Goal: Information Seeking & Learning: Learn about a topic

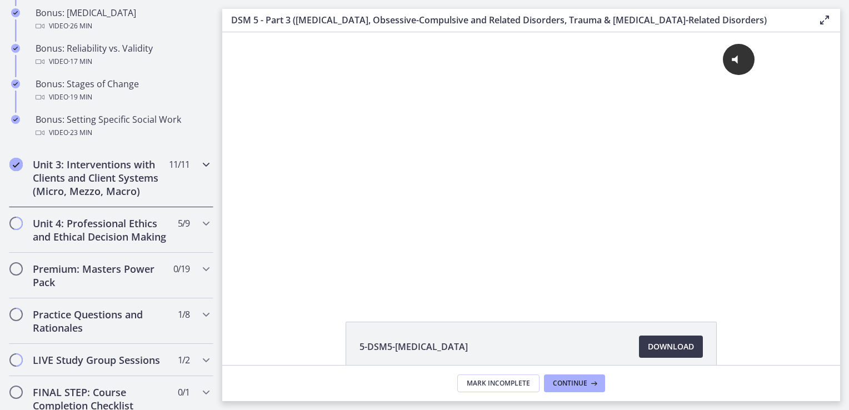
click at [63, 194] on h2 "Unit 3: Interventions with Clients and Client Systems (Micro, Mezzo, Macro)" at bounding box center [101, 178] width 136 height 40
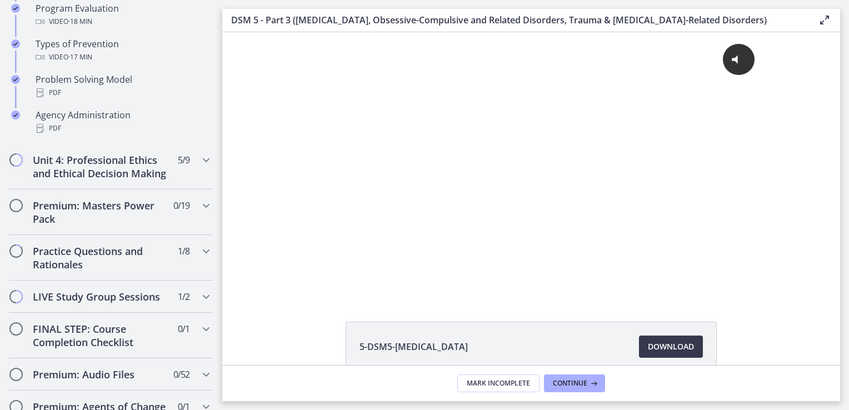
scroll to position [765, 0]
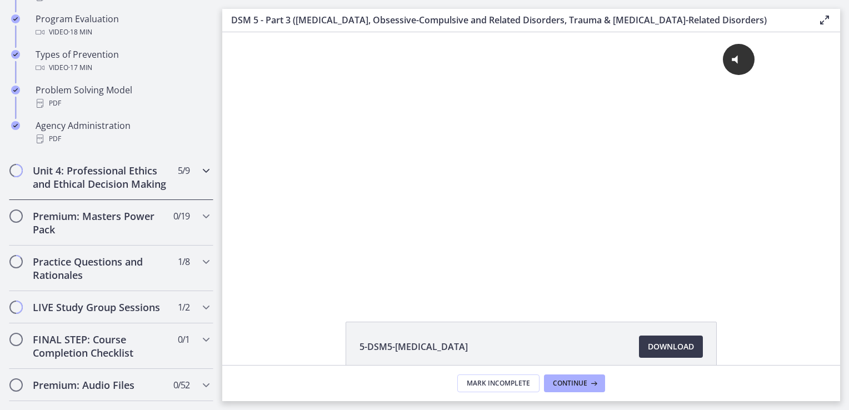
click at [40, 177] on h2 "Unit 4: Professional Ethics and Ethical Decision Making" at bounding box center [101, 177] width 136 height 27
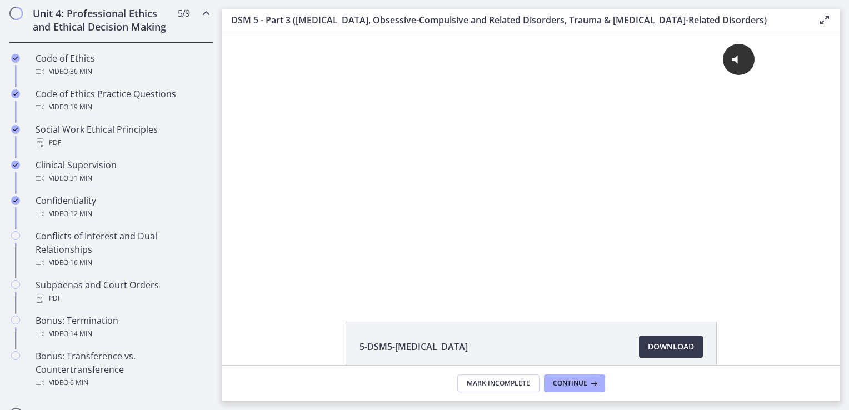
scroll to position [495, 0]
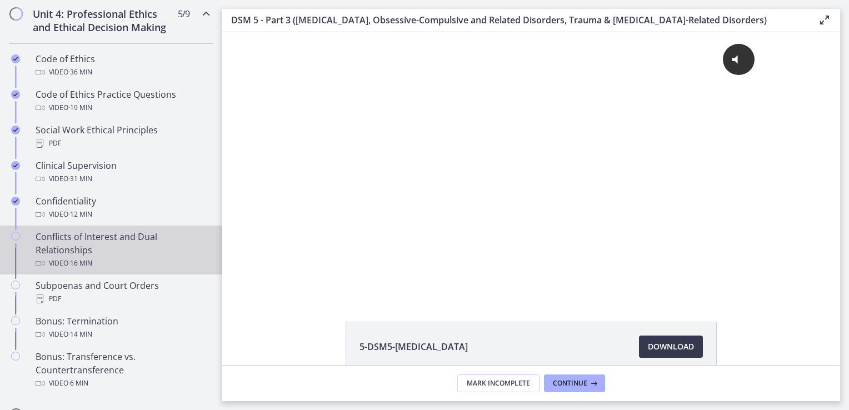
click at [49, 252] on div "Conflicts of Interest and Dual Relationships Video · 16 min" at bounding box center [122, 250] width 173 height 40
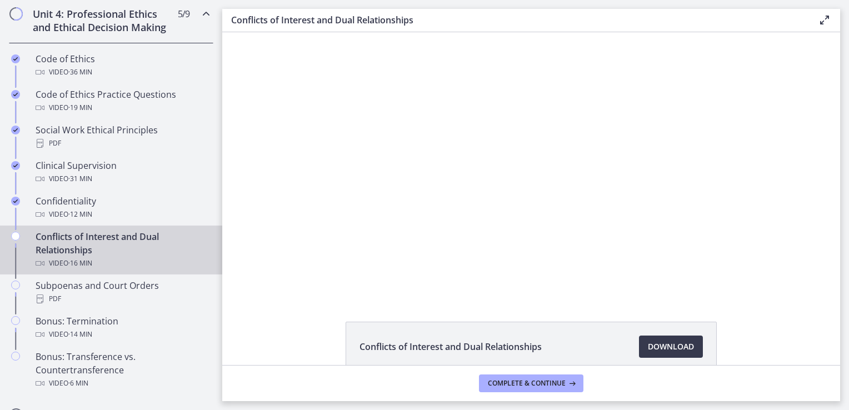
click at [688, 251] on div at bounding box center [531, 164] width 469 height 264
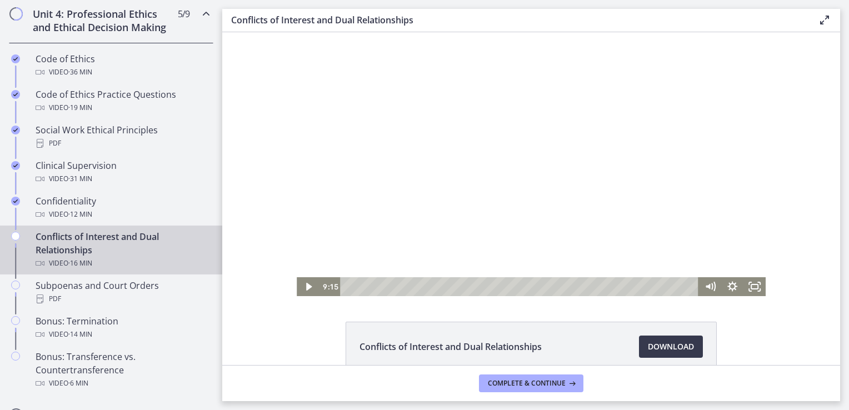
click at [754, 290] on icon "Fullscreen" at bounding box center [754, 286] width 22 height 19
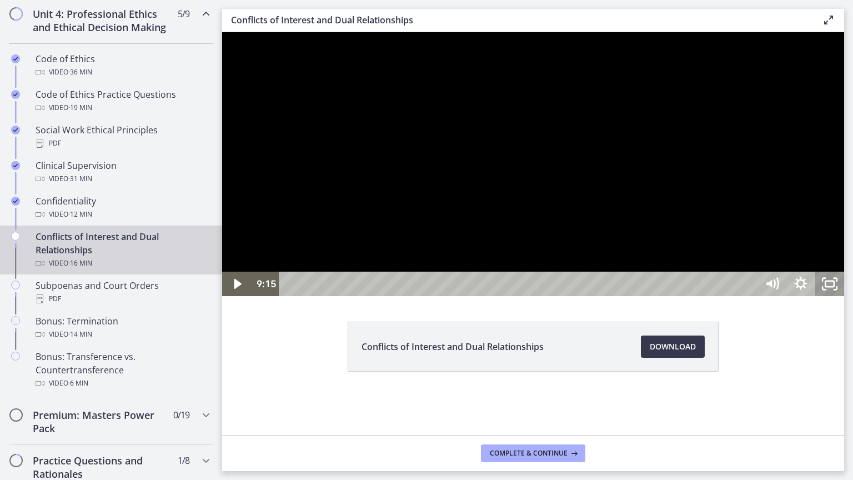
click at [844, 296] on div at bounding box center [533, 164] width 622 height 264
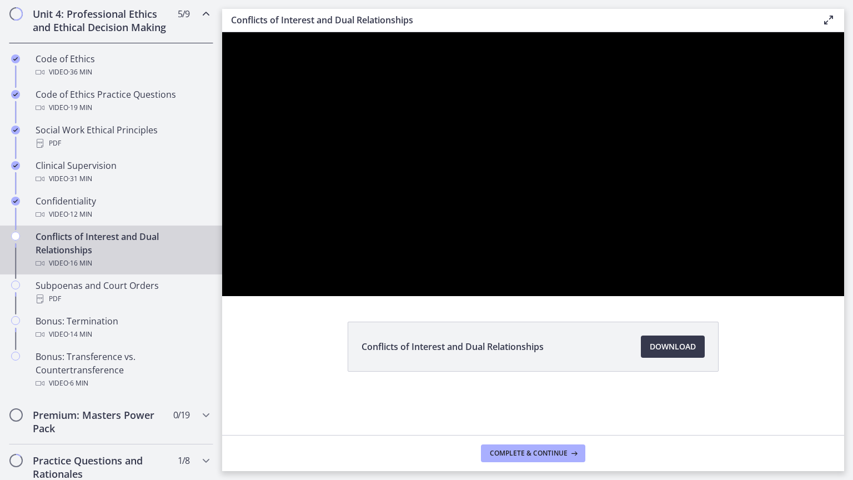
click at [570, 296] on div at bounding box center [533, 164] width 622 height 264
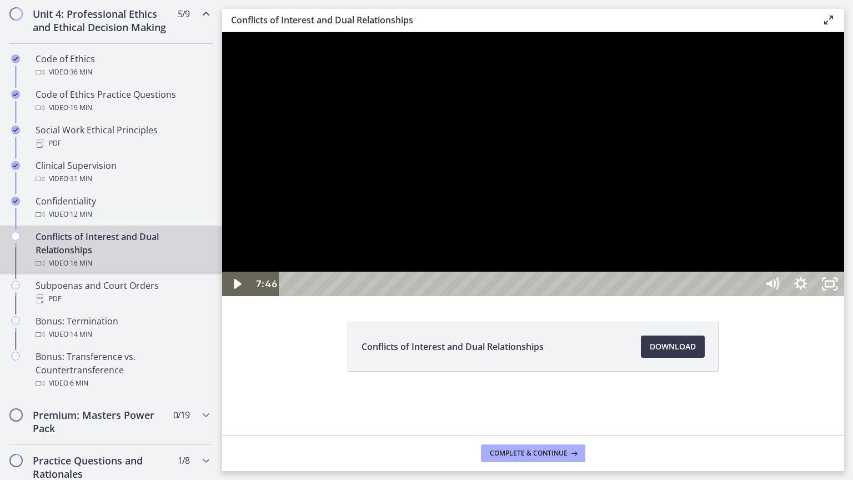
click at [239, 289] on icon "Play Video" at bounding box center [237, 284] width 7 height 10
click at [544, 84] on div at bounding box center [533, 164] width 622 height 264
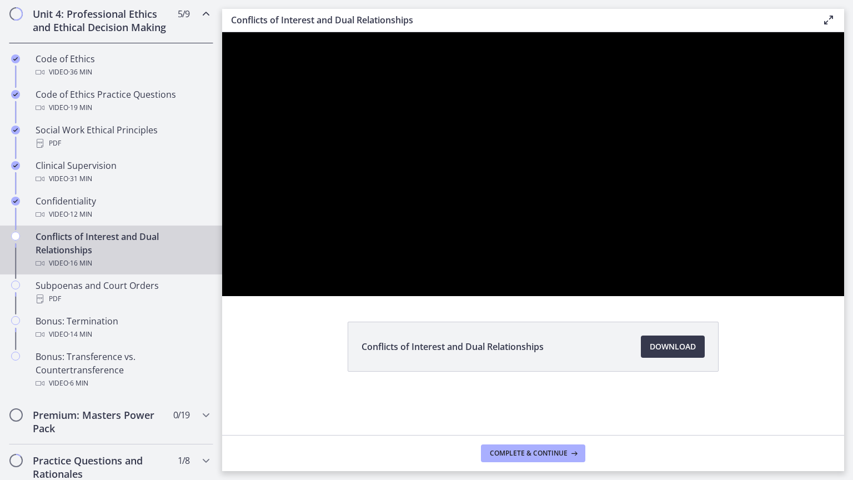
click at [690, 296] on div at bounding box center [533, 164] width 622 height 264
click at [482, 296] on div at bounding box center [533, 164] width 622 height 264
click at [683, 257] on div at bounding box center [533, 164] width 622 height 264
click at [844, 296] on div at bounding box center [533, 164] width 622 height 264
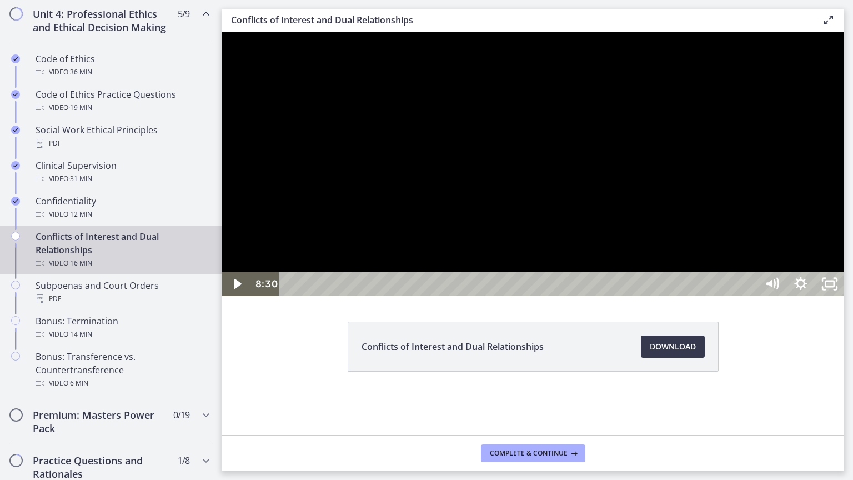
click at [787, 296] on icon "Mute" at bounding box center [772, 284] width 29 height 24
click at [787, 296] on icon "Unmute" at bounding box center [772, 284] width 29 height 24
click at [842, 296] on div at bounding box center [533, 164] width 622 height 264
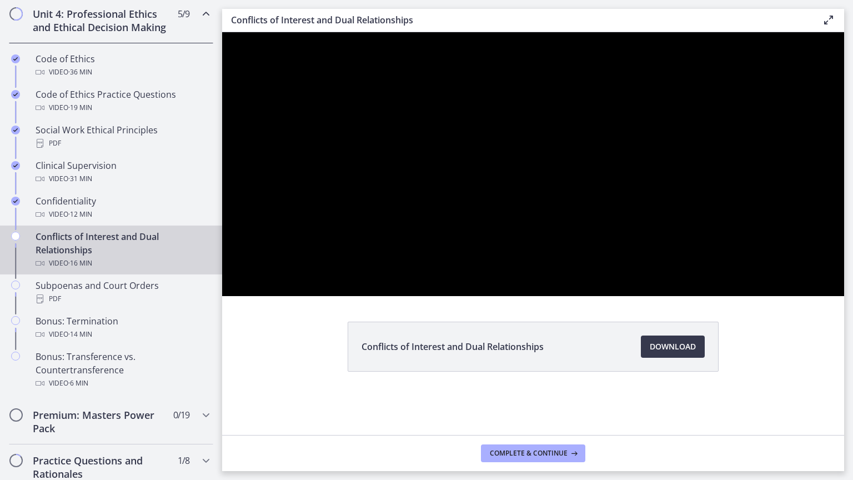
click at [544, 266] on div at bounding box center [533, 164] width 622 height 264
click at [636, 288] on div at bounding box center [533, 164] width 622 height 264
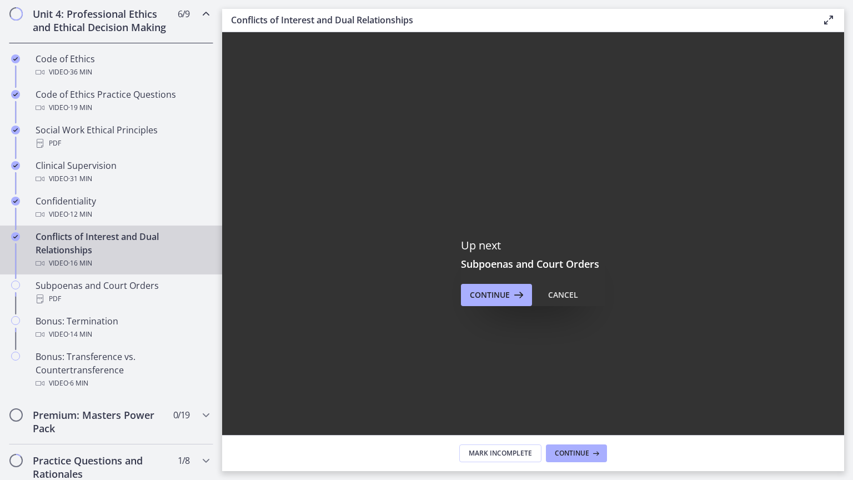
click at [633, 409] on div at bounding box center [533, 272] width 622 height 480
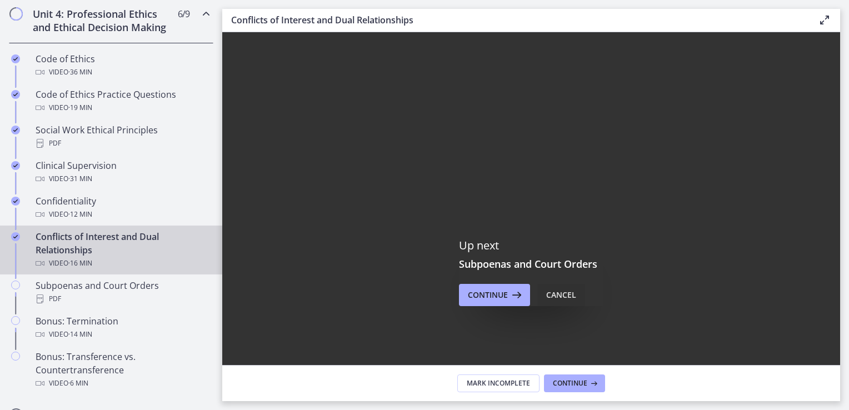
click at [561, 293] on div "Cancel" at bounding box center [561, 294] width 30 height 13
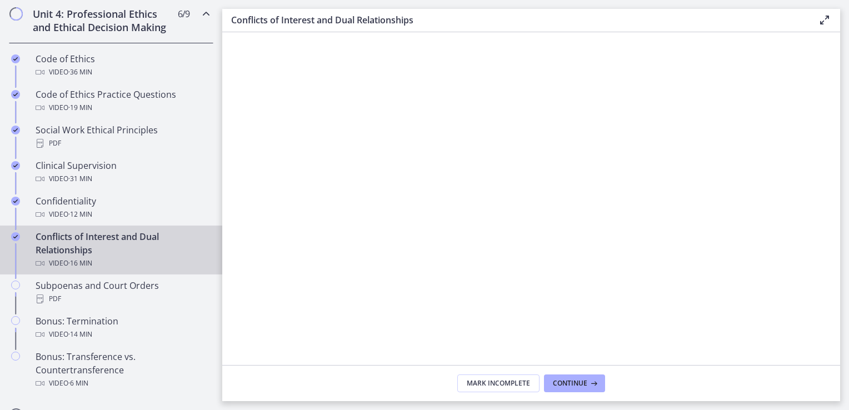
scroll to position [158, 0]
click at [581, 391] on button "Continue" at bounding box center [574, 383] width 61 height 18
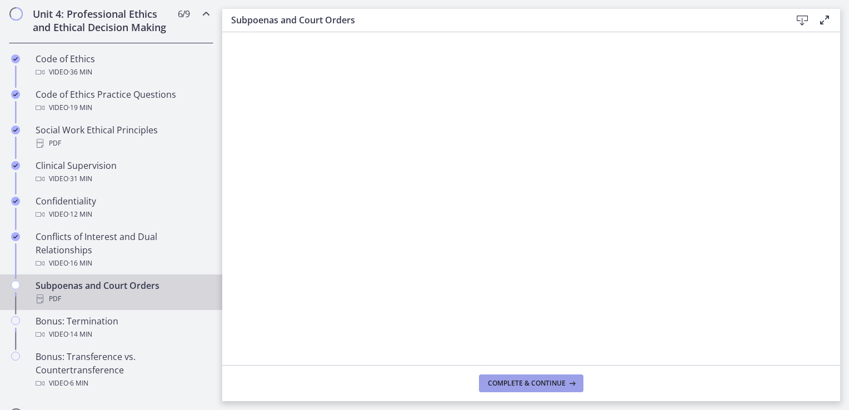
click at [551, 378] on button "Complete & continue" at bounding box center [531, 383] width 104 height 18
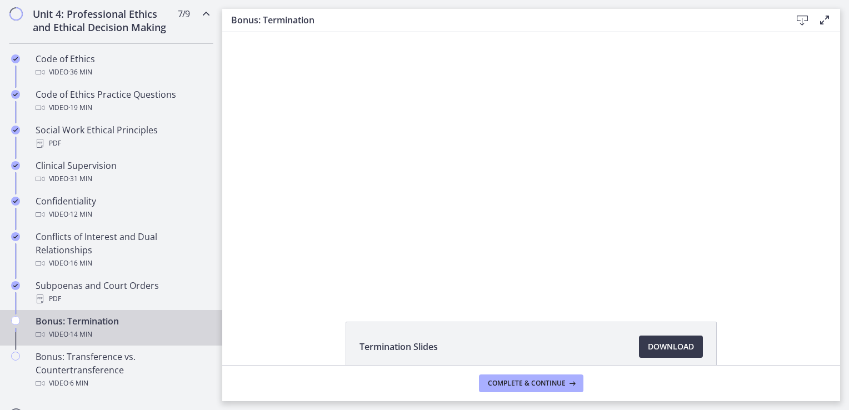
click at [754, 283] on icon "Fullscreen" at bounding box center [754, 286] width 22 height 19
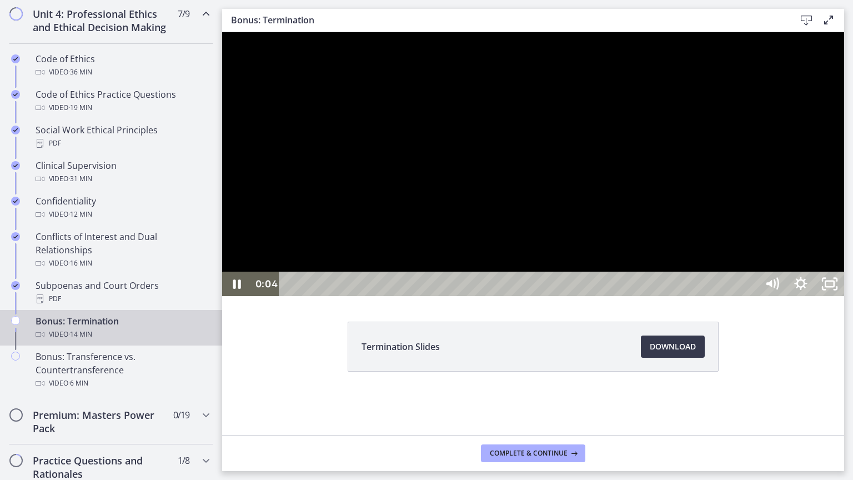
click at [844, 296] on icon "Unfullscreen" at bounding box center [830, 284] width 29 height 24
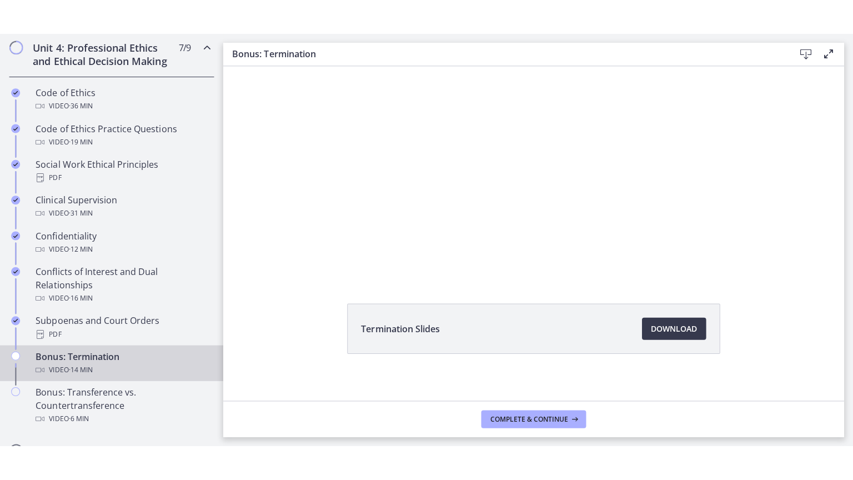
scroll to position [58, 0]
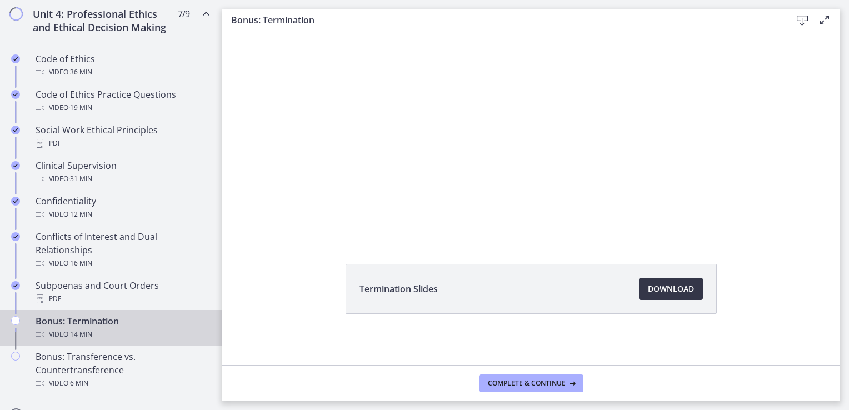
click at [667, 289] on span "Download Opens in a new window" at bounding box center [671, 288] width 46 height 13
click at [709, 182] on div at bounding box center [531, 106] width 469 height 264
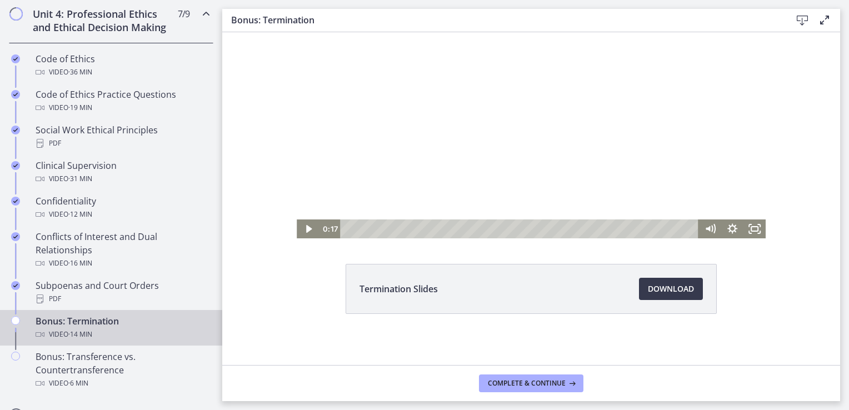
click at [754, 232] on icon "Fullscreen" at bounding box center [754, 228] width 22 height 19
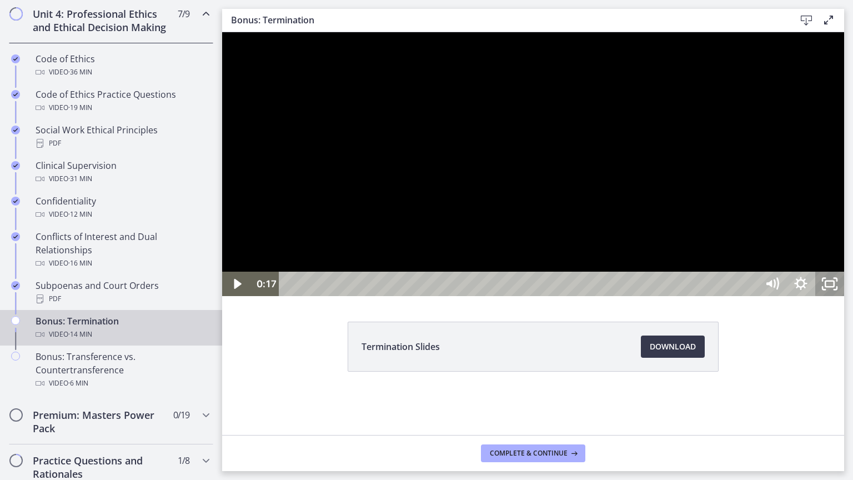
click at [844, 257] on div at bounding box center [533, 164] width 622 height 264
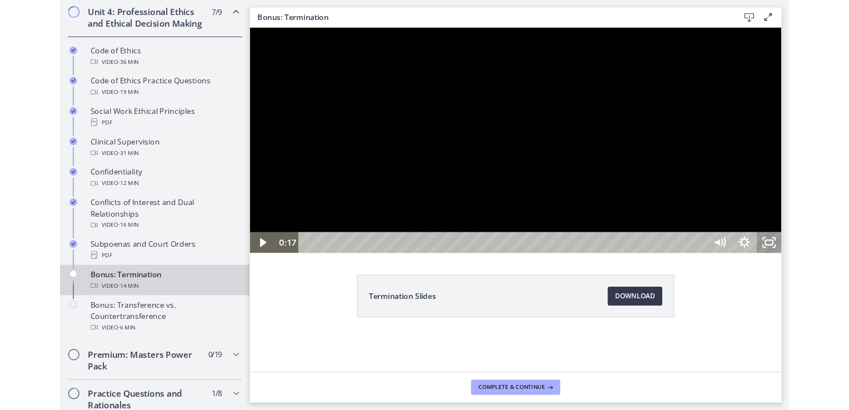
scroll to position [0, 0]
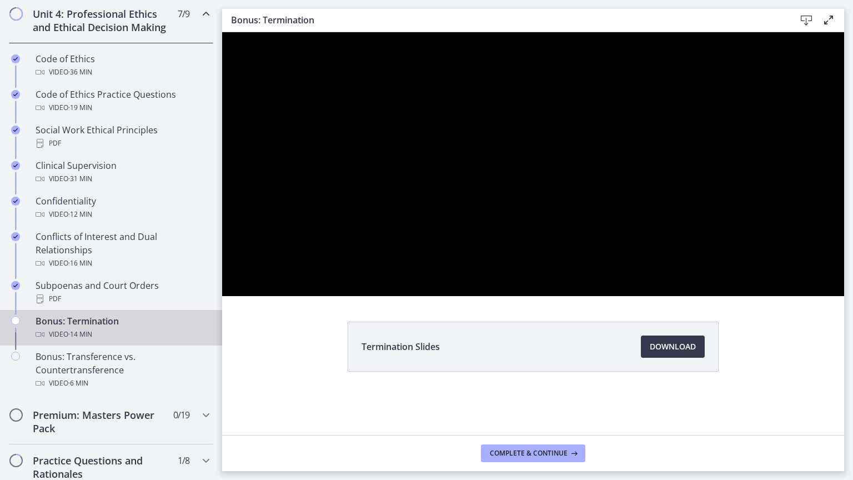
click at [582, 296] on div at bounding box center [533, 164] width 622 height 264
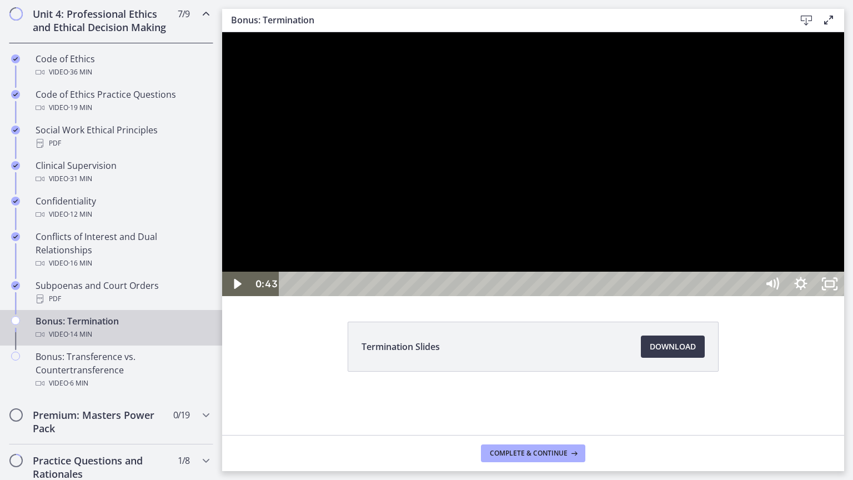
click at [534, 296] on div at bounding box center [533, 164] width 622 height 264
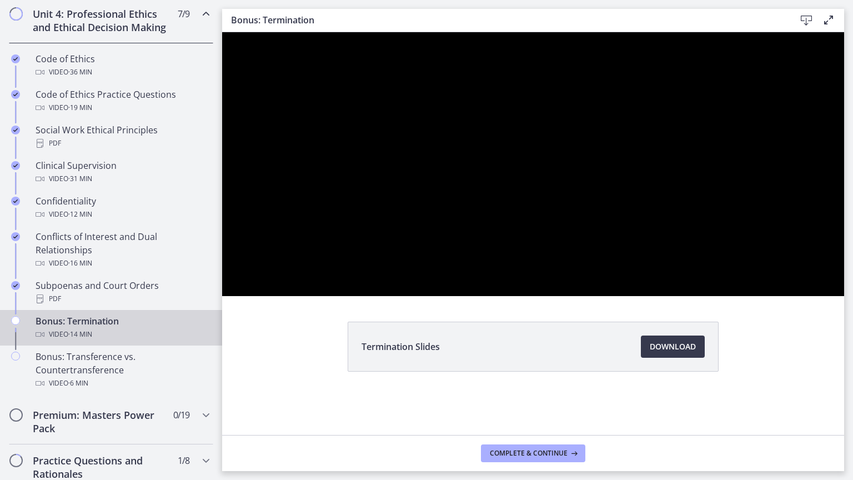
click at [551, 296] on div at bounding box center [533, 164] width 622 height 264
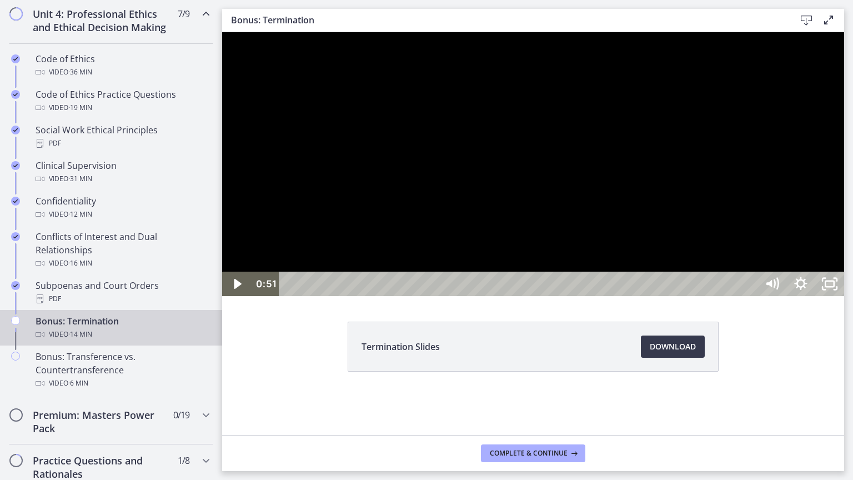
click at [570, 296] on div at bounding box center [533, 164] width 622 height 264
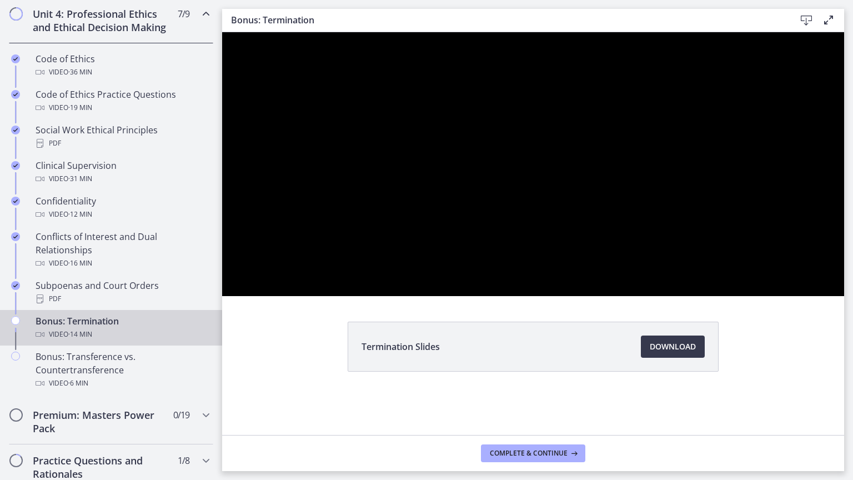
click at [624, 296] on div at bounding box center [533, 164] width 622 height 264
click at [463, 296] on div at bounding box center [533, 164] width 622 height 264
click at [426, 296] on div at bounding box center [533, 164] width 622 height 264
click at [449, 296] on div at bounding box center [533, 164] width 622 height 264
click at [844, 296] on div at bounding box center [533, 164] width 622 height 264
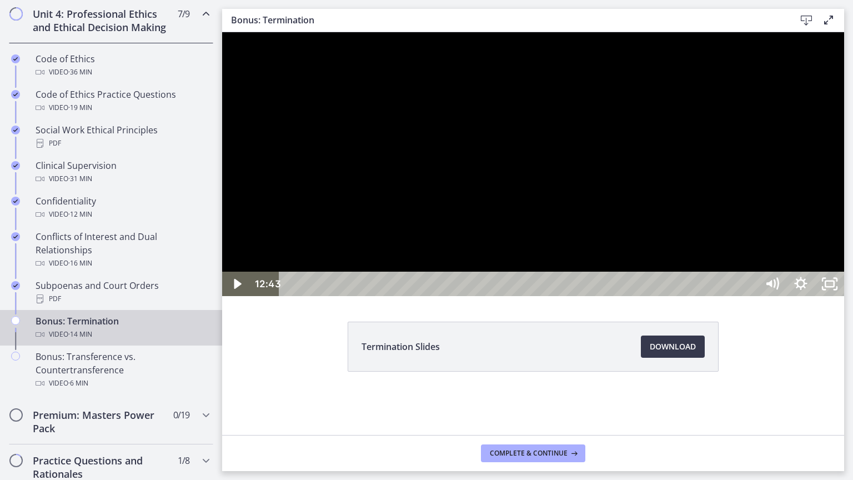
click at [751, 296] on div "12:43" at bounding box center [519, 284] width 461 height 24
click at [844, 296] on div at bounding box center [533, 164] width 622 height 264
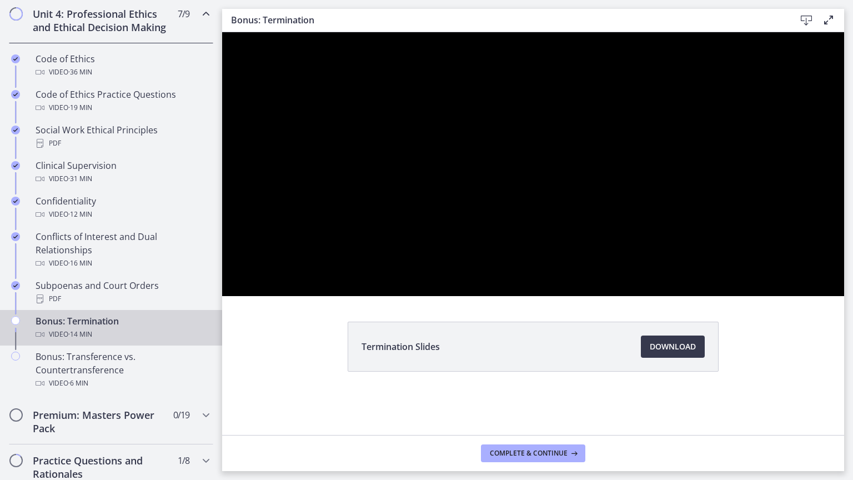
click at [844, 296] on div at bounding box center [533, 164] width 622 height 264
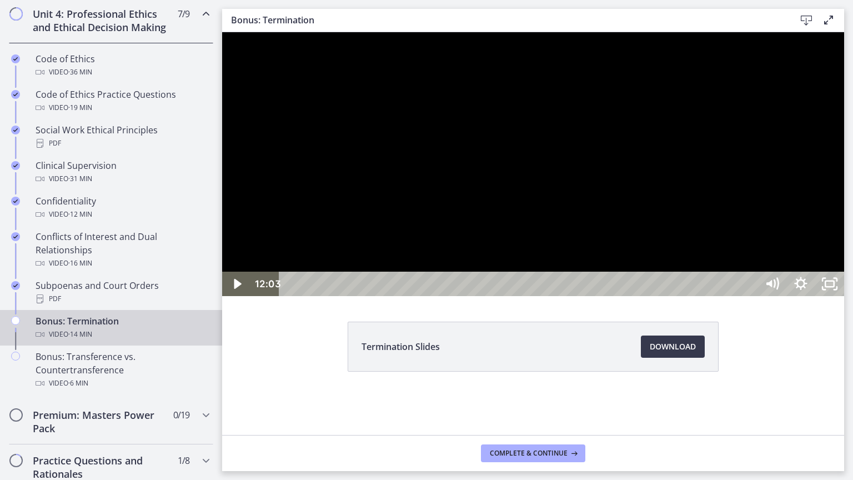
click at [837, 289] on icon "Unfullscreen" at bounding box center [835, 288] width 3 height 3
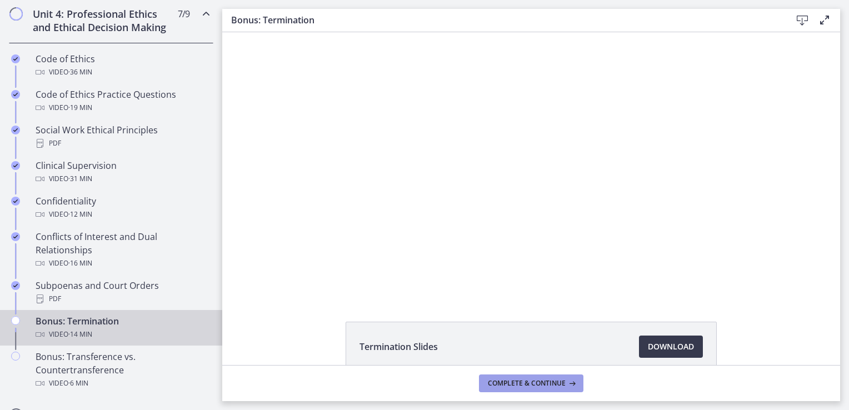
click at [566, 389] on button "Complete & continue" at bounding box center [531, 383] width 104 height 18
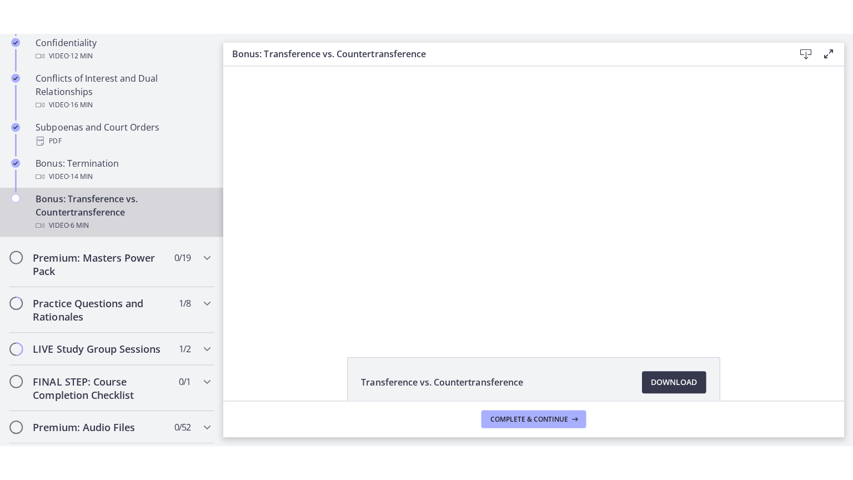
scroll to position [703, 0]
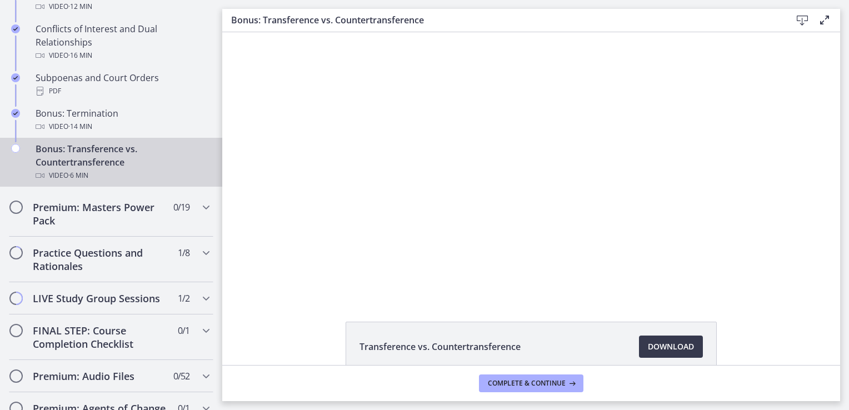
click at [713, 233] on div at bounding box center [531, 164] width 469 height 264
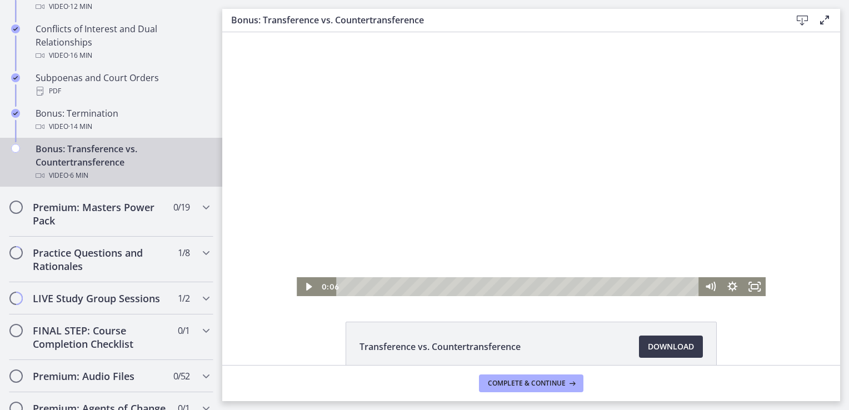
click at [752, 291] on icon "Fullscreen" at bounding box center [754, 286] width 22 height 19
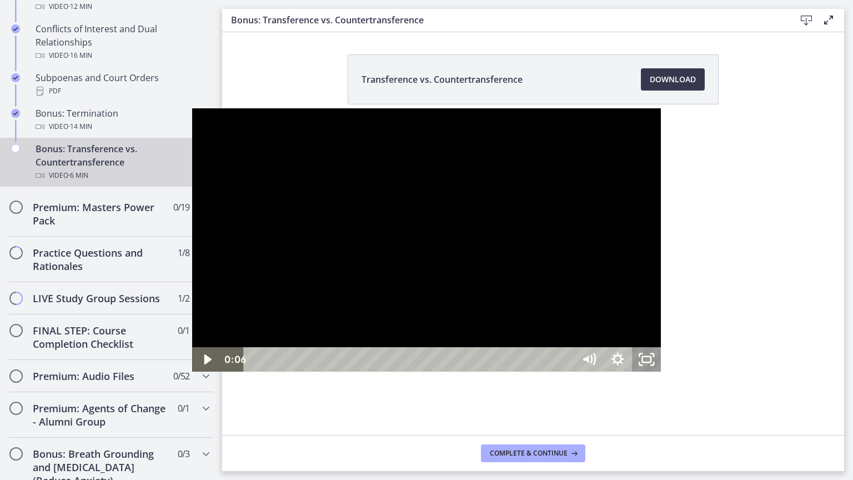
click at [643, 297] on div at bounding box center [426, 240] width 469 height 264
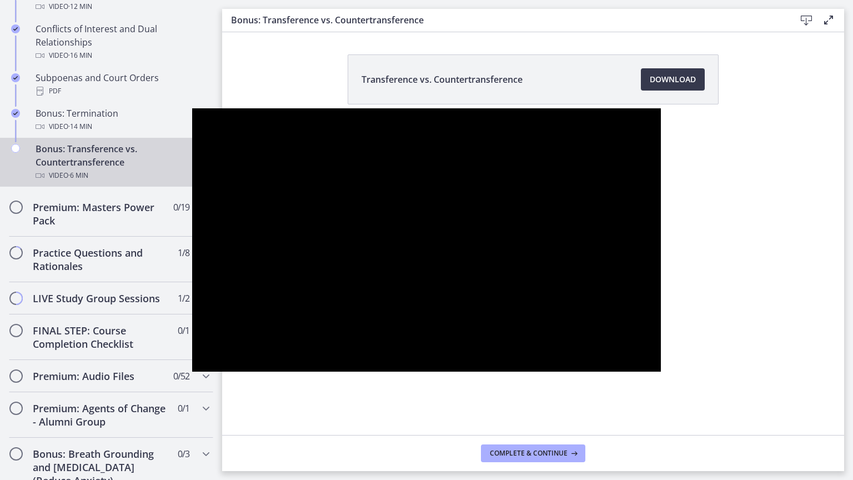
click at [516, 372] on div at bounding box center [426, 240] width 469 height 264
click at [531, 307] on div at bounding box center [426, 240] width 469 height 264
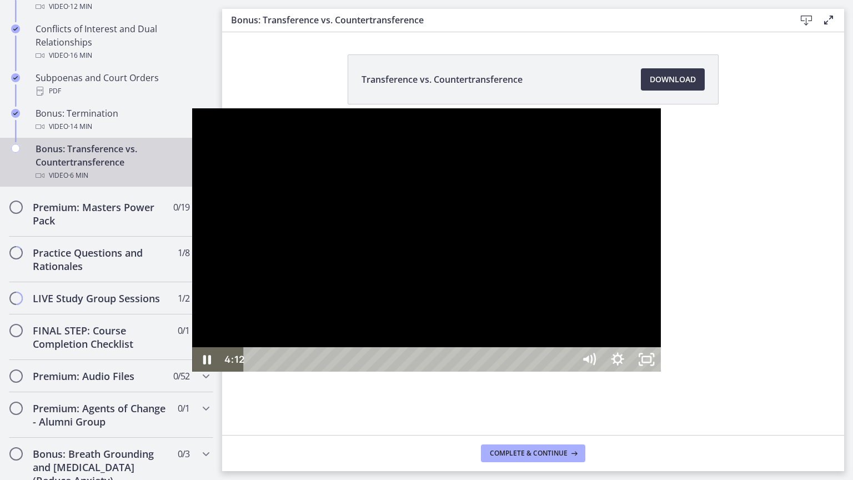
click at [638, 268] on div at bounding box center [426, 240] width 469 height 264
click at [372, 279] on div at bounding box center [426, 240] width 469 height 264
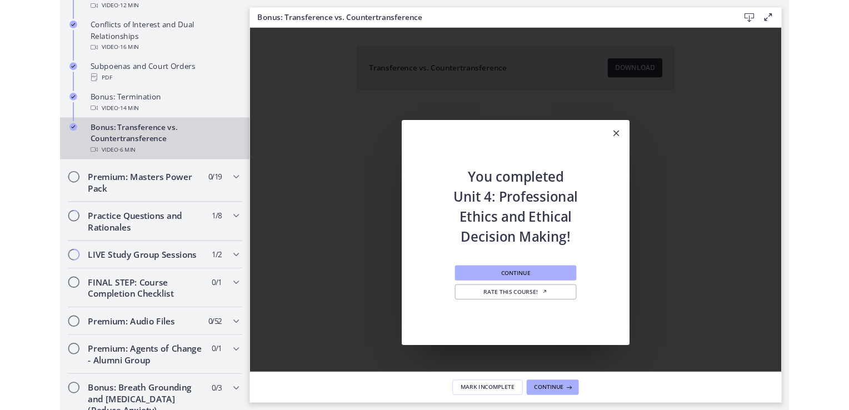
scroll to position [0, 0]
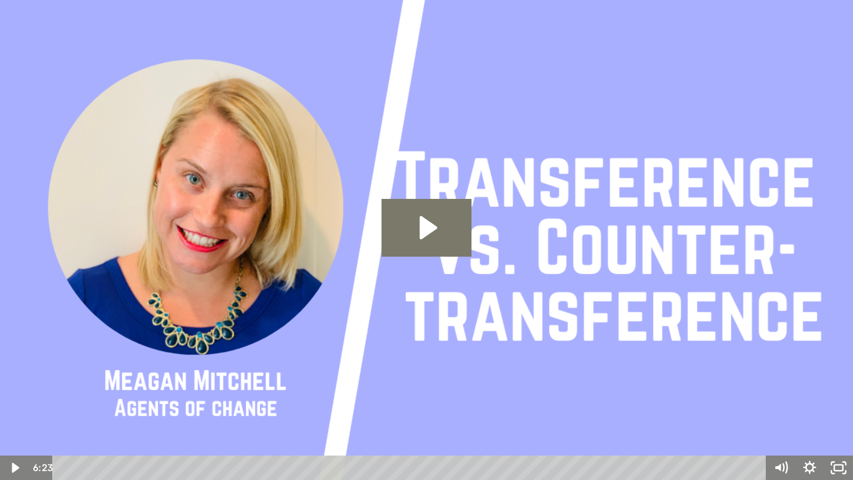
click at [843, 409] on icon "Fullscreen" at bounding box center [838, 468] width 29 height 24
click at [847, 409] on icon "Unfullscreen" at bounding box center [838, 468] width 29 height 24
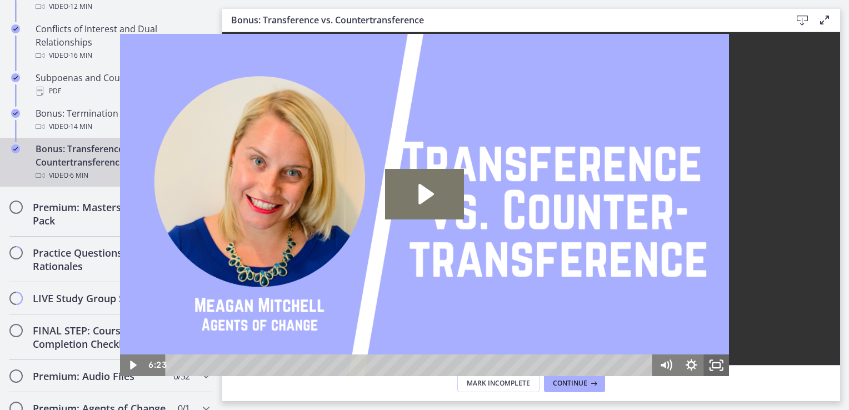
click at [651, 158] on icon "Close" at bounding box center [648, 155] width 13 height 13
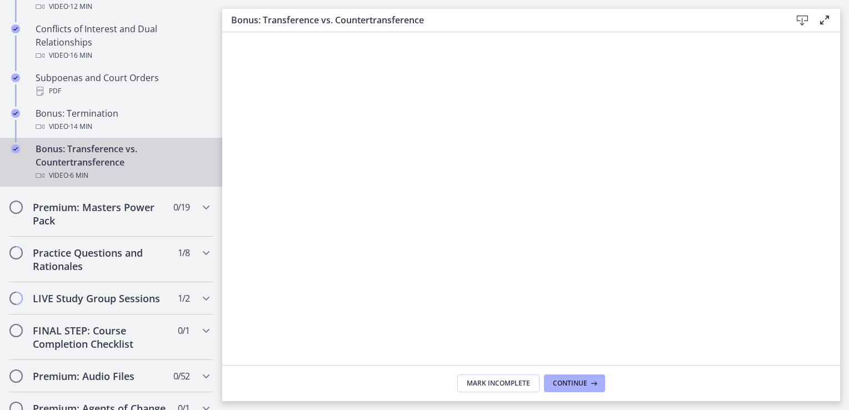
scroll to position [190, 0]
click at [173, 226] on div "Premium: Masters Power Pack 0 / 19 Completed" at bounding box center [111, 214] width 204 height 46
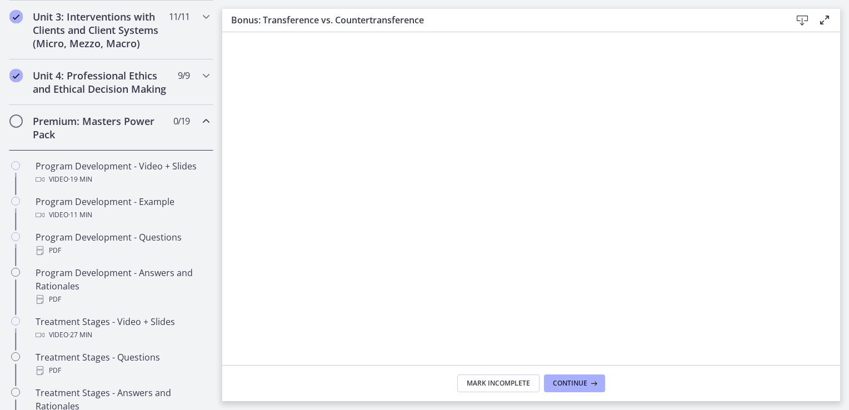
scroll to position [429, 0]
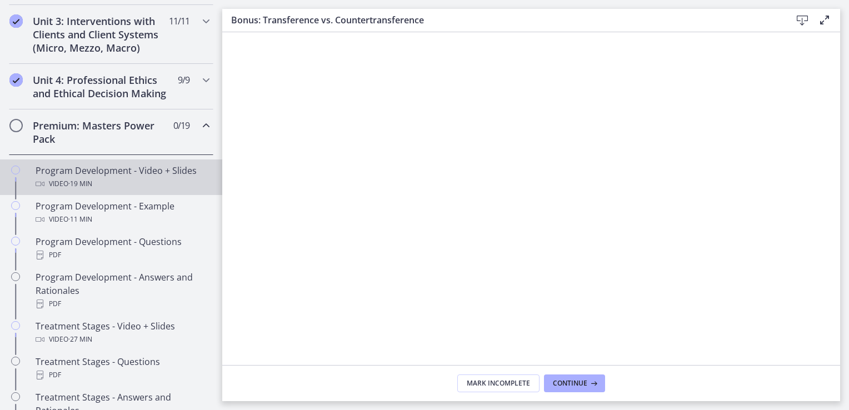
click at [153, 191] on div "Video · 19 min" at bounding box center [122, 183] width 173 height 13
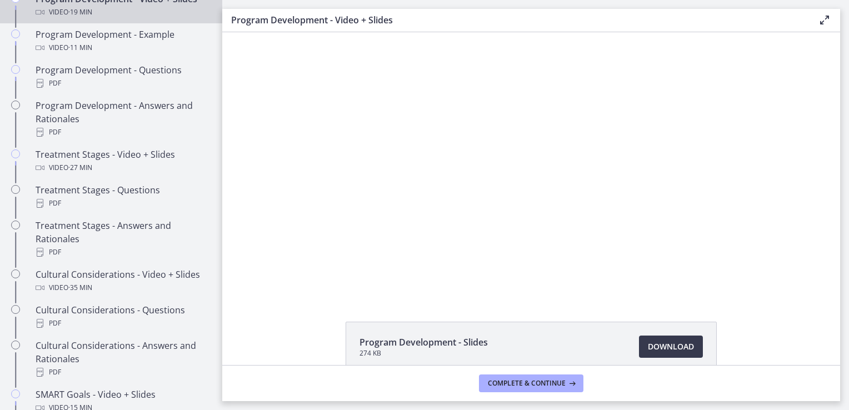
scroll to position [603, 0]
click at [713, 233] on div at bounding box center [531, 164] width 469 height 264
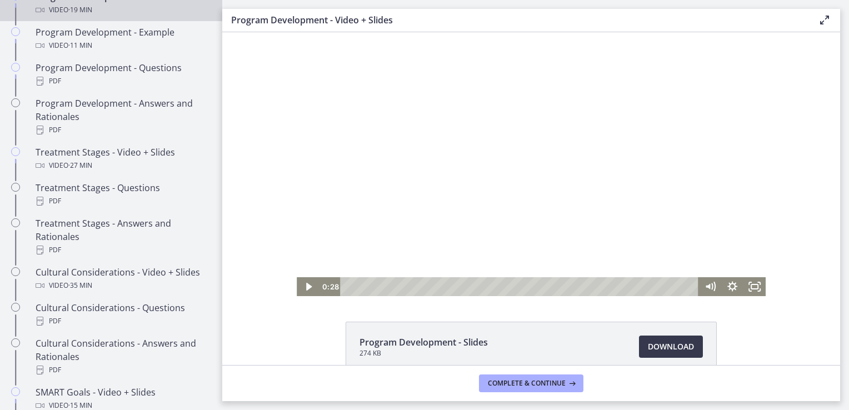
click at [751, 287] on icon "Fullscreen" at bounding box center [754, 286] width 22 height 19
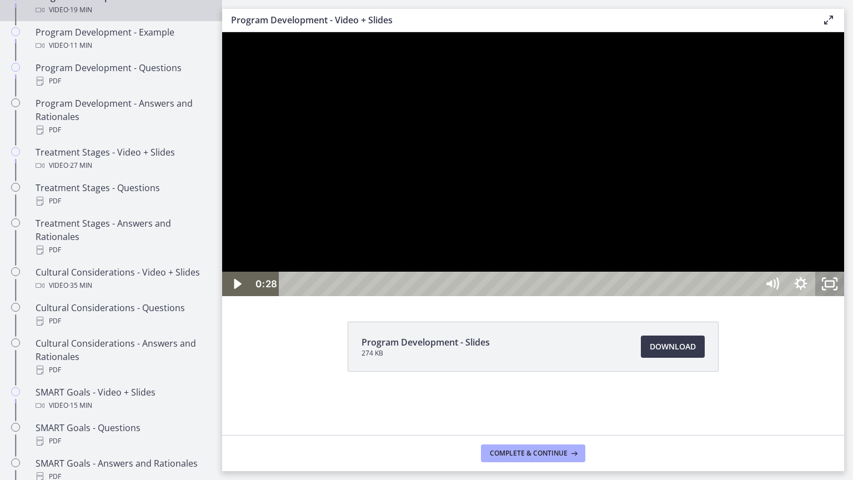
click at [844, 258] on div at bounding box center [533, 164] width 622 height 264
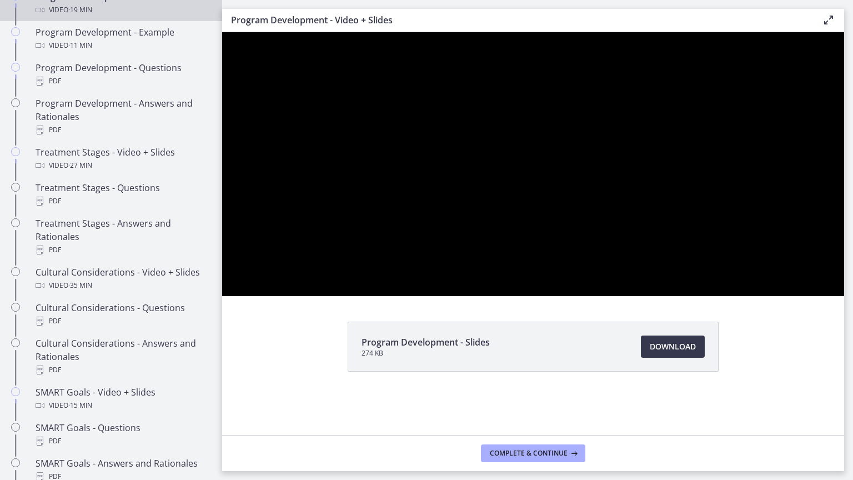
click at [844, 296] on div at bounding box center [533, 164] width 622 height 264
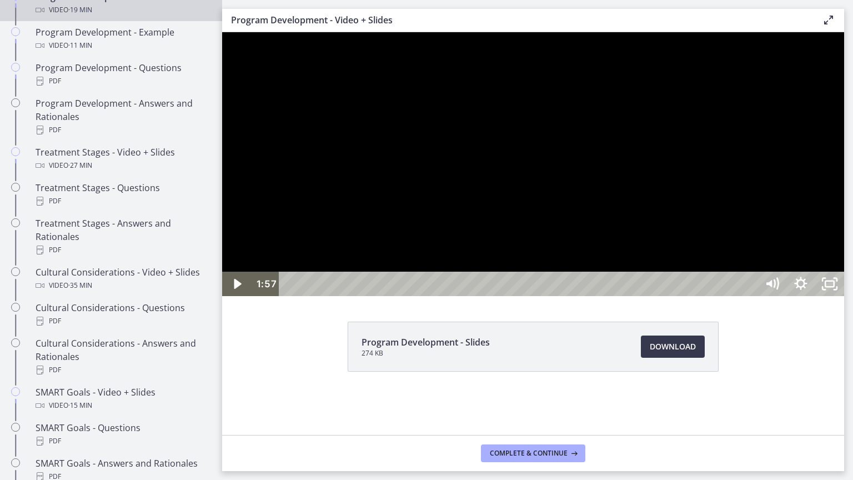
click at [844, 296] on icon "Unfullscreen" at bounding box center [830, 284] width 29 height 24
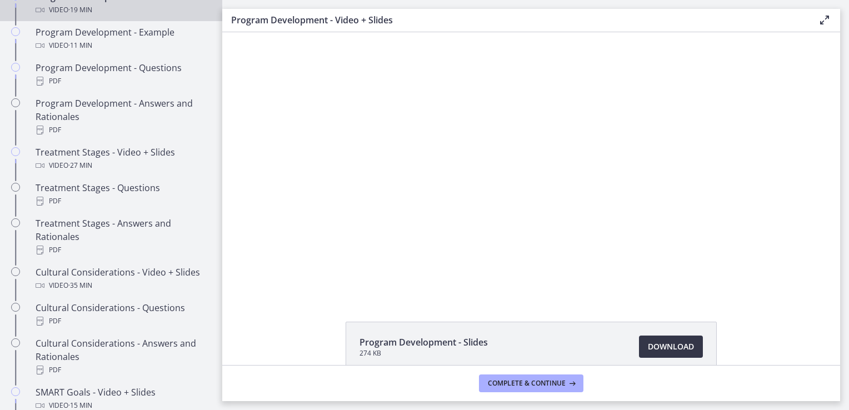
click at [668, 349] on span "Download Opens in a new window" at bounding box center [671, 346] width 46 height 13
click at [543, 388] on button "Complete & continue" at bounding box center [531, 383] width 104 height 18
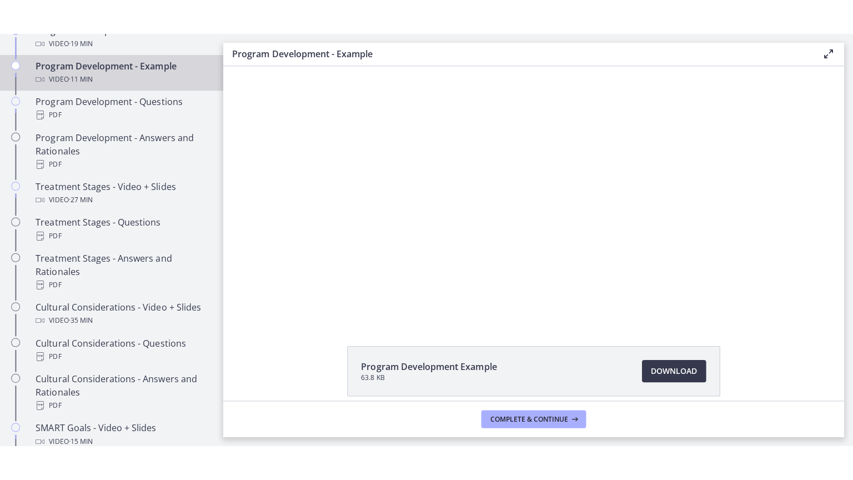
scroll to position [7, 0]
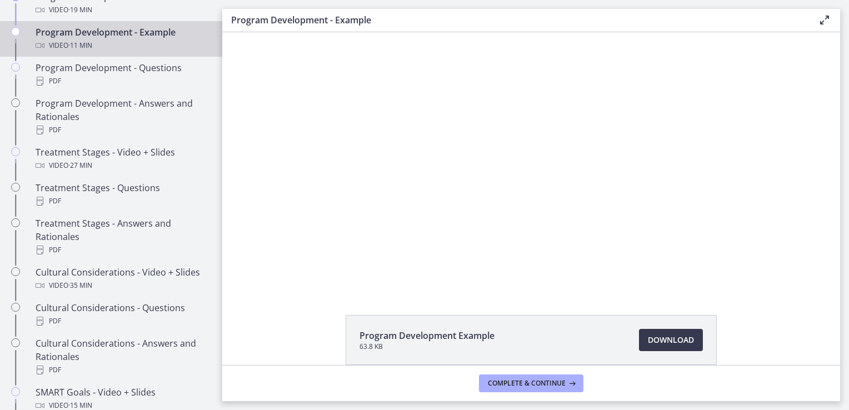
click at [671, 189] on div at bounding box center [531, 158] width 469 height 264
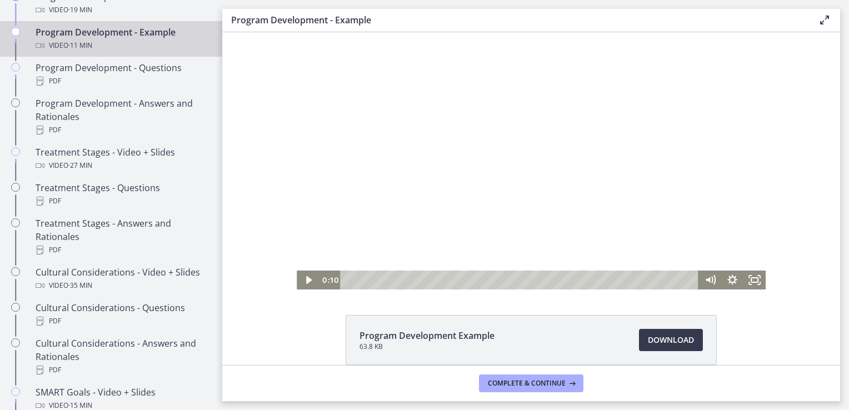
click at [749, 283] on icon "Fullscreen" at bounding box center [750, 283] width 2 height 2
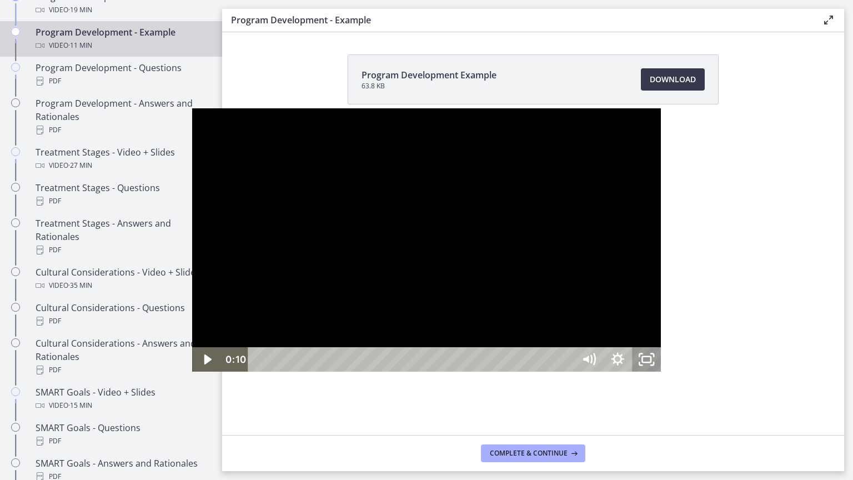
click at [589, 264] on div at bounding box center [426, 240] width 469 height 264
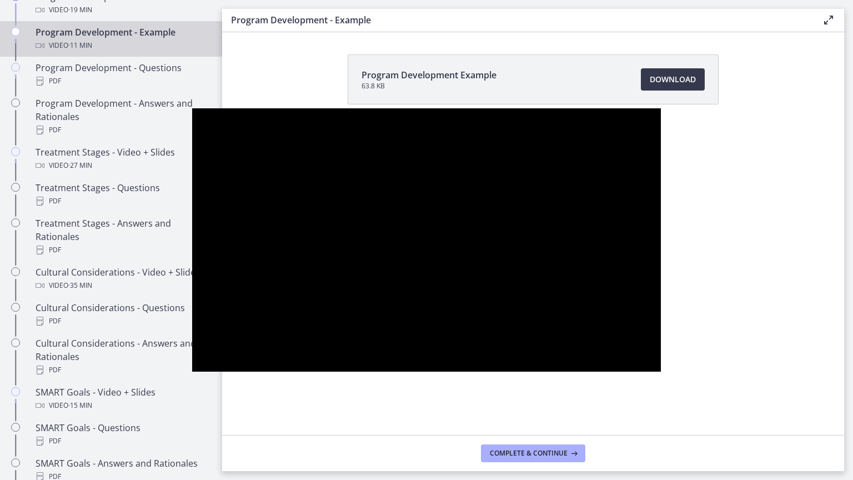
click at [661, 372] on div at bounding box center [426, 240] width 469 height 264
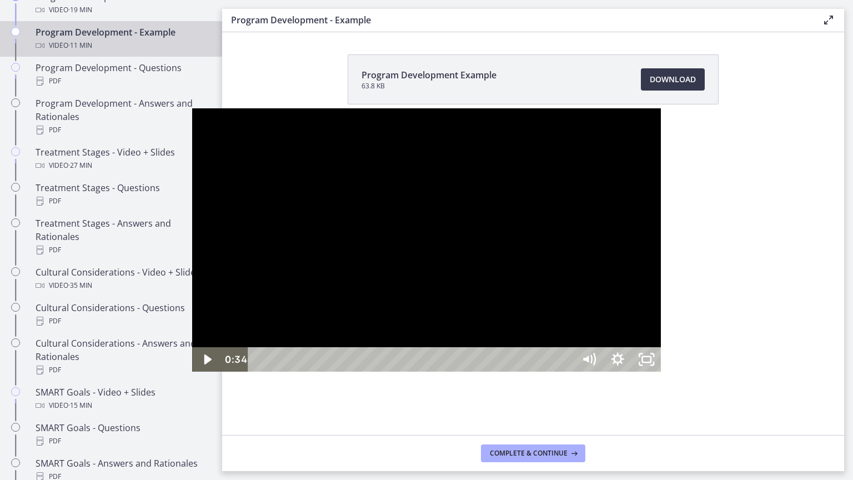
click at [661, 372] on icon "Unfullscreen" at bounding box center [646, 359] width 29 height 24
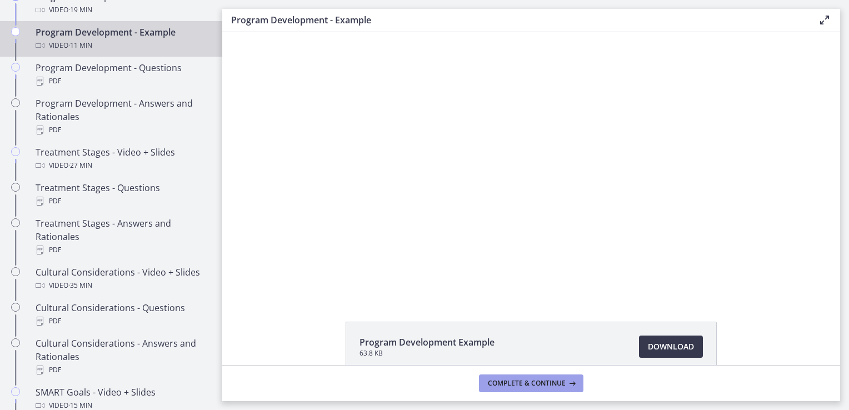
click at [542, 389] on button "Complete & continue" at bounding box center [531, 383] width 104 height 18
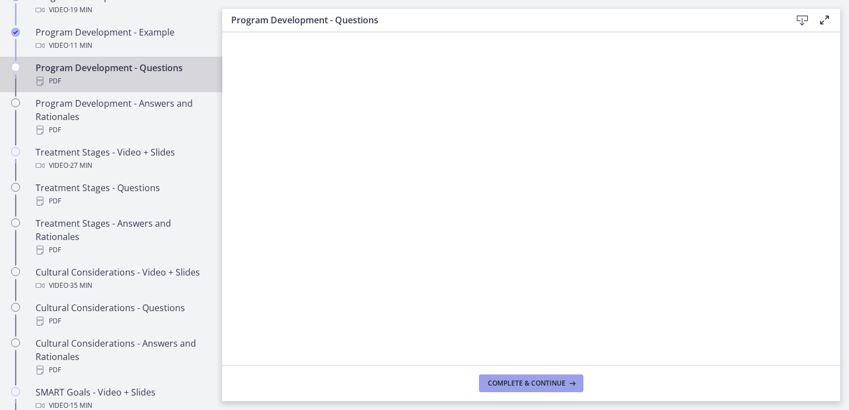
click at [556, 386] on span "Complete & continue" at bounding box center [527, 383] width 78 height 9
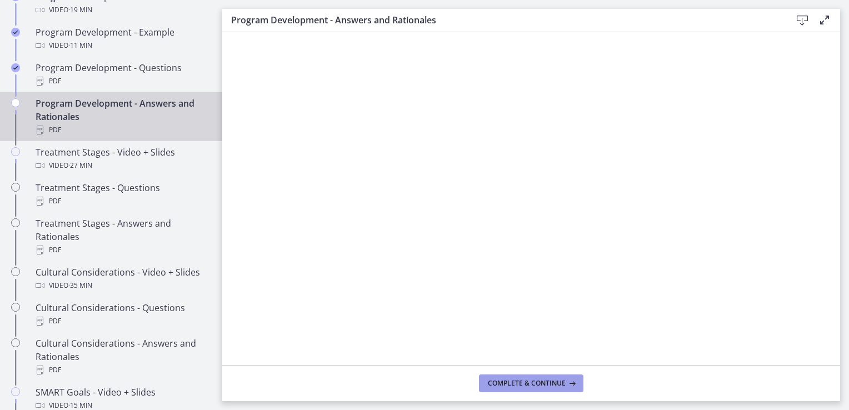
click at [568, 391] on button "Complete & continue" at bounding box center [531, 383] width 104 height 18
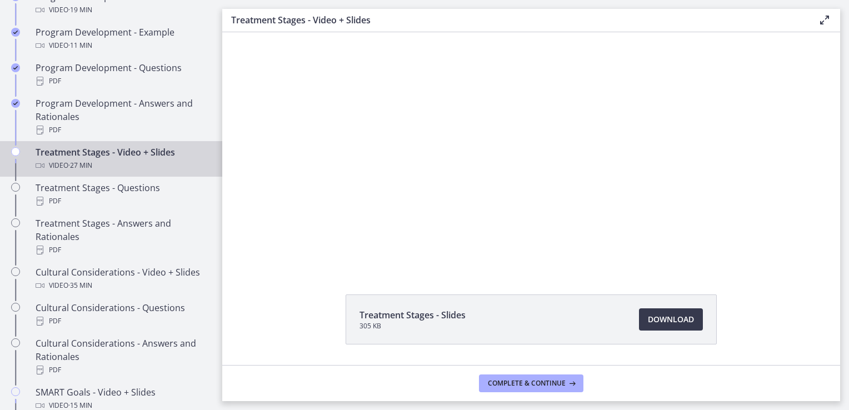
scroll to position [28, 0]
click at [680, 319] on span "Download Opens in a new window" at bounding box center [671, 318] width 46 height 13
click at [667, 148] on div at bounding box center [531, 136] width 469 height 264
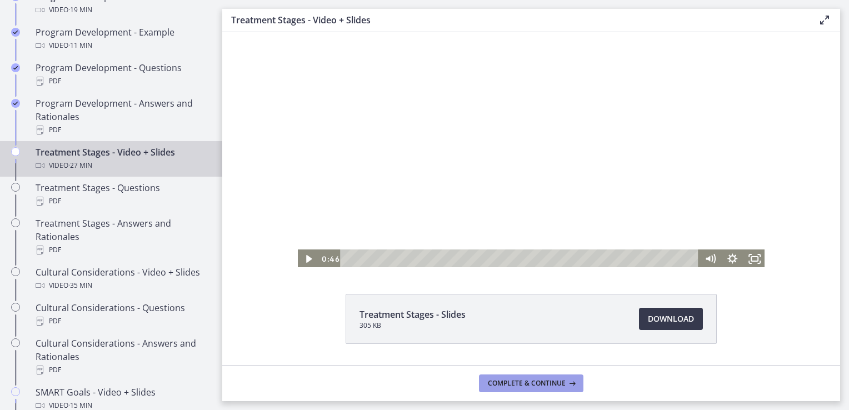
click at [556, 383] on span "Complete & continue" at bounding box center [527, 383] width 78 height 9
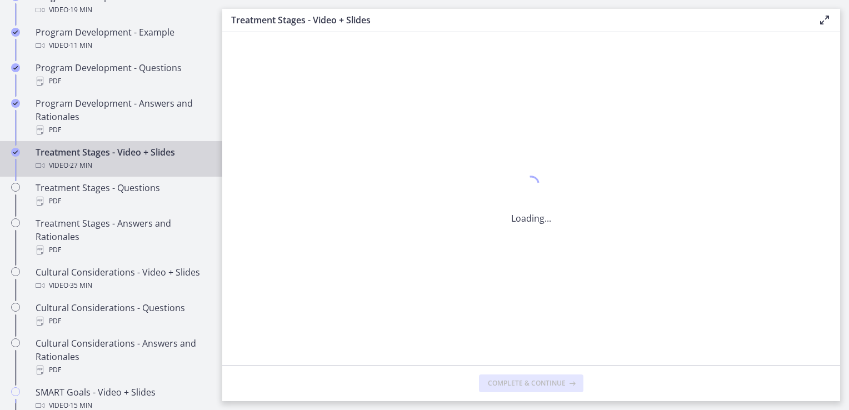
scroll to position [0, 0]
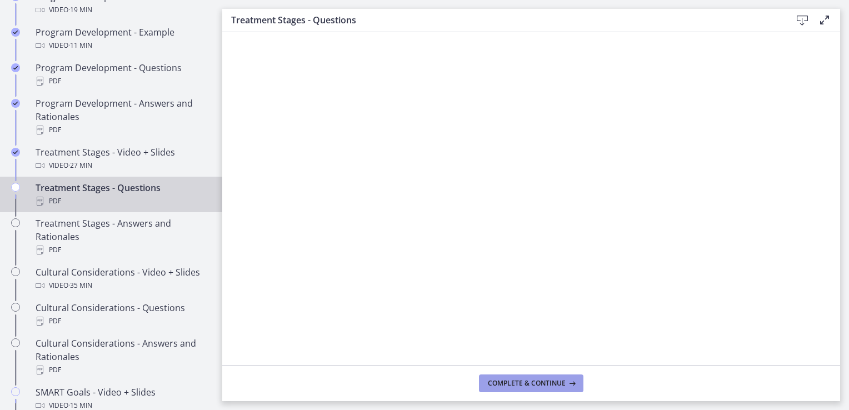
click at [544, 384] on span "Complete & continue" at bounding box center [527, 383] width 78 height 9
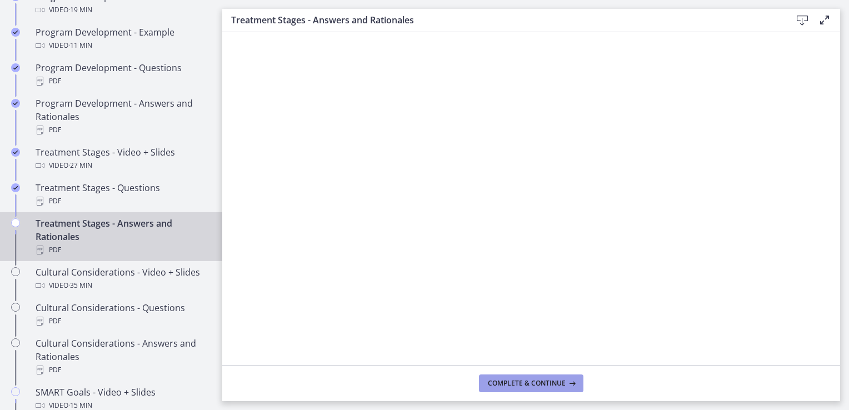
click at [531, 384] on span "Complete & continue" at bounding box center [527, 383] width 78 height 9
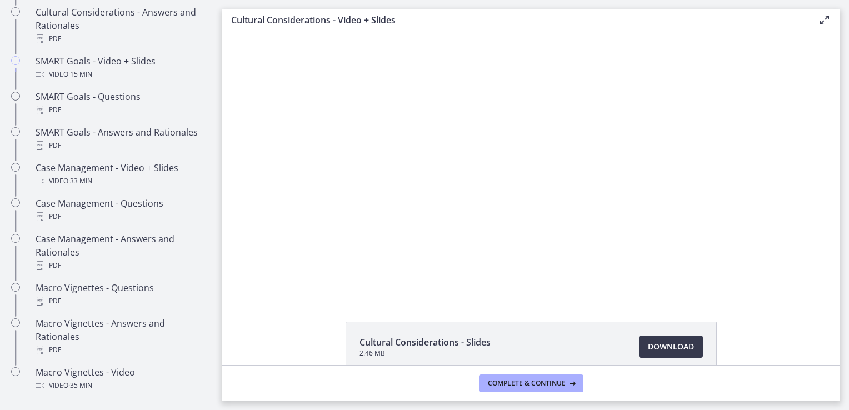
scroll to position [942, 0]
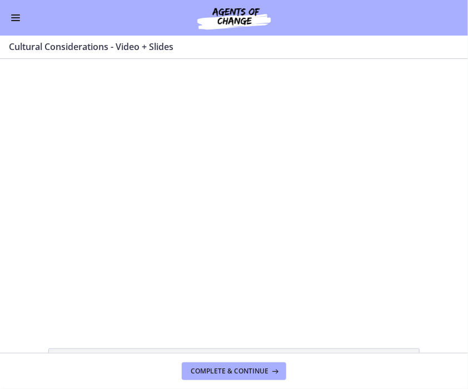
click at [317, 183] on div at bounding box center [233, 190] width 459 height 258
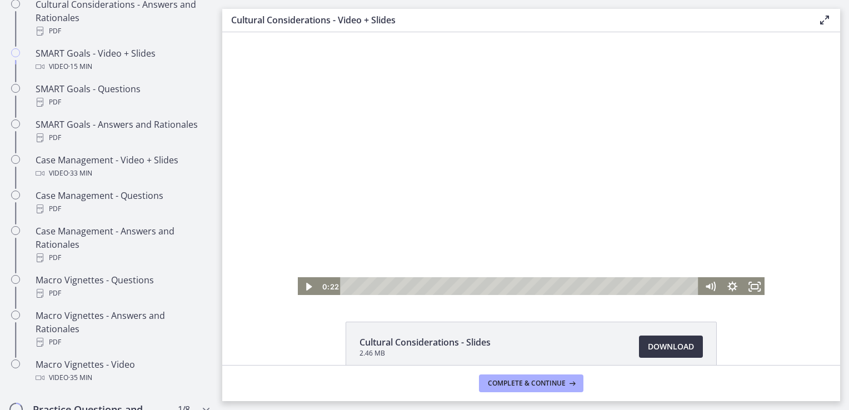
click at [679, 350] on span "Download Opens in a new window" at bounding box center [671, 346] width 46 height 13
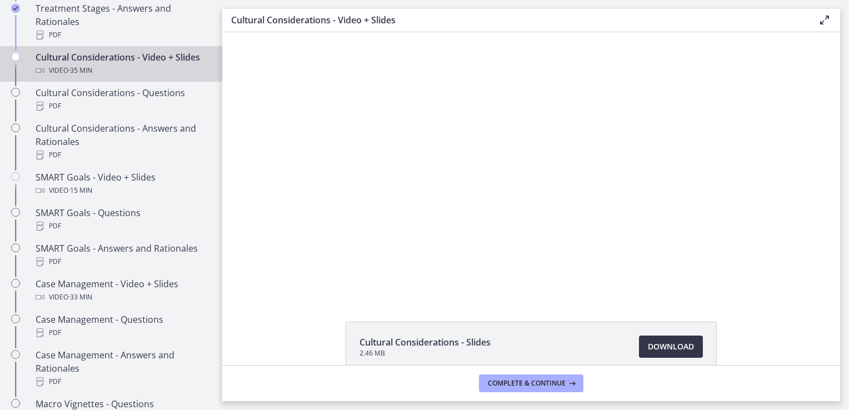
scroll to position [814, 0]
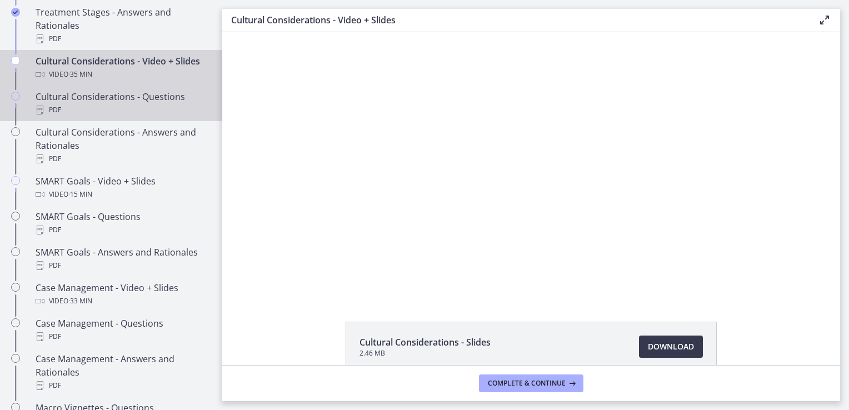
click at [135, 117] on div "PDF" at bounding box center [122, 109] width 173 height 13
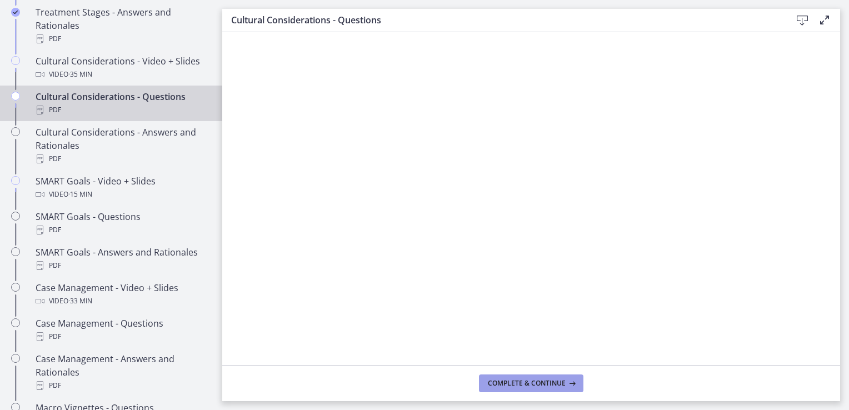
click at [560, 388] on button "Complete & continue" at bounding box center [531, 383] width 104 height 18
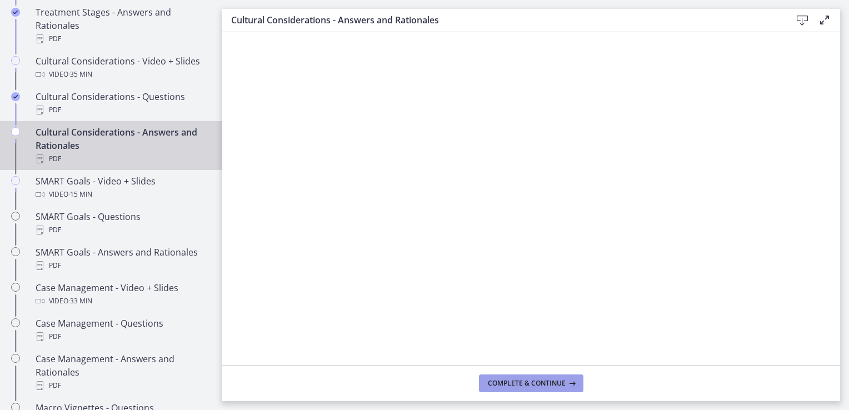
click at [552, 388] on button "Complete & continue" at bounding box center [531, 383] width 104 height 18
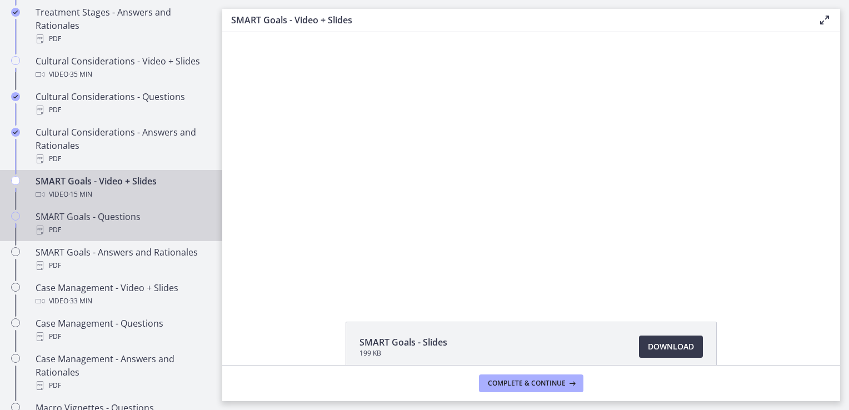
click at [172, 226] on div "SMART Goals - Questions PDF" at bounding box center [122, 223] width 173 height 27
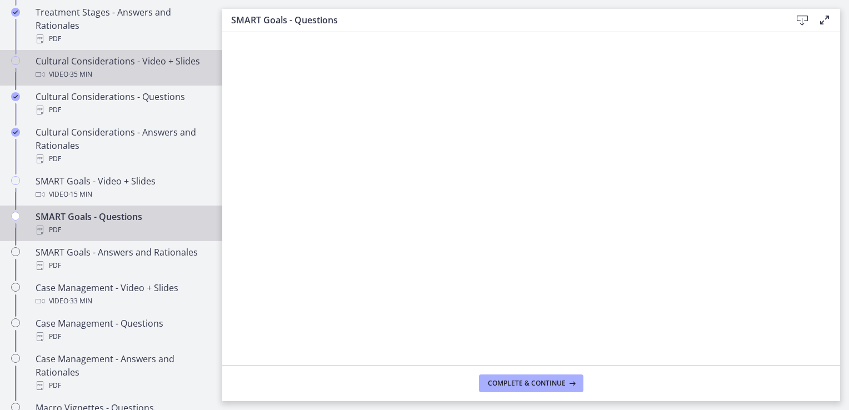
click at [120, 71] on div "Cultural Considerations - Video + Slides Video · 35 min" at bounding box center [122, 67] width 173 height 27
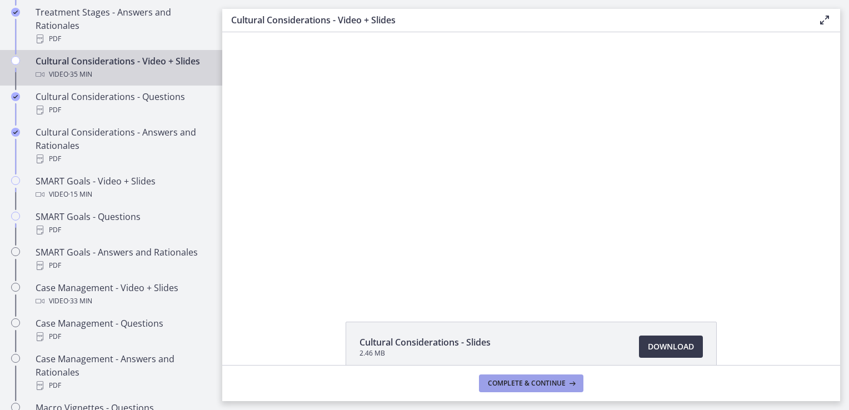
click at [544, 387] on span "Complete & continue" at bounding box center [527, 383] width 78 height 9
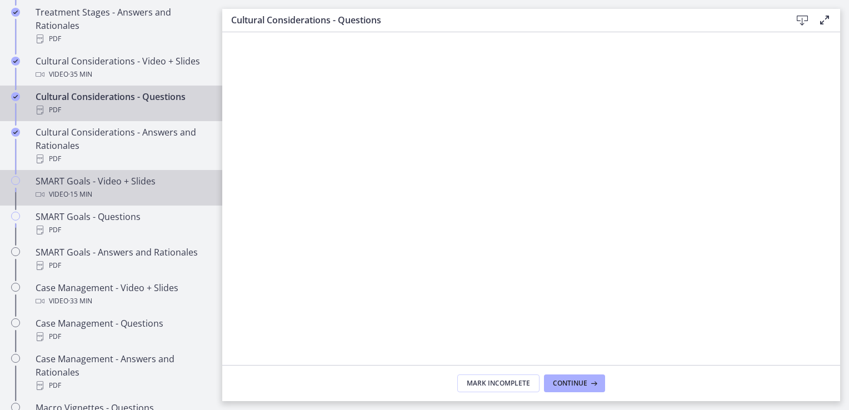
click at [122, 200] on div "Video · 15 min" at bounding box center [122, 194] width 173 height 13
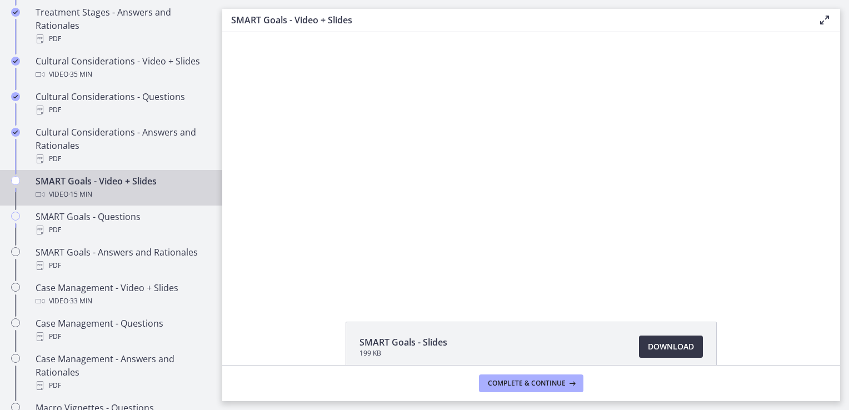
click at [663, 348] on span "Download Opens in a new window" at bounding box center [671, 346] width 46 height 13
click at [591, 207] on div at bounding box center [531, 164] width 422 height 264
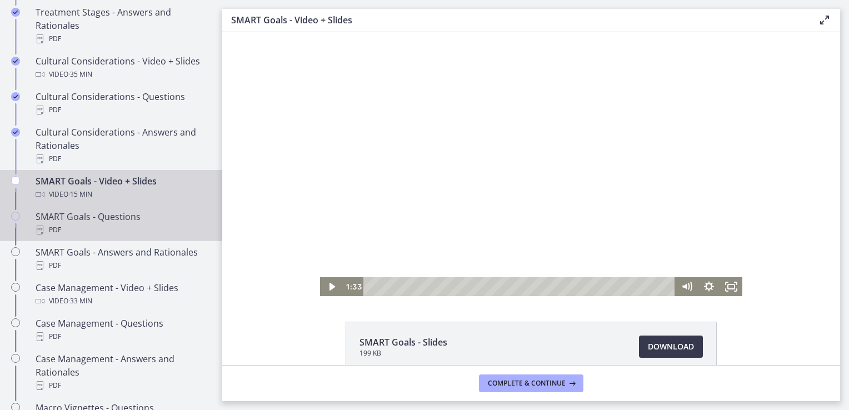
click at [148, 231] on div "SMART Goals - Questions PDF" at bounding box center [122, 223] width 173 height 27
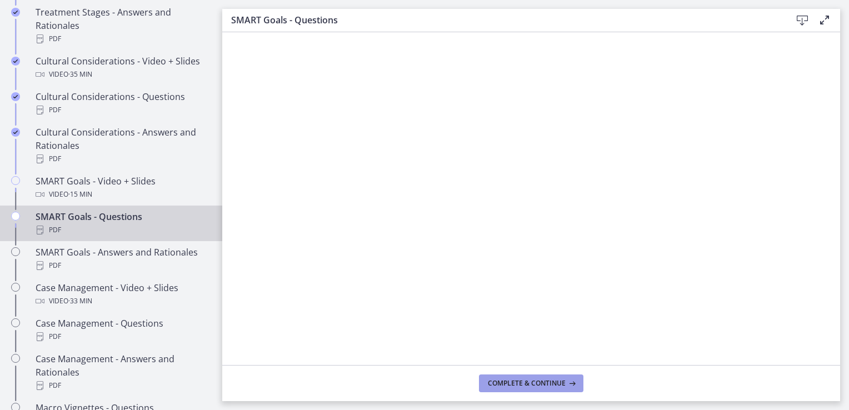
click at [559, 387] on span "Complete & continue" at bounding box center [527, 383] width 78 height 9
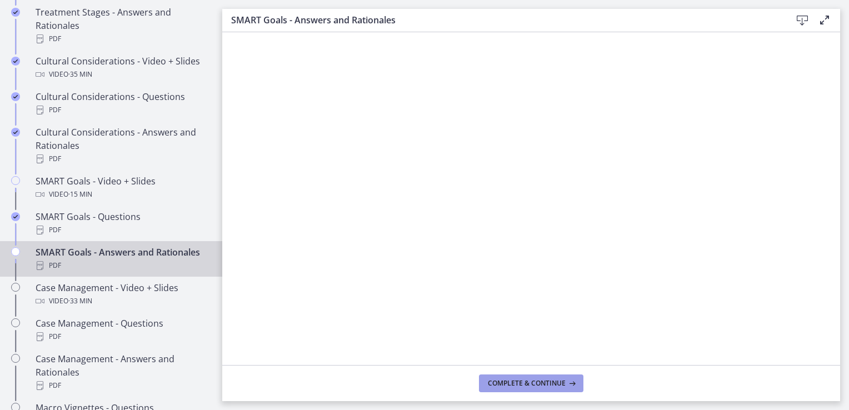
click at [566, 384] on icon at bounding box center [571, 383] width 11 height 9
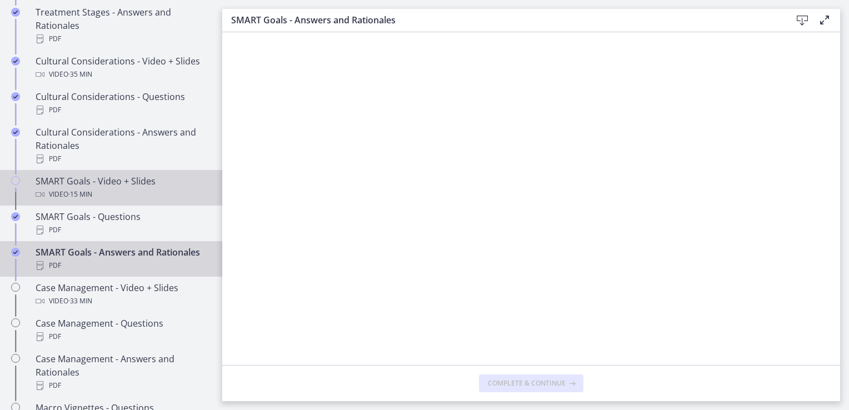
click at [132, 191] on div "SMART Goals - Video + Slides Video · 15 min" at bounding box center [122, 187] width 173 height 27
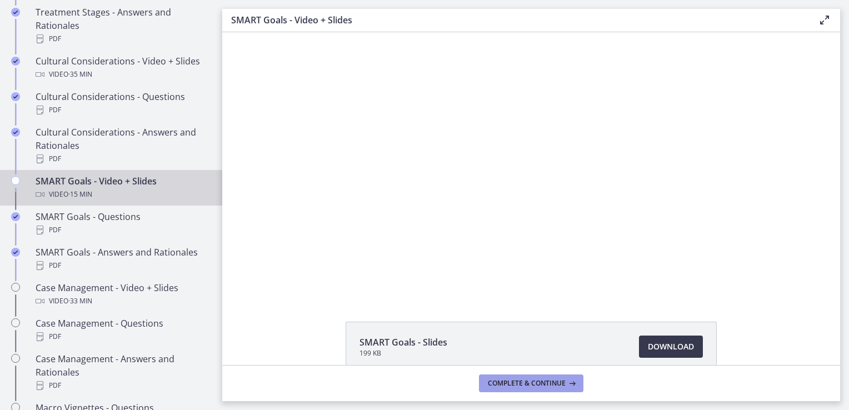
click at [546, 388] on button "Complete & continue" at bounding box center [531, 383] width 104 height 18
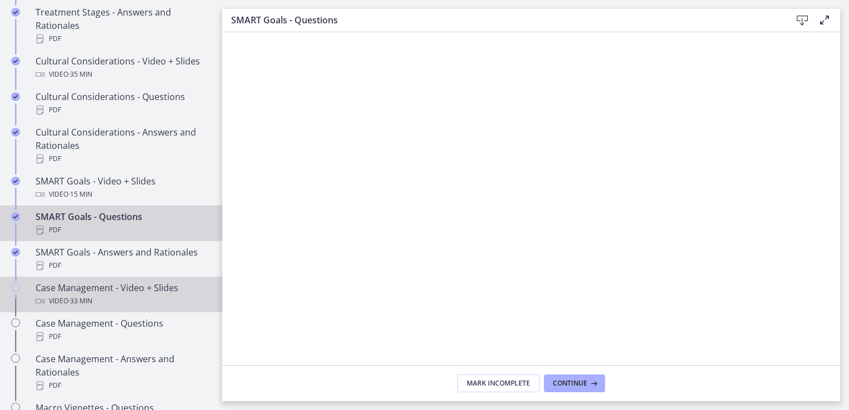
click at [160, 308] on div "Video · 33 min" at bounding box center [122, 300] width 173 height 13
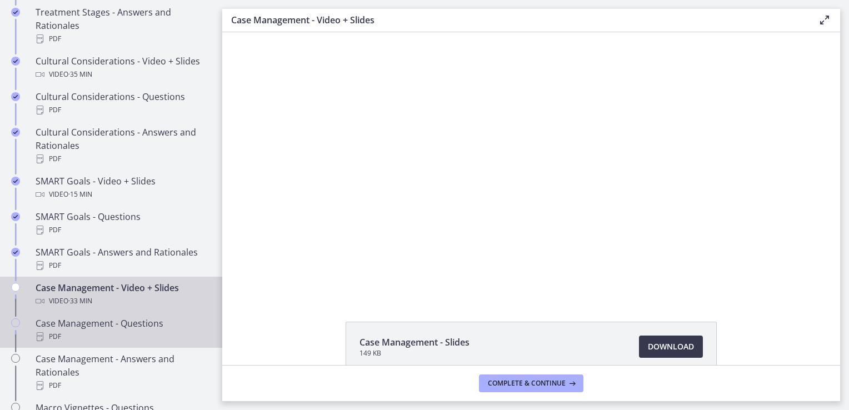
click at [171, 343] on div "PDF" at bounding box center [122, 336] width 173 height 13
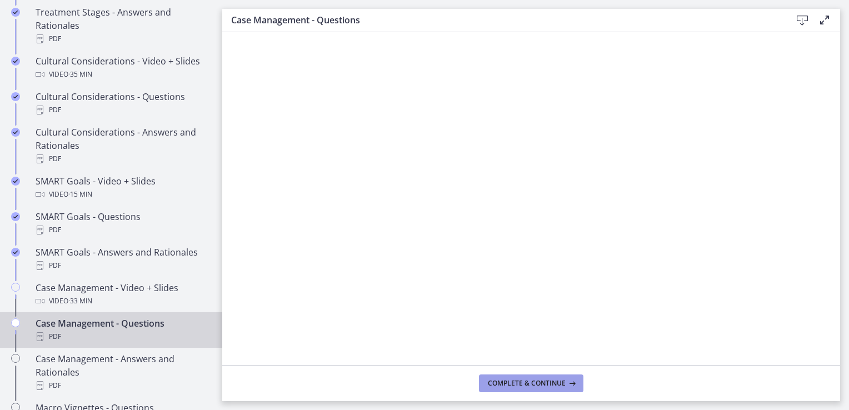
click at [556, 391] on button "Complete & continue" at bounding box center [531, 383] width 104 height 18
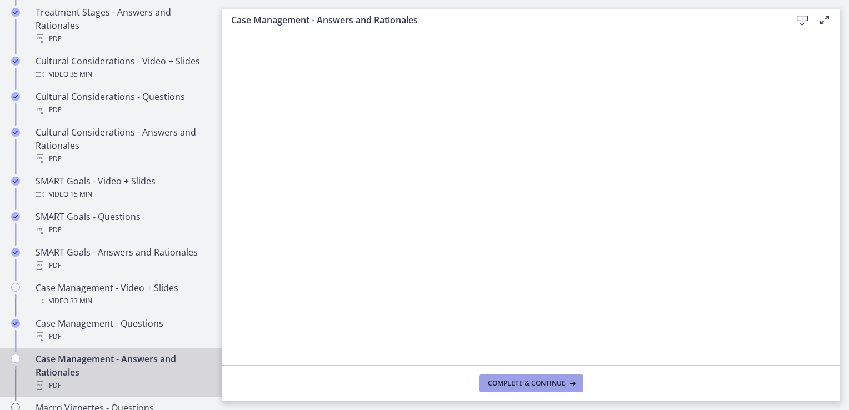
click at [560, 389] on button "Complete & continue" at bounding box center [531, 383] width 104 height 18
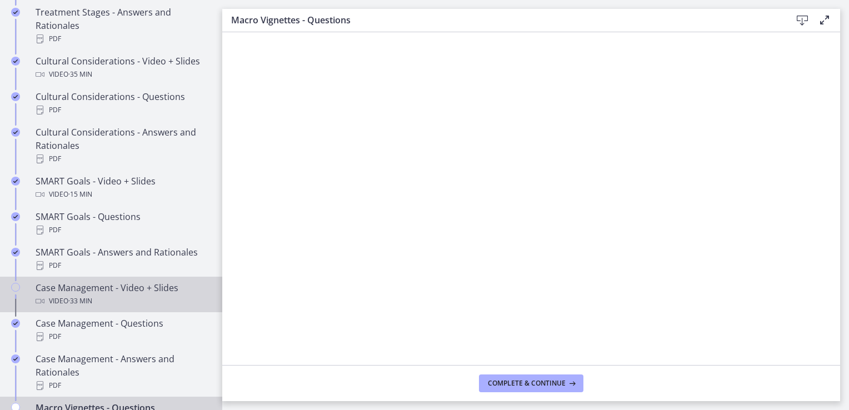
click at [163, 300] on div "Case Management - Video + Slides Video · 33 min" at bounding box center [122, 294] width 173 height 27
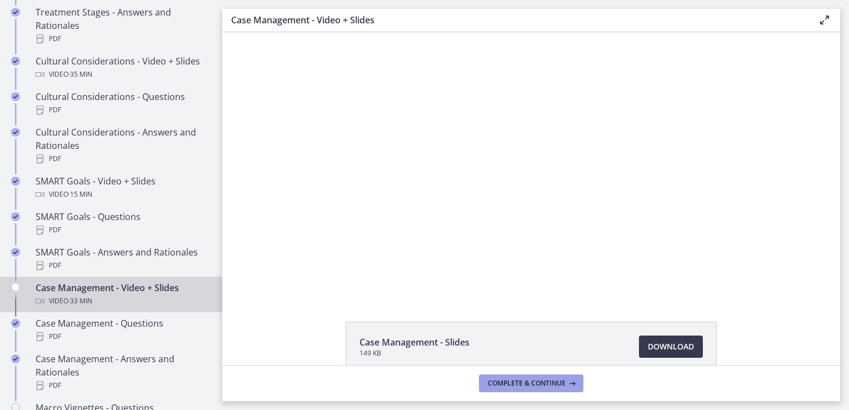
click at [543, 391] on button "Complete & continue" at bounding box center [531, 383] width 104 height 18
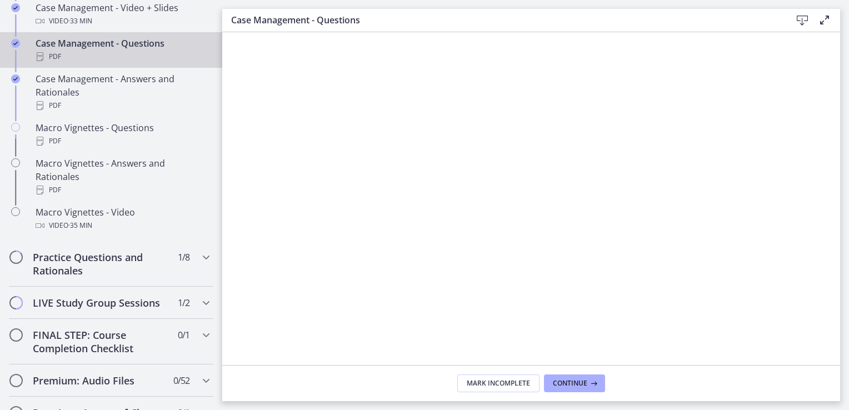
scroll to position [1094, 0]
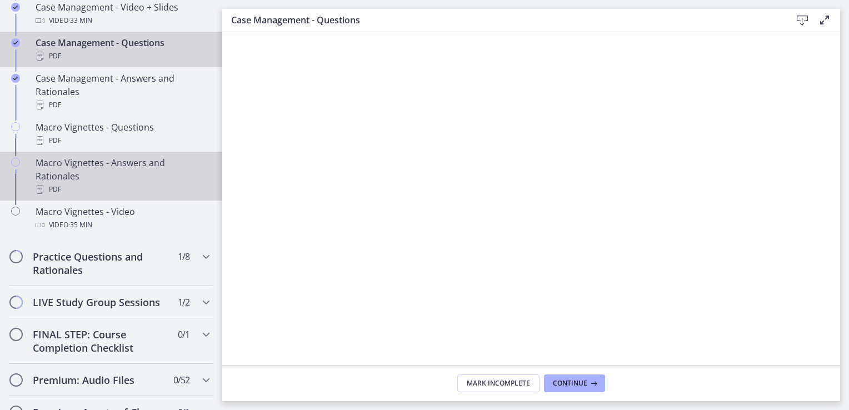
click at [159, 194] on div "PDF" at bounding box center [122, 189] width 173 height 13
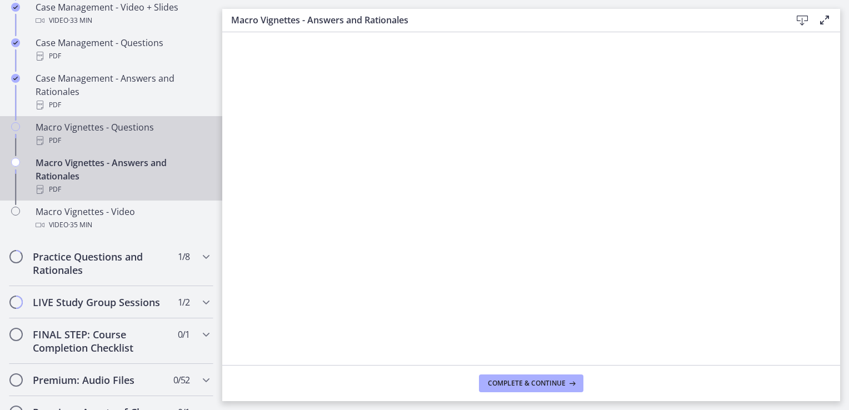
click at [163, 146] on div "PDF" at bounding box center [122, 140] width 173 height 13
click at [131, 189] on div "Macro Vignettes - Answers and Rationales PDF" at bounding box center [122, 176] width 173 height 40
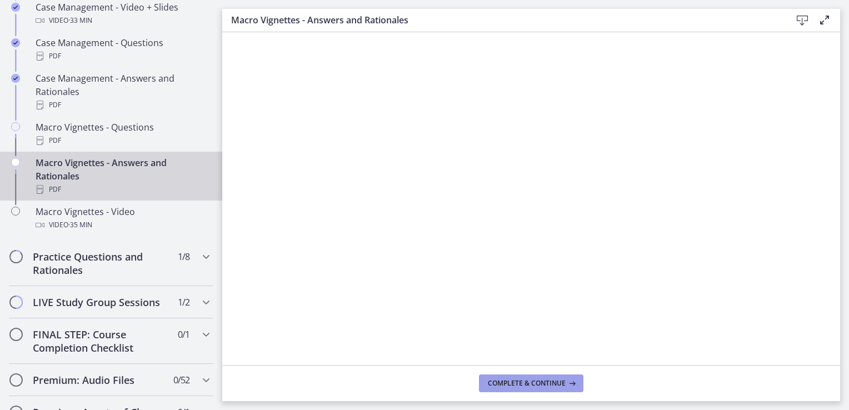
click at [563, 386] on span "Complete & continue" at bounding box center [527, 383] width 78 height 9
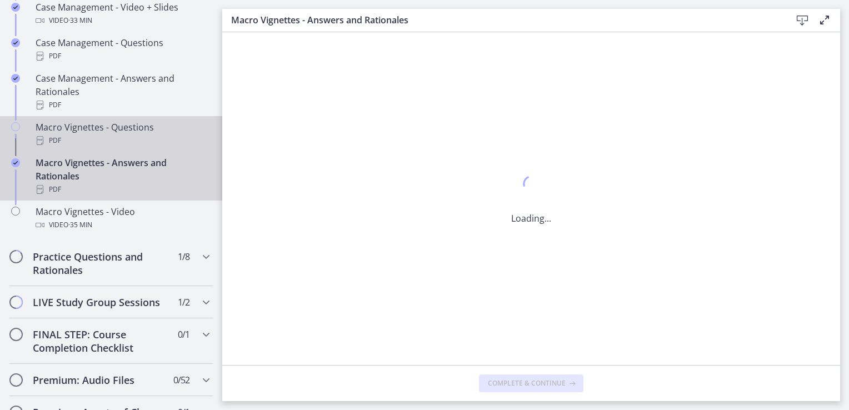
click at [183, 147] on div "PDF" at bounding box center [122, 140] width 173 height 13
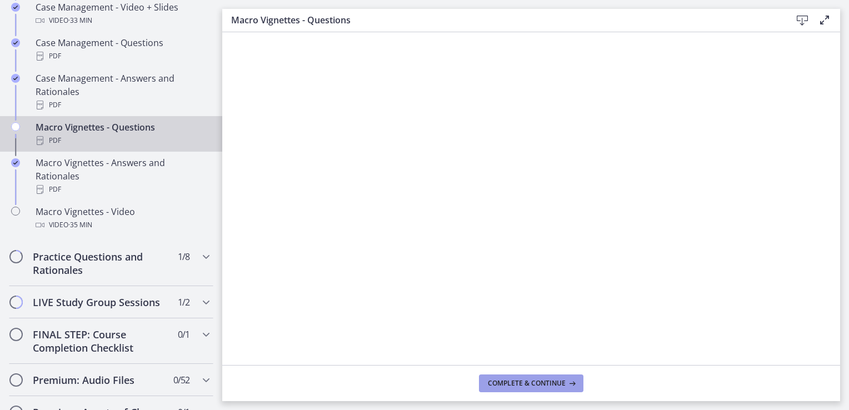
click at [556, 385] on span "Complete & continue" at bounding box center [527, 383] width 78 height 9
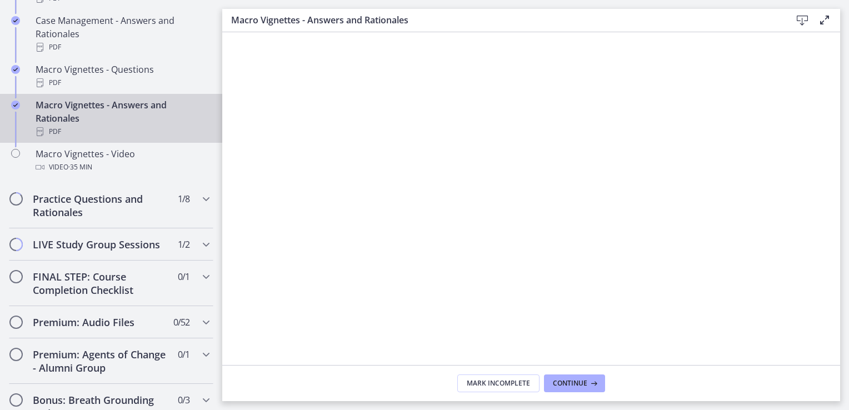
scroll to position [1160, 0]
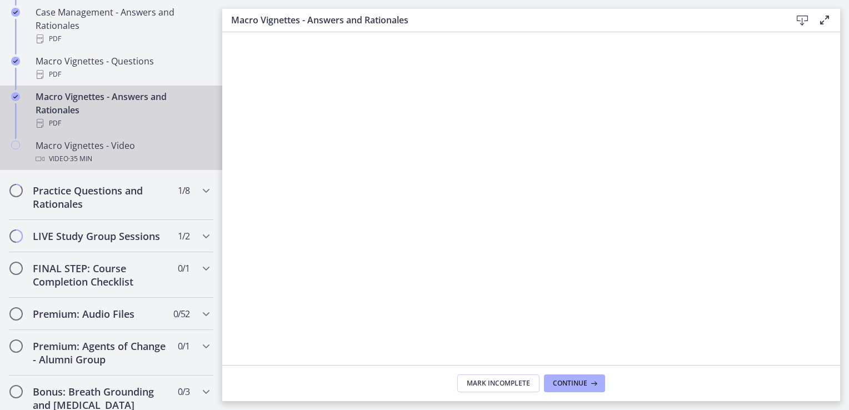
click at [133, 159] on div "Macro Vignettes - Video Video · 35 min" at bounding box center [122, 152] width 173 height 27
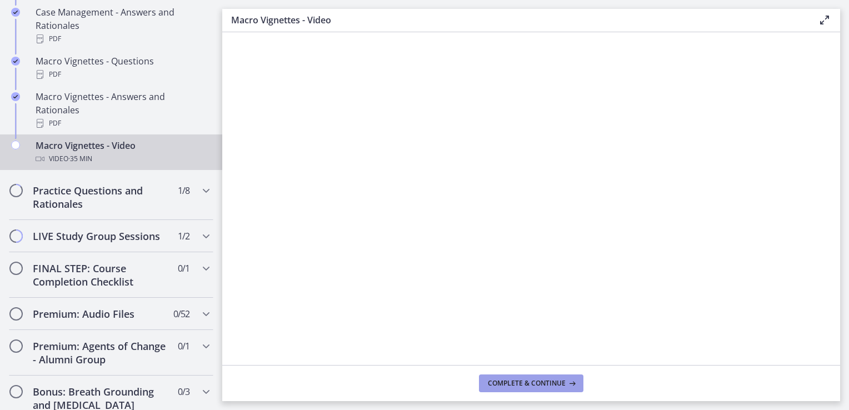
click at [524, 391] on button "Complete & continue" at bounding box center [531, 383] width 104 height 18
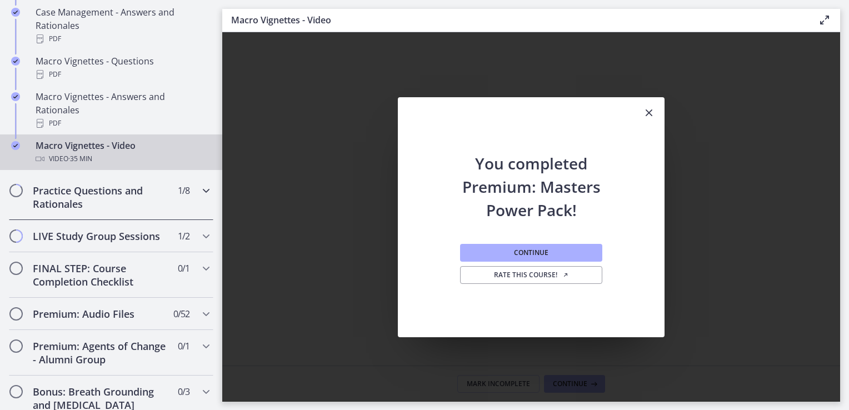
click at [163, 199] on div "Practice Questions and Rationales 1 / 8 Completed" at bounding box center [111, 197] width 204 height 46
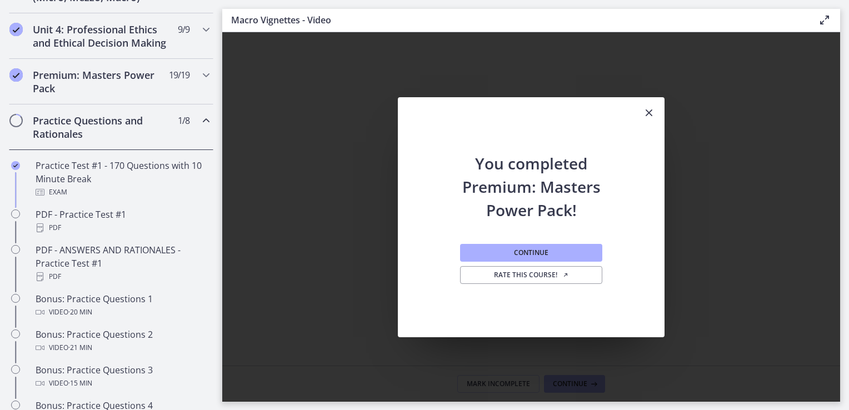
scroll to position [478, 0]
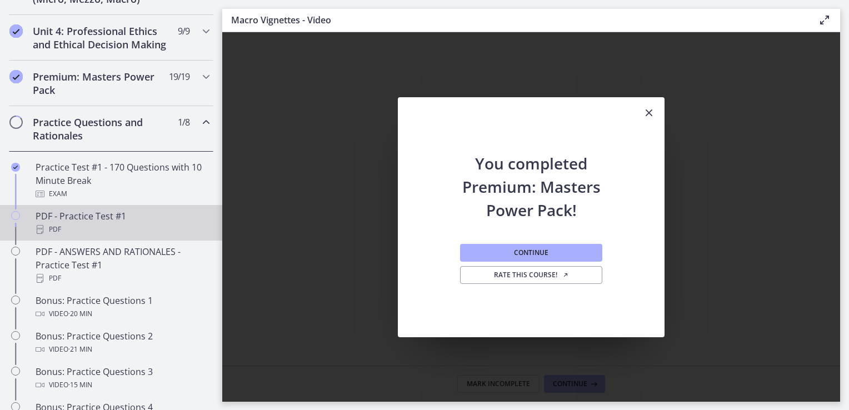
click at [120, 232] on div "PDF - Practice Test #1 PDF" at bounding box center [122, 222] width 173 height 27
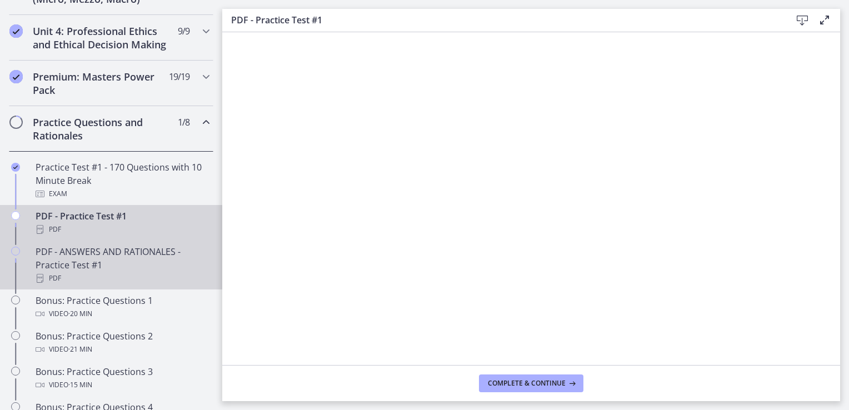
click at [158, 258] on div "PDF - ANSWERS AND RATIONALES - Practice Test #1 PDF" at bounding box center [122, 265] width 173 height 40
click at [164, 226] on div "PDF - Practice Test #1 PDF" at bounding box center [122, 222] width 173 height 27
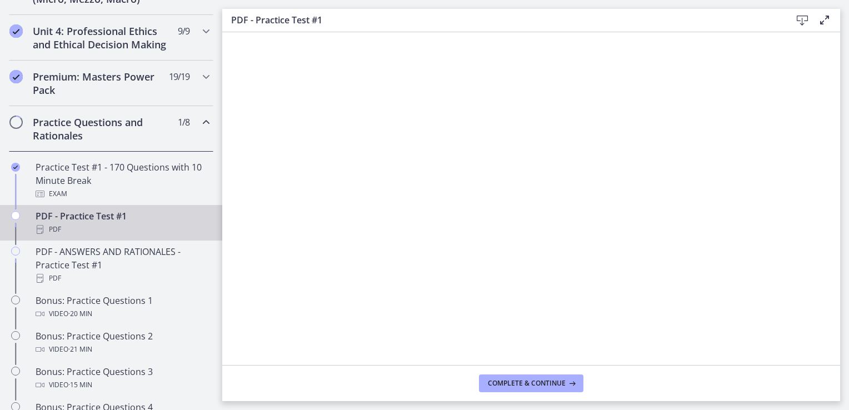
click at [804, 17] on icon at bounding box center [802, 20] width 13 height 13
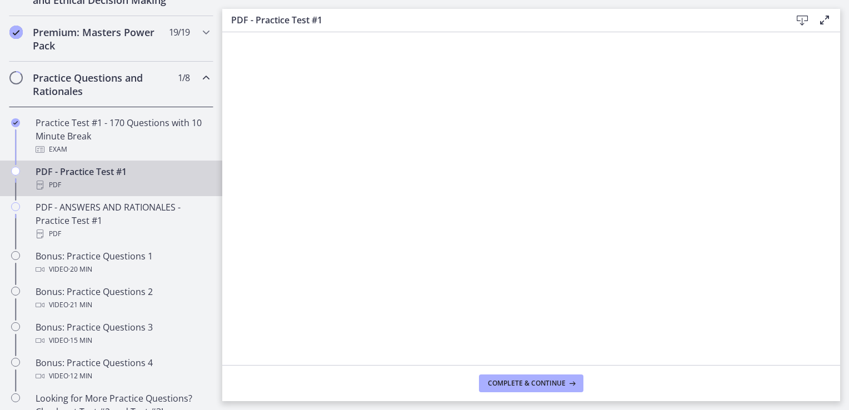
scroll to position [524, 0]
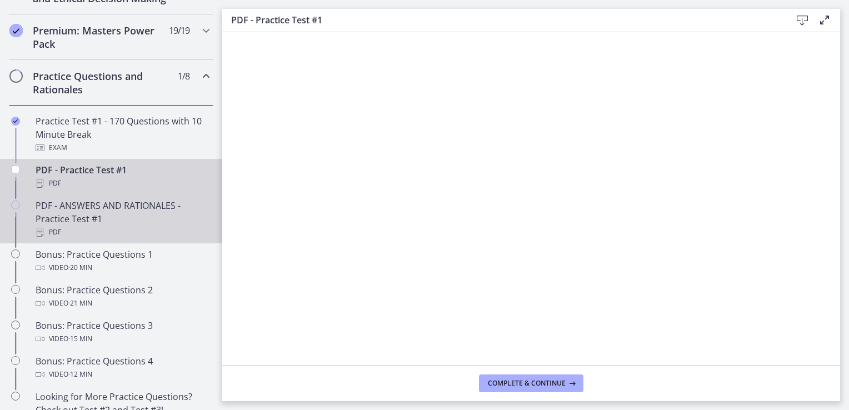
click at [147, 221] on div "PDF - ANSWERS AND RATIONALES - Practice Test #1 PDF" at bounding box center [122, 219] width 173 height 40
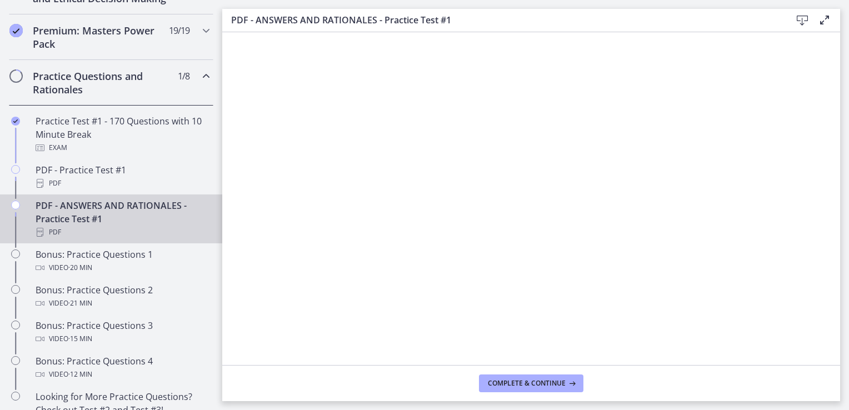
click at [798, 18] on icon at bounding box center [802, 20] width 13 height 13
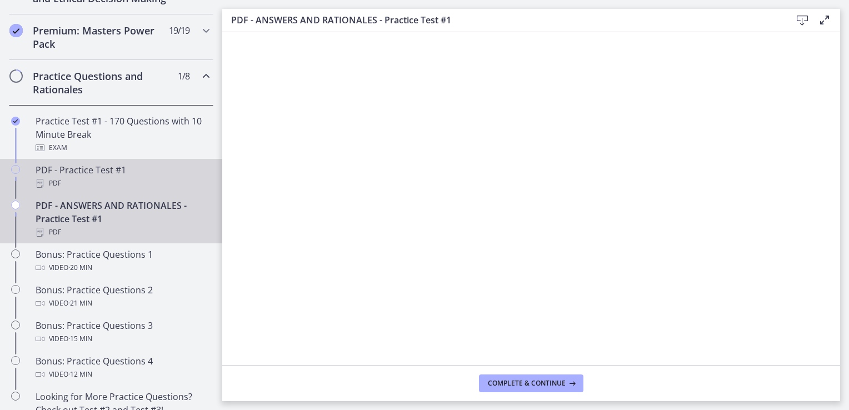
click at [136, 180] on div "PDF - Practice Test #1 PDF" at bounding box center [122, 176] width 173 height 27
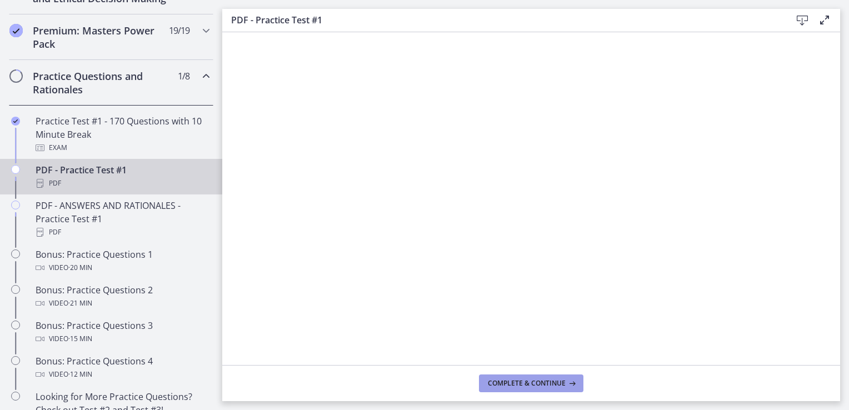
click at [524, 386] on span "Complete & continue" at bounding box center [527, 383] width 78 height 9
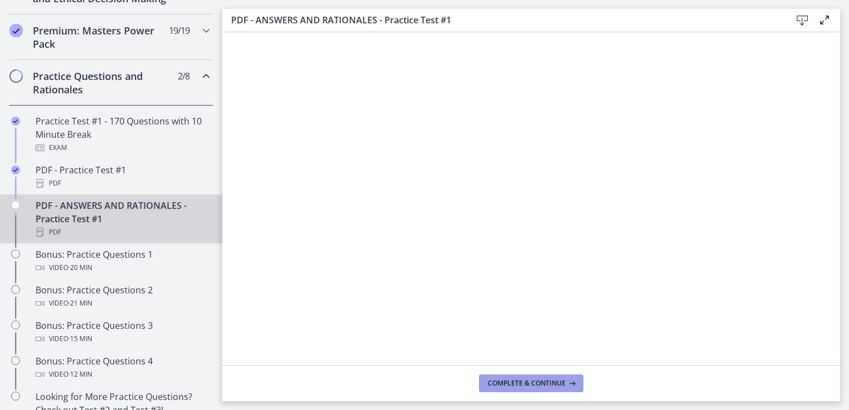
click at [520, 392] on button "Complete & continue" at bounding box center [531, 383] width 104 height 18
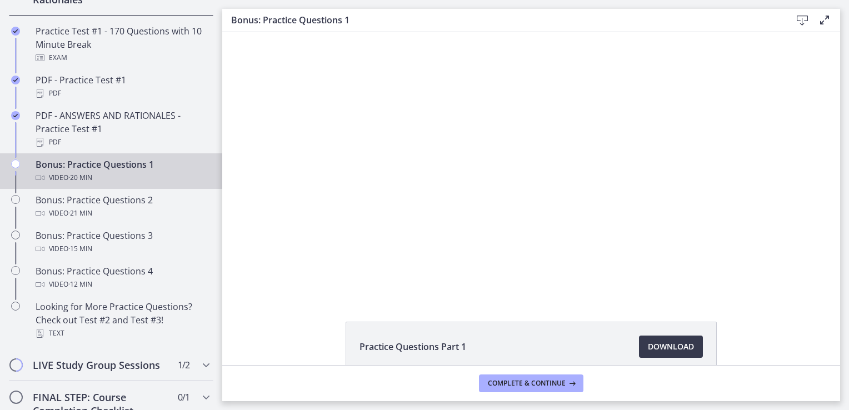
scroll to position [613, 0]
click at [720, 252] on div at bounding box center [531, 164] width 469 height 264
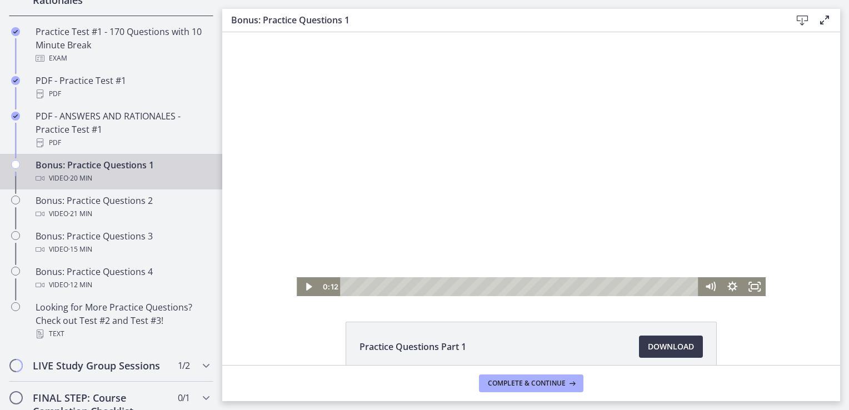
click at [754, 290] on icon "Fullscreen" at bounding box center [754, 286] width 22 height 19
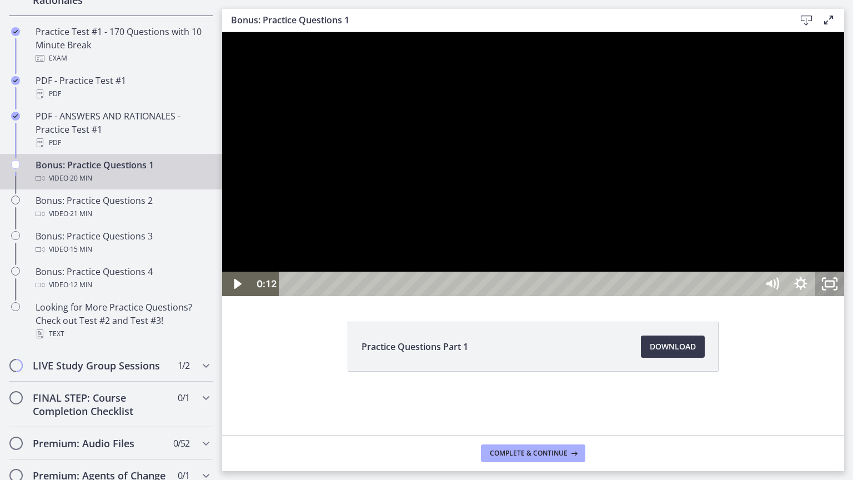
click at [844, 293] on div at bounding box center [533, 164] width 622 height 264
click at [566, 296] on div at bounding box center [533, 164] width 622 height 264
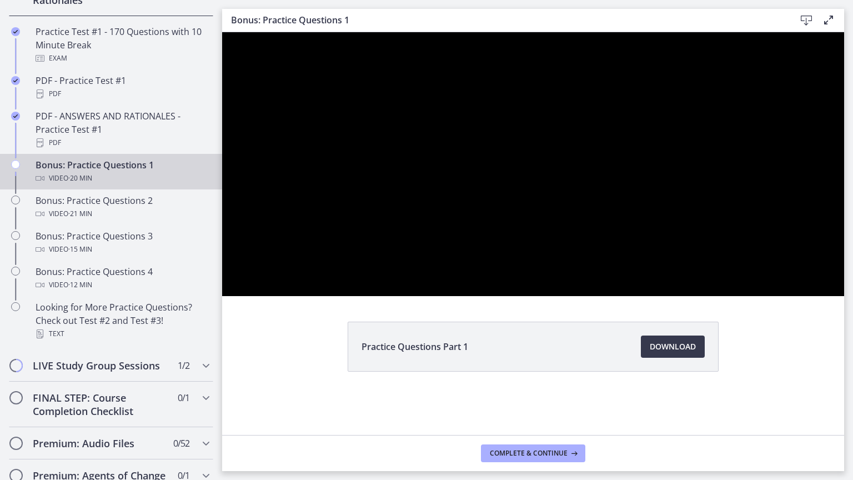
click at [582, 296] on div at bounding box center [533, 164] width 622 height 264
click at [633, 262] on div at bounding box center [533, 164] width 622 height 264
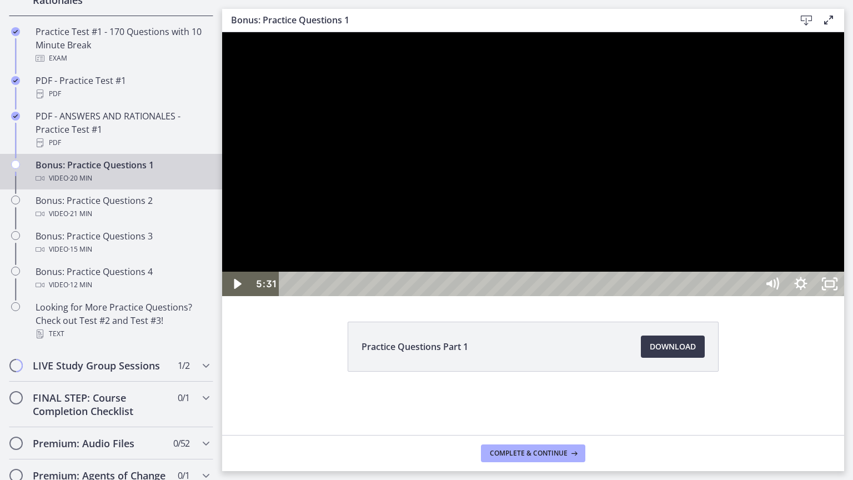
click at [622, 264] on div at bounding box center [533, 164] width 622 height 264
click at [426, 296] on div at bounding box center [533, 164] width 622 height 264
click at [416, 296] on div at bounding box center [533, 164] width 622 height 264
click at [640, 274] on div at bounding box center [533, 164] width 622 height 264
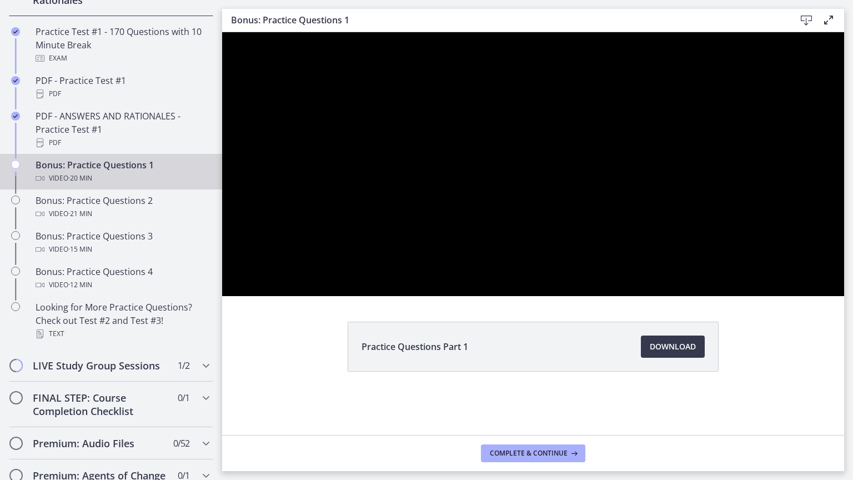
click at [664, 296] on div at bounding box center [533, 164] width 622 height 264
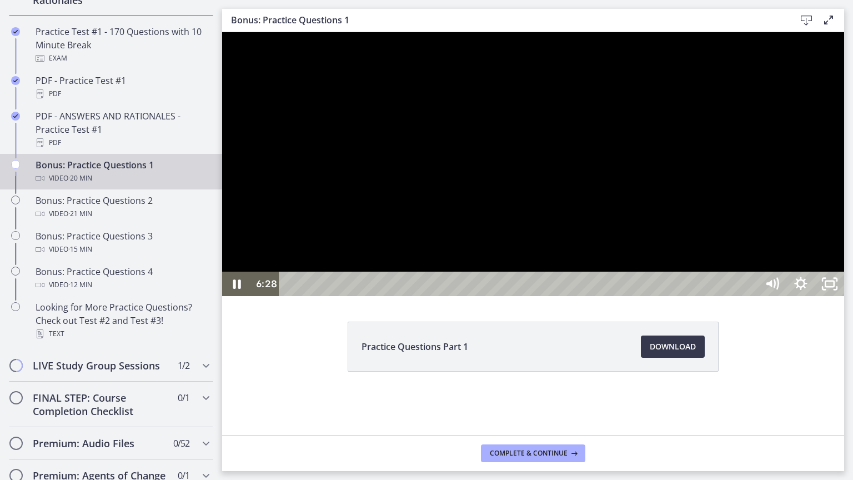
click at [709, 296] on div "6:22" at bounding box center [519, 284] width 461 height 24
click at [823, 296] on div at bounding box center [533, 164] width 622 height 264
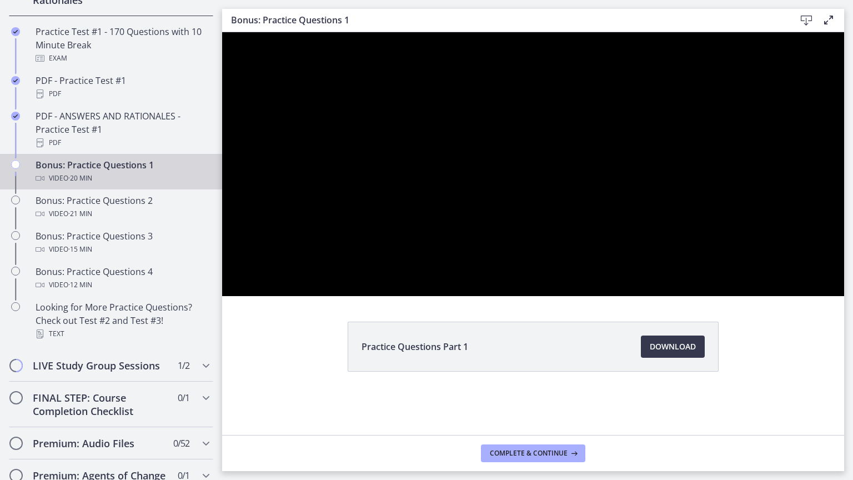
click at [819, 296] on div at bounding box center [533, 164] width 622 height 264
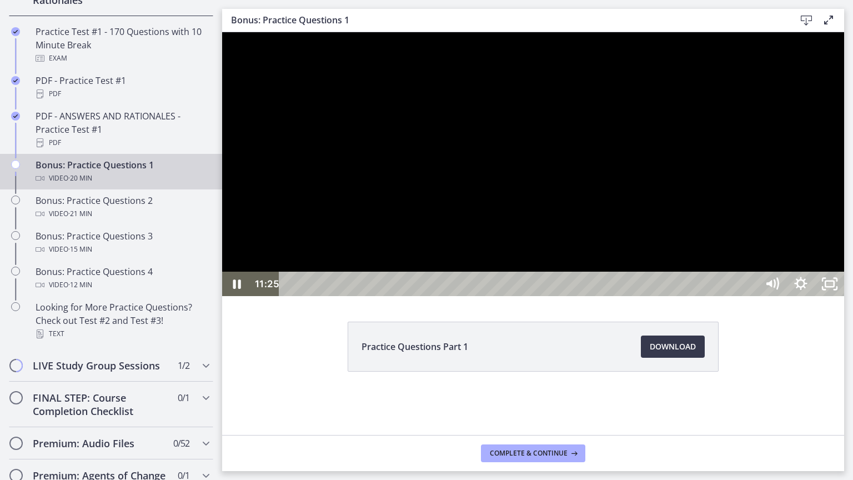
click at [722, 296] on div "11:21" at bounding box center [519, 284] width 461 height 24
click at [751, 296] on div "13:10" at bounding box center [519, 284] width 461 height 24
click at [844, 296] on div at bounding box center [533, 164] width 622 height 264
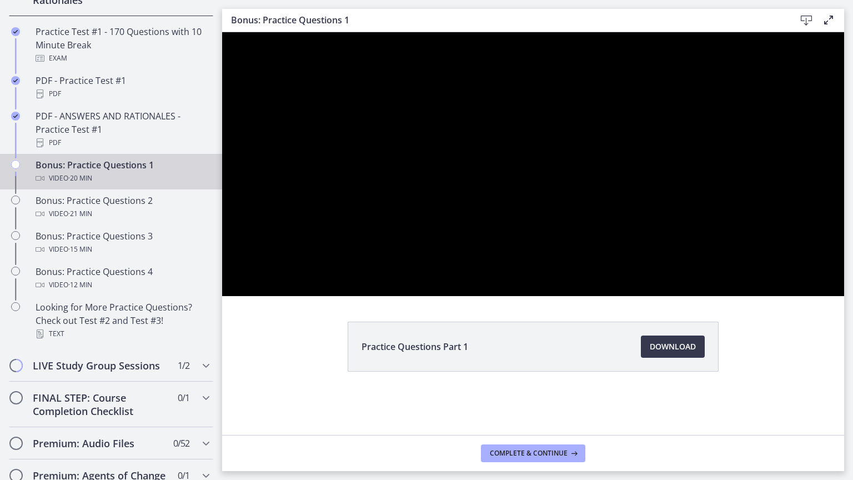
click at [759, 296] on div at bounding box center [533, 164] width 622 height 264
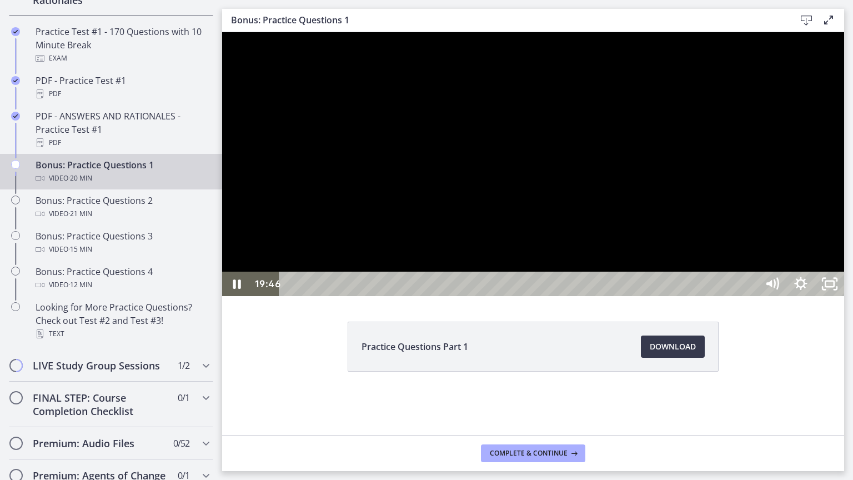
click at [844, 296] on icon "Unfullscreen" at bounding box center [830, 284] width 29 height 24
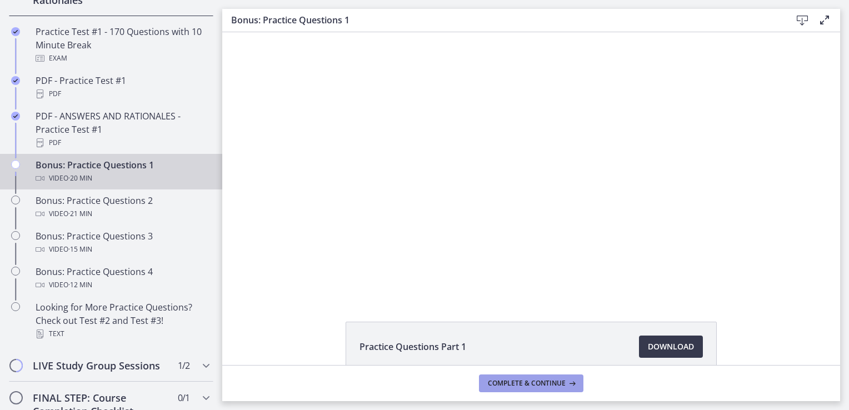
click at [556, 389] on button "Complete & continue" at bounding box center [531, 383] width 104 height 18
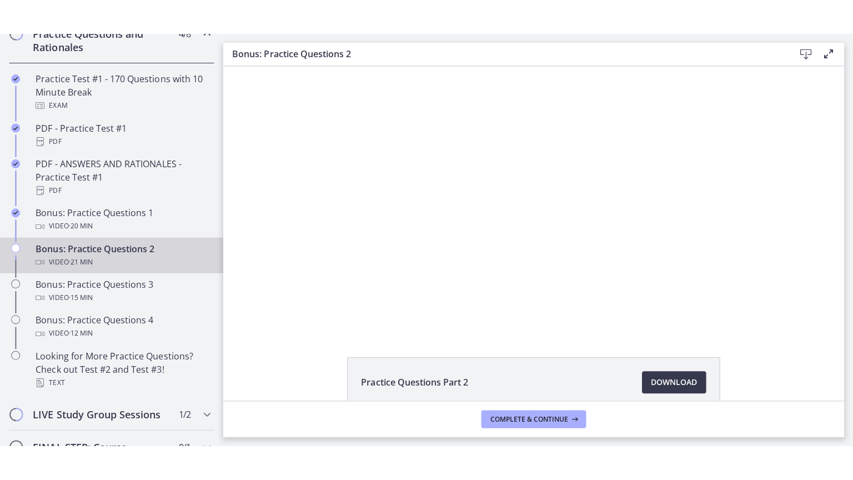
scroll to position [598, 0]
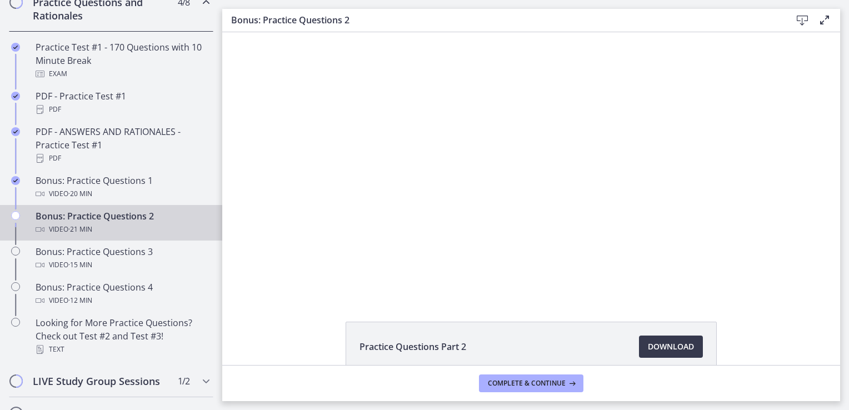
click at [724, 262] on div at bounding box center [531, 164] width 469 height 264
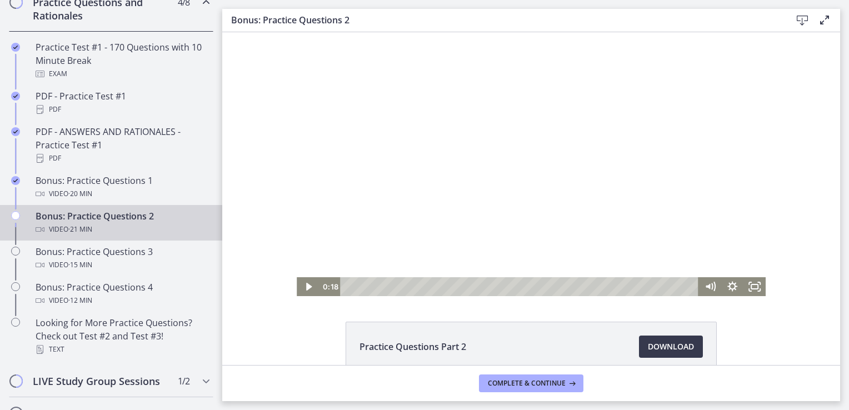
click at [754, 290] on icon "Fullscreen" at bounding box center [754, 286] width 22 height 19
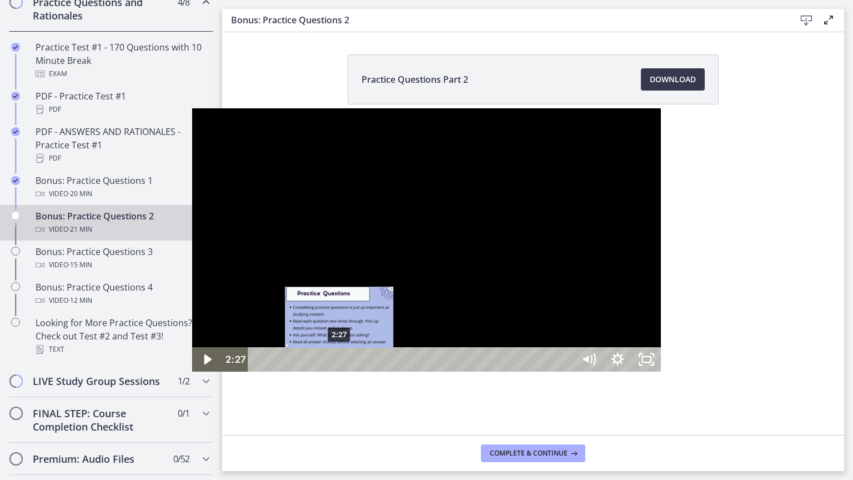
click at [259, 372] on div "2:27" at bounding box center [413, 359] width 308 height 24
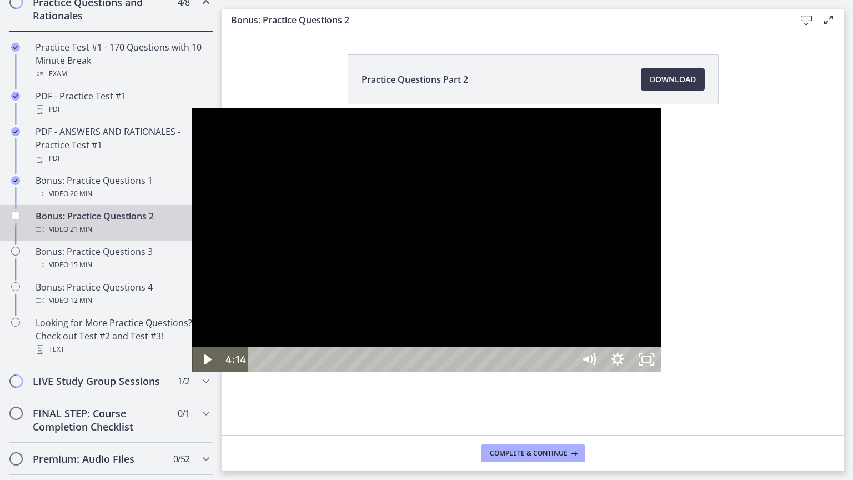
click at [396, 372] on div at bounding box center [426, 240] width 469 height 264
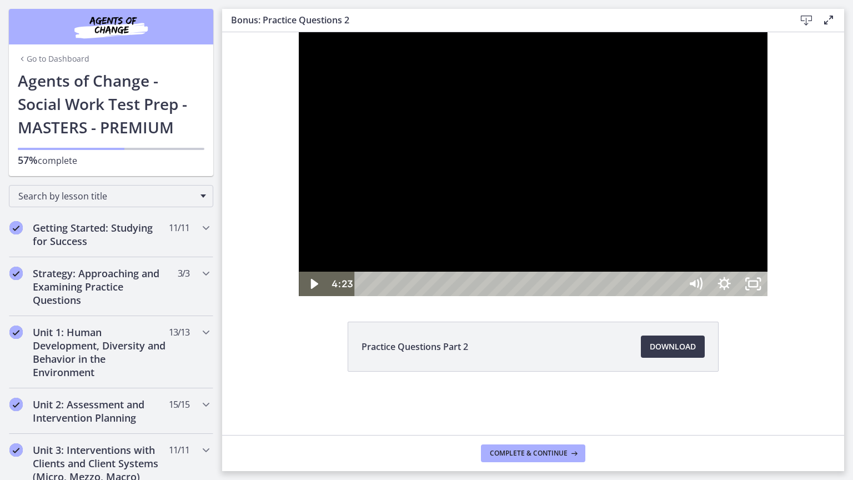
scroll to position [598, 0]
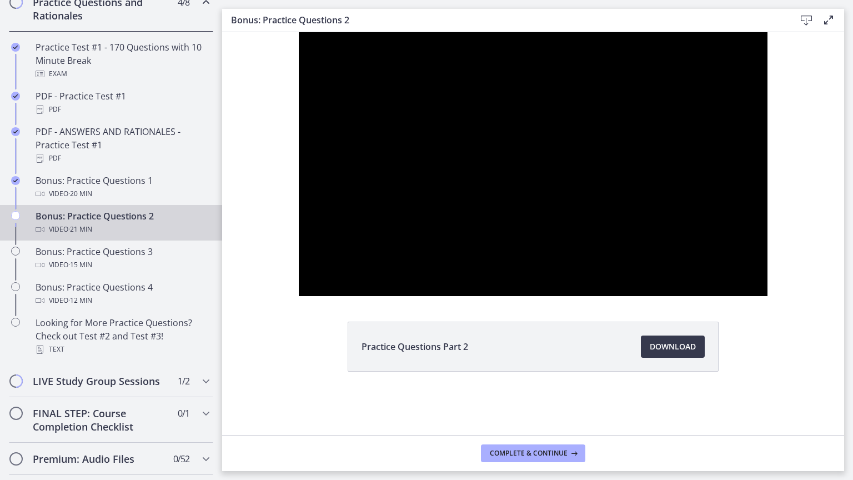
click at [603, 296] on div at bounding box center [533, 164] width 469 height 264
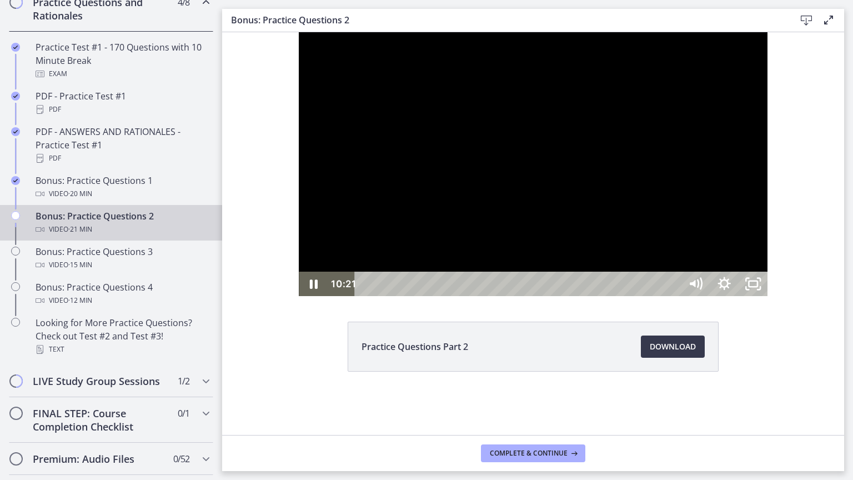
click at [698, 296] on div at bounding box center [533, 164] width 469 height 264
click at [768, 296] on div at bounding box center [533, 164] width 469 height 264
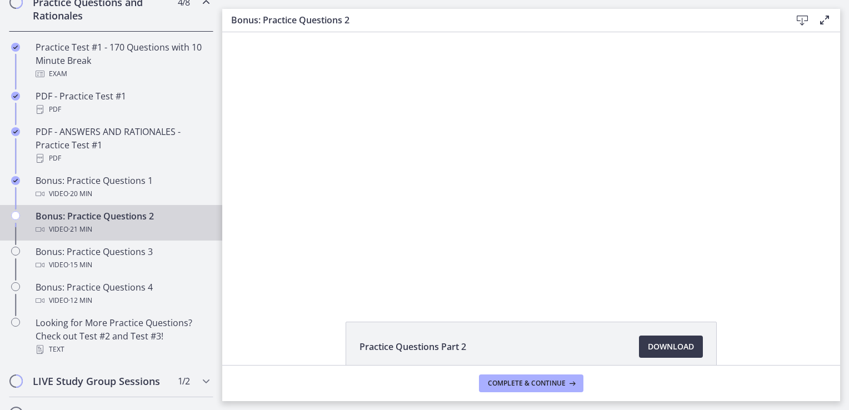
click at [700, 263] on div at bounding box center [531, 164] width 469 height 264
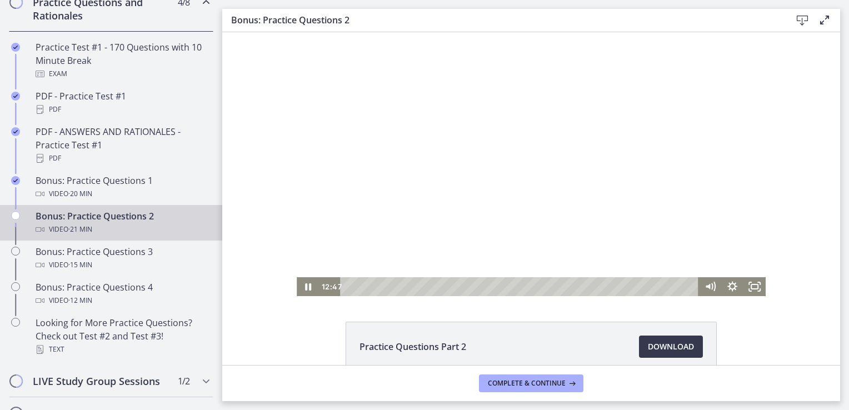
click at [754, 290] on icon "Fullscreen" at bounding box center [754, 286] width 22 height 19
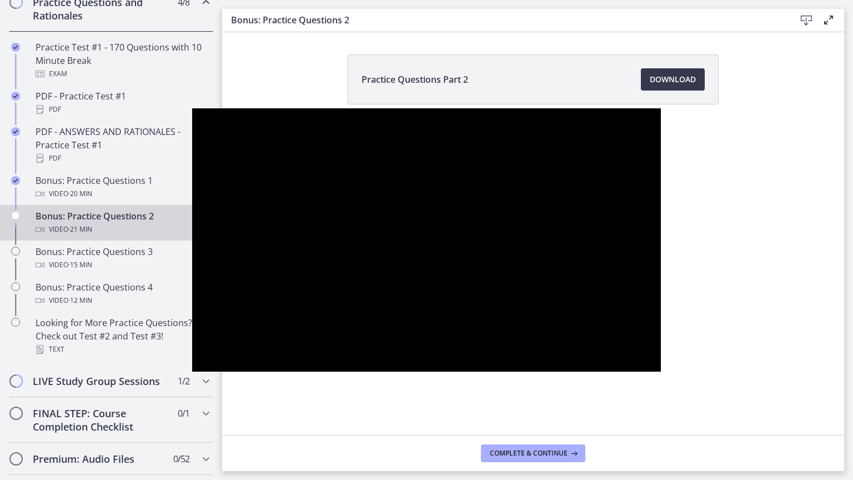
click at [538, 372] on div "12:46" at bounding box center [413, 359] width 308 height 24
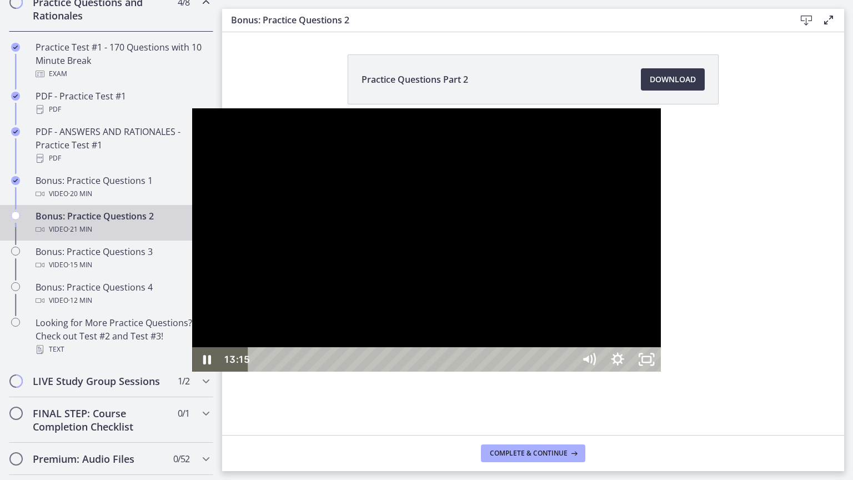
click at [533, 372] on div "13:14" at bounding box center [413, 359] width 308 height 24
click at [589, 372] on div at bounding box center [426, 240] width 469 height 264
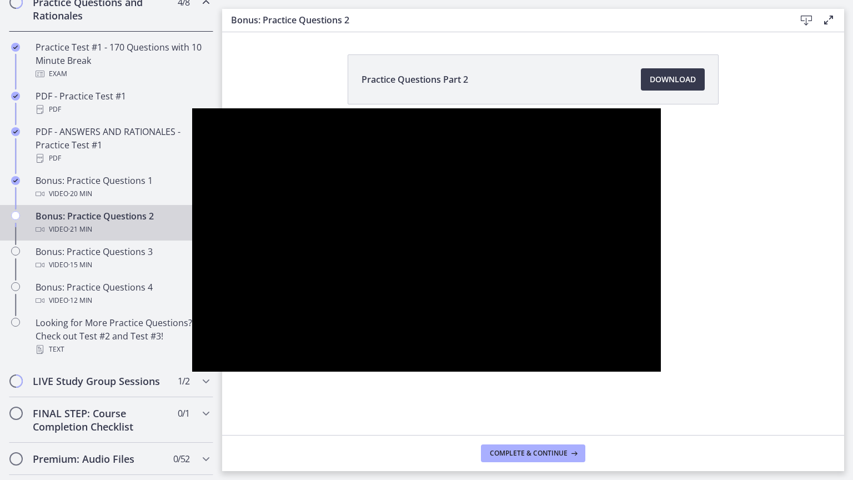
click at [611, 372] on div at bounding box center [426, 240] width 469 height 264
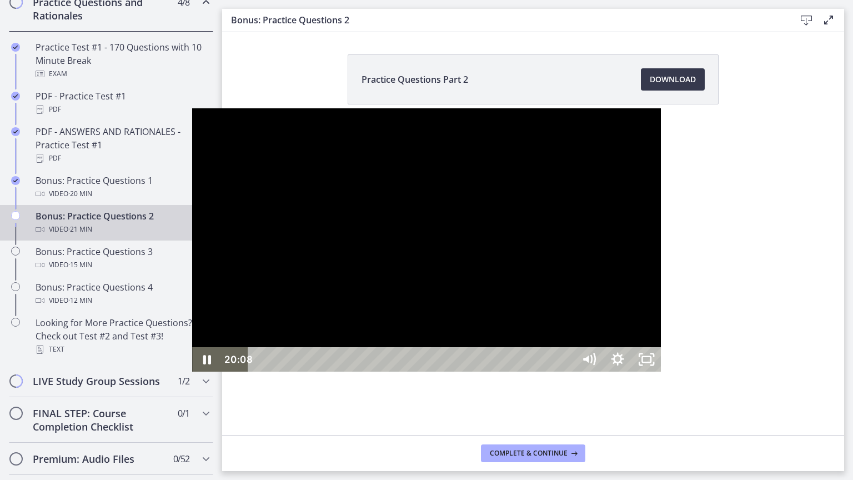
click at [661, 372] on icon "Unfullscreen" at bounding box center [646, 359] width 29 height 24
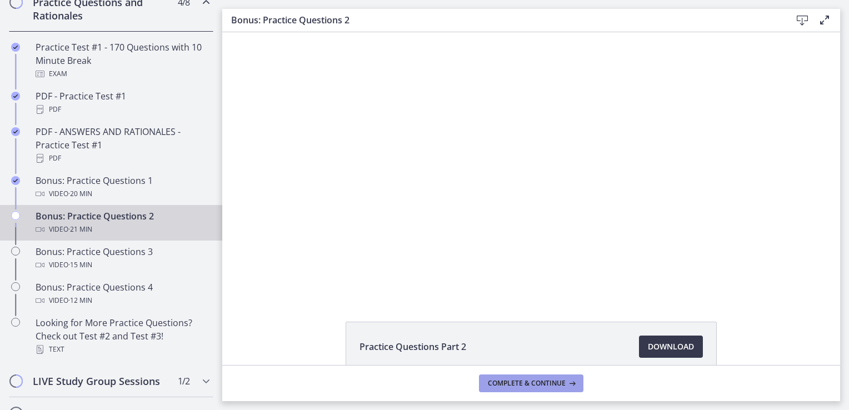
click at [558, 384] on span "Complete & continue" at bounding box center [527, 383] width 78 height 9
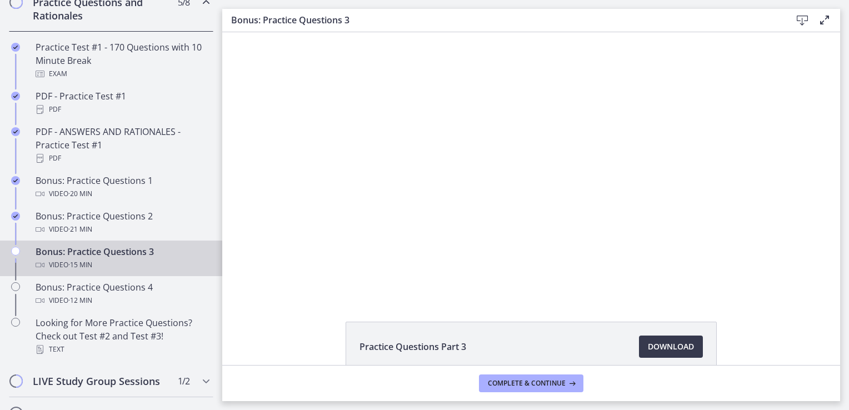
click at [738, 260] on div at bounding box center [531, 164] width 469 height 264
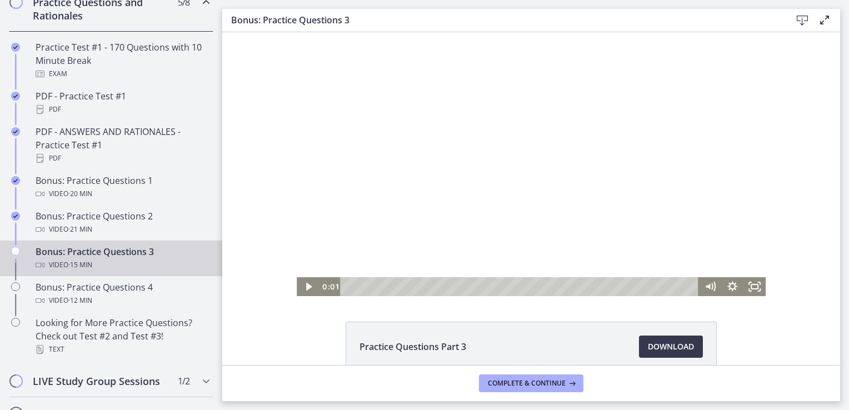
click at [754, 290] on icon "Fullscreen" at bounding box center [754, 286] width 22 height 19
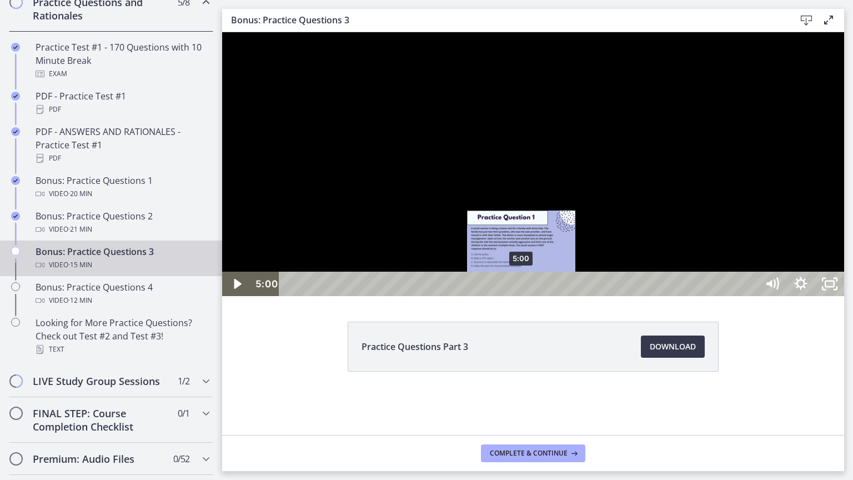
click at [656, 296] on div at bounding box center [533, 164] width 622 height 264
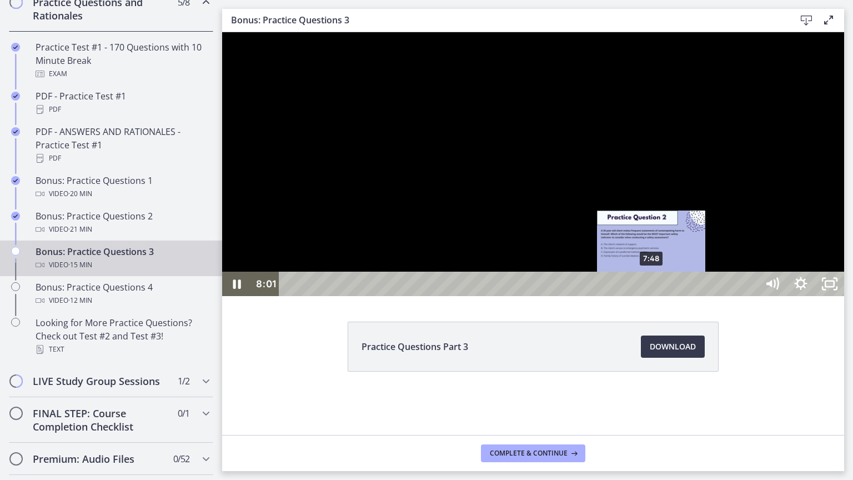
click at [783, 296] on div at bounding box center [533, 164] width 622 height 264
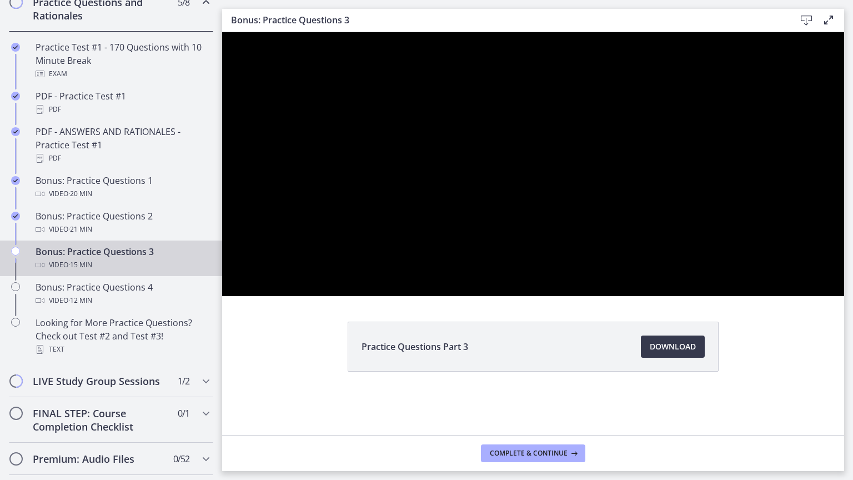
click at [705, 296] on div at bounding box center [533, 164] width 622 height 264
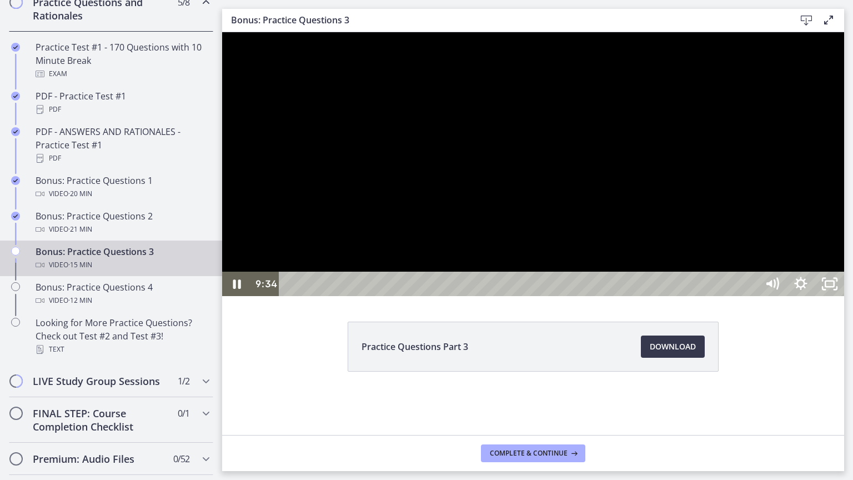
click at [751, 296] on div "9:33" at bounding box center [519, 284] width 461 height 24
click at [844, 296] on div at bounding box center [533, 164] width 622 height 264
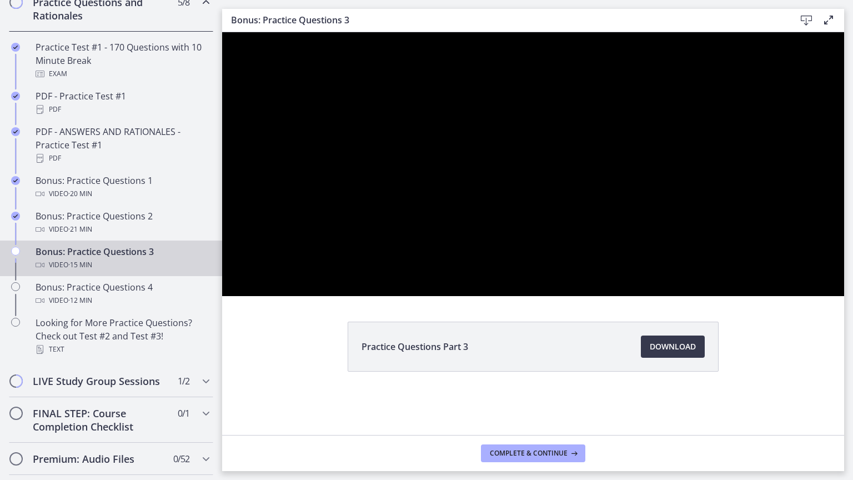
click at [844, 296] on div at bounding box center [533, 164] width 622 height 264
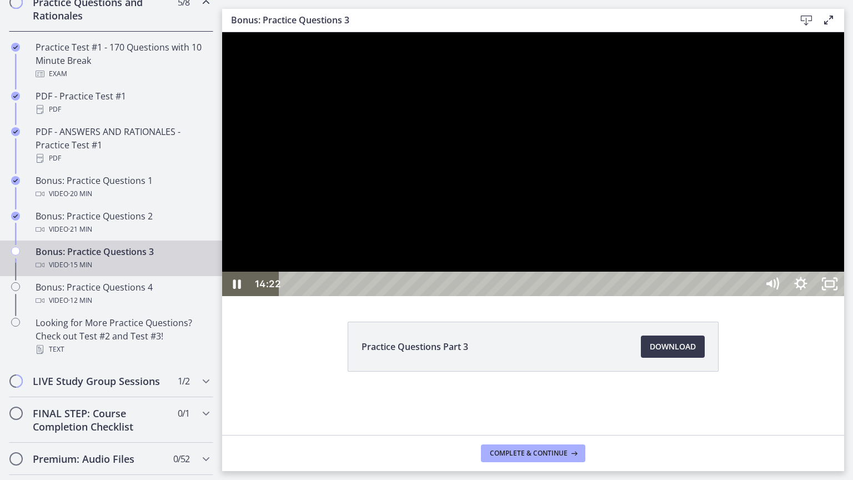
click at [844, 296] on icon "Unfullscreen" at bounding box center [830, 284] width 29 height 24
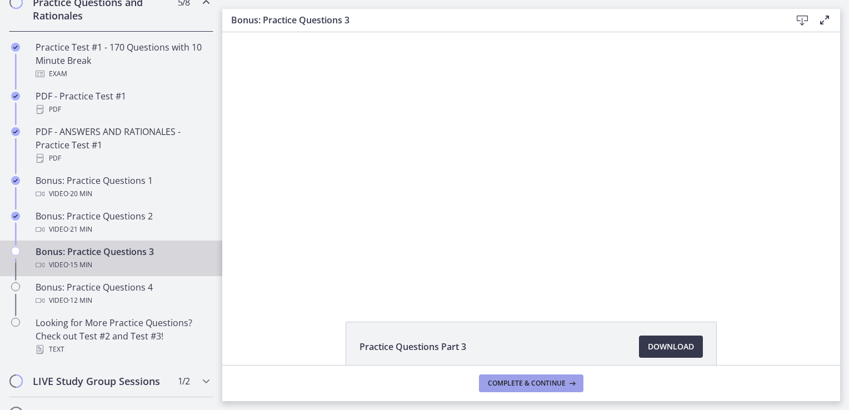
click at [557, 384] on span "Complete & continue" at bounding box center [527, 383] width 78 height 9
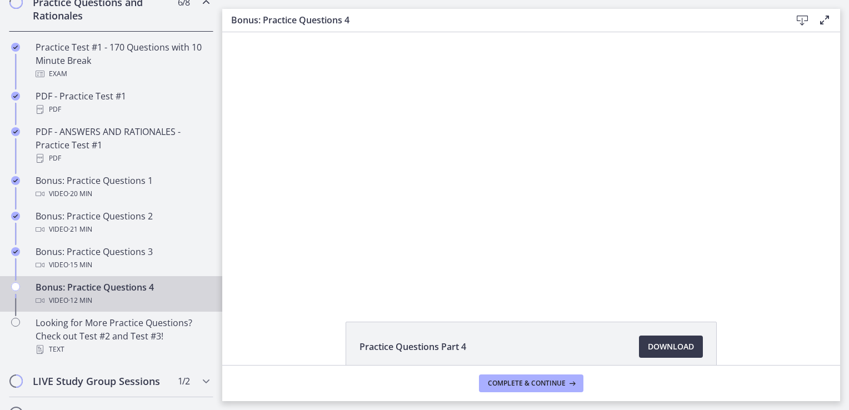
click at [753, 259] on div at bounding box center [531, 164] width 469 height 264
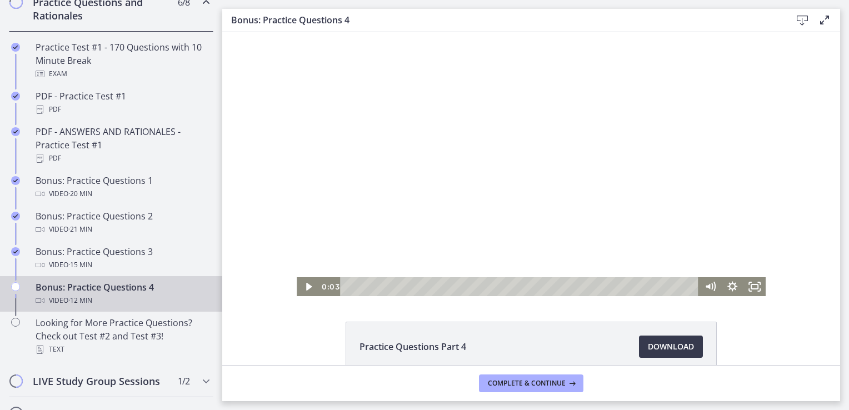
click at [758, 290] on icon "Fullscreen" at bounding box center [759, 290] width 2 height 2
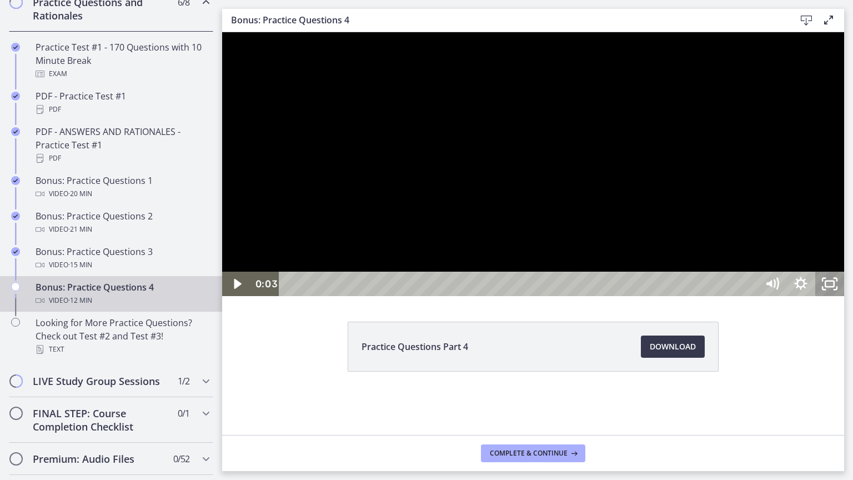
click at [844, 296] on div at bounding box center [533, 164] width 622 height 264
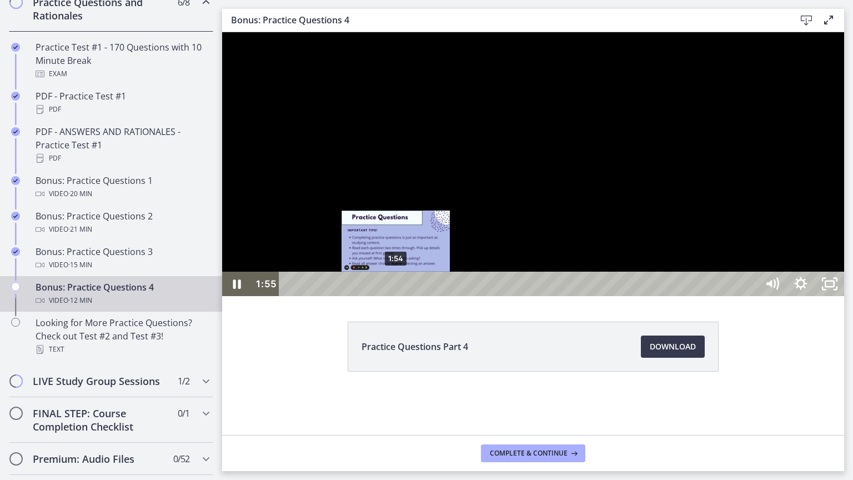
click at [464, 296] on div "1:54" at bounding box center [519, 284] width 461 height 24
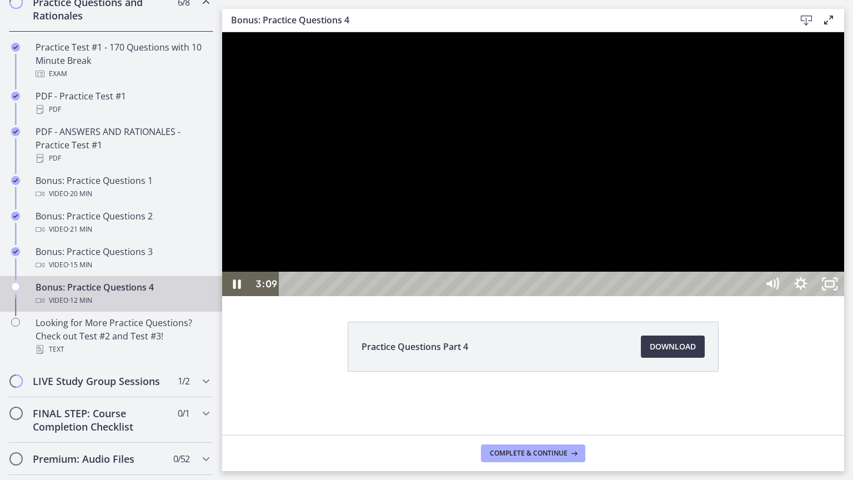
click at [586, 296] on div at bounding box center [533, 164] width 622 height 264
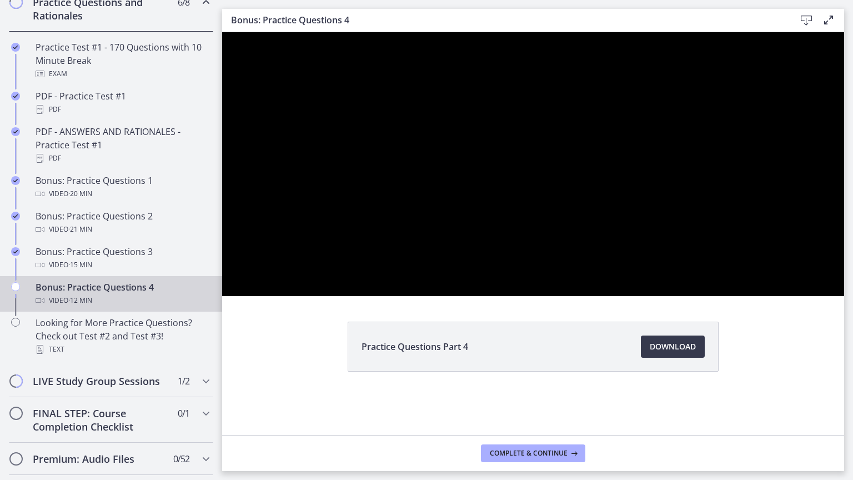
click at [844, 296] on div at bounding box center [533, 164] width 622 height 264
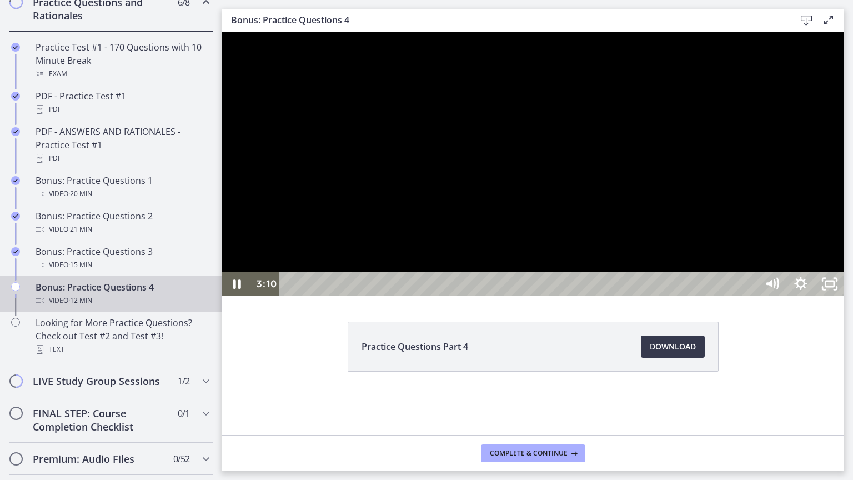
click at [844, 296] on div at bounding box center [533, 164] width 622 height 264
click at [844, 296] on icon "Unfullscreen" at bounding box center [830, 284] width 29 height 24
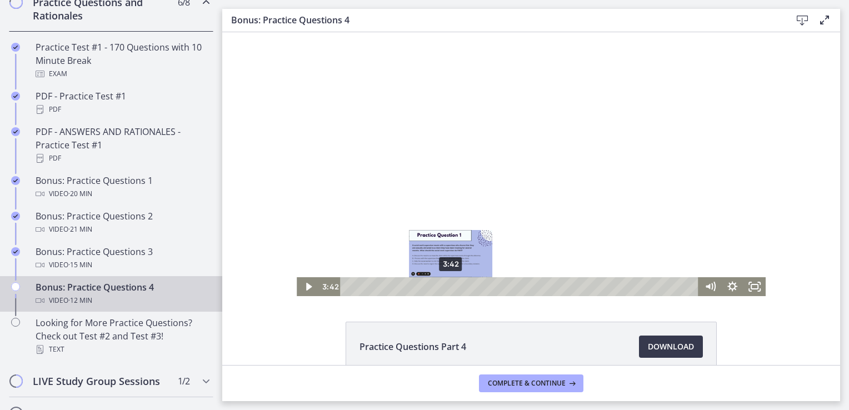
click at [540, 198] on div at bounding box center [531, 164] width 469 height 264
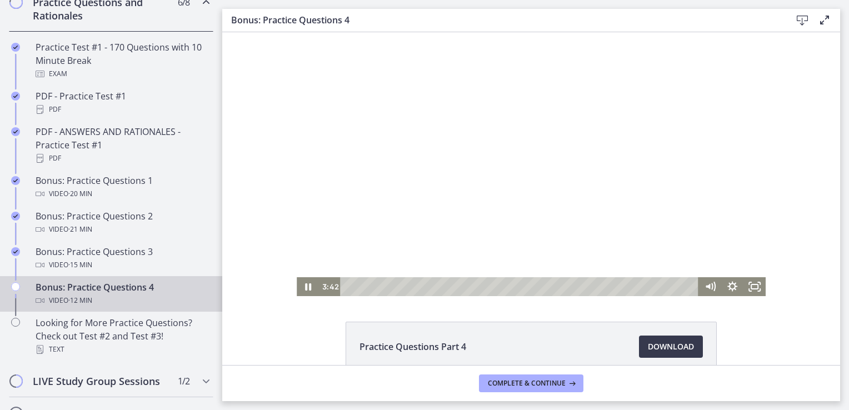
click at [476, 288] on div "3:42" at bounding box center [520, 286] width 345 height 19
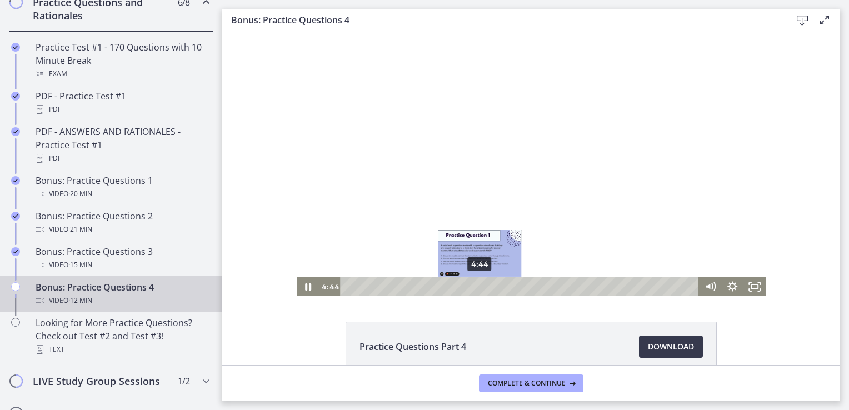
click at [502, 286] on div "4:44" at bounding box center [520, 286] width 345 height 19
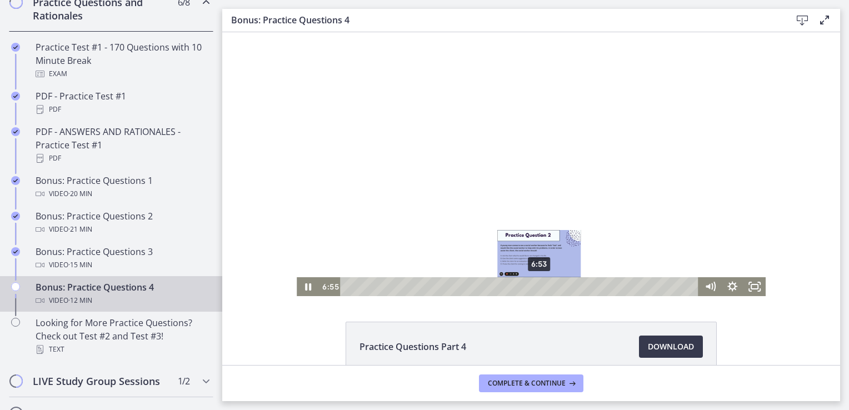
click at [617, 205] on div at bounding box center [531, 164] width 469 height 264
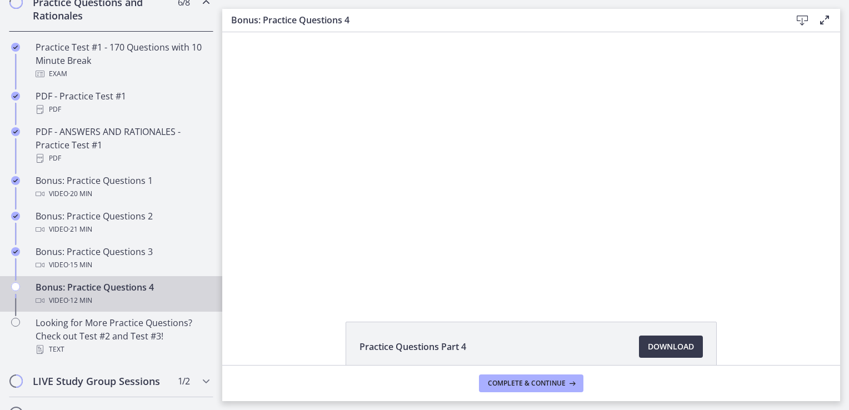
click at [593, 219] on div at bounding box center [531, 164] width 469 height 264
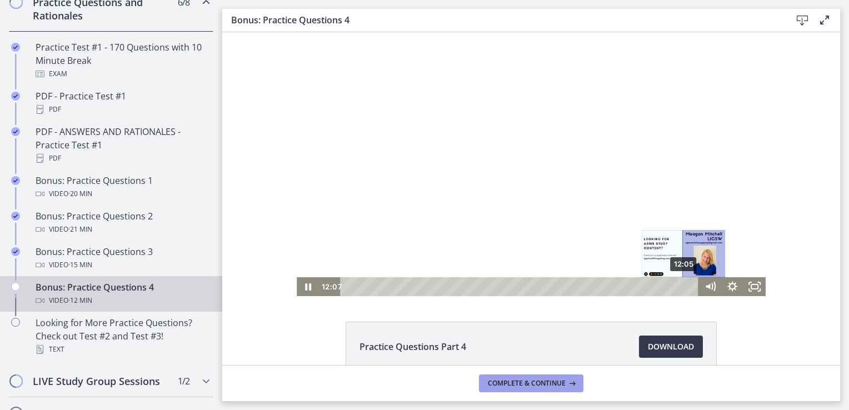
click at [567, 389] on button "Complete & continue" at bounding box center [531, 383] width 104 height 18
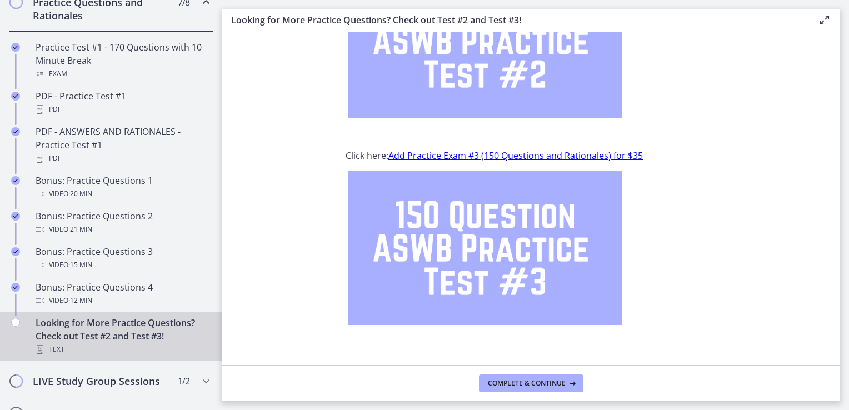
scroll to position [157, 0]
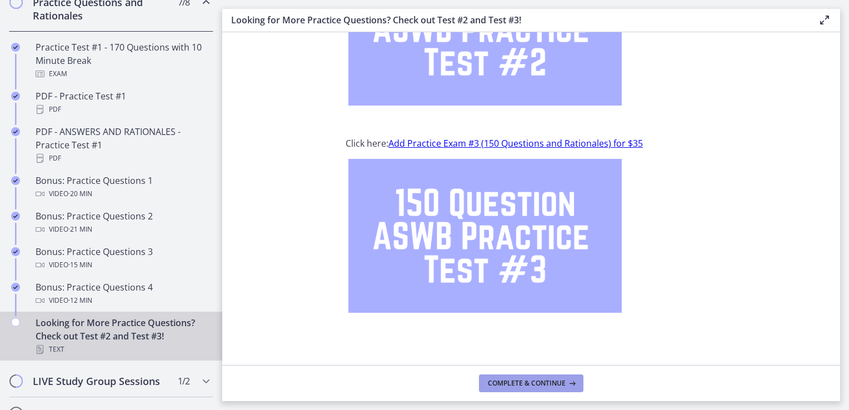
click at [558, 391] on button "Complete & continue" at bounding box center [531, 383] width 104 height 18
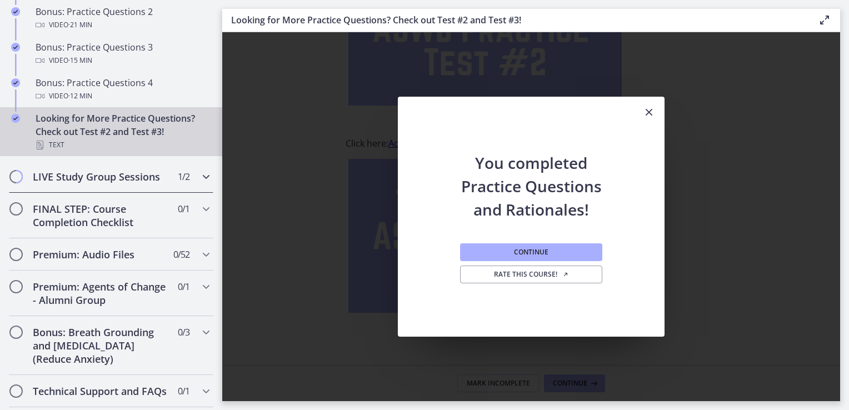
click at [159, 183] on h2 "LIVE Study Group Sessions" at bounding box center [101, 176] width 136 height 13
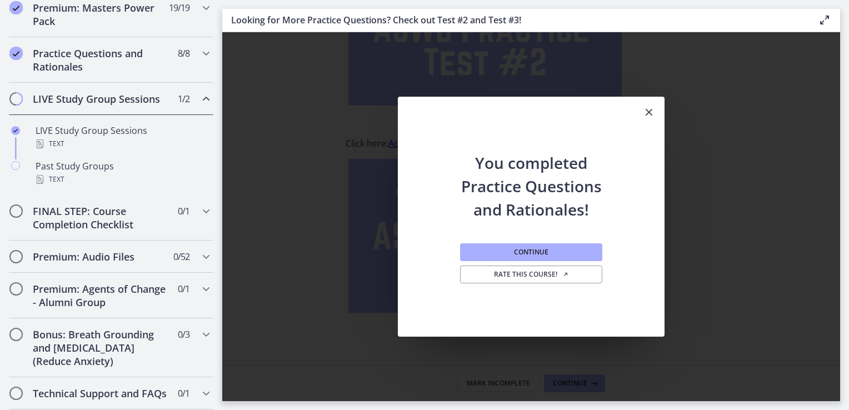
scroll to position [546, 0]
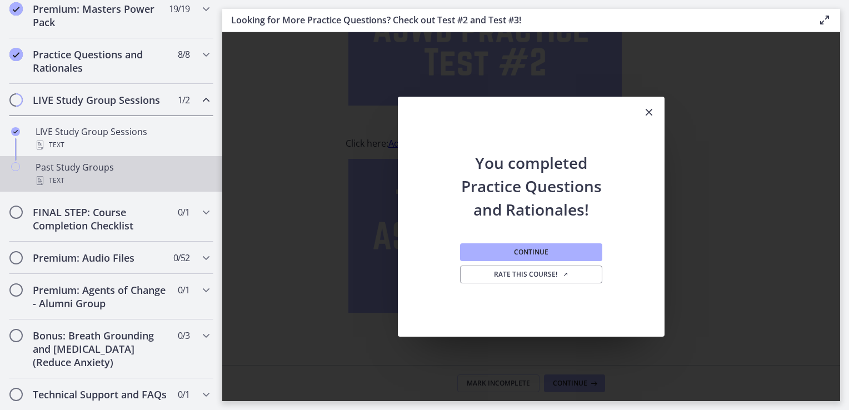
click at [93, 187] on div "Text" at bounding box center [122, 180] width 173 height 13
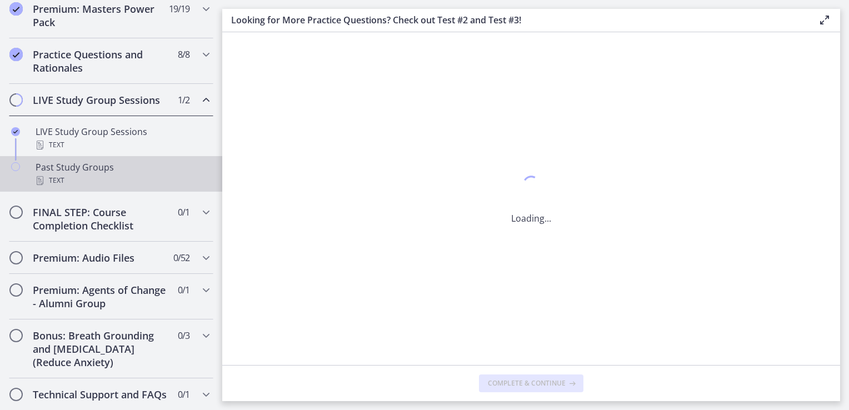
scroll to position [0, 0]
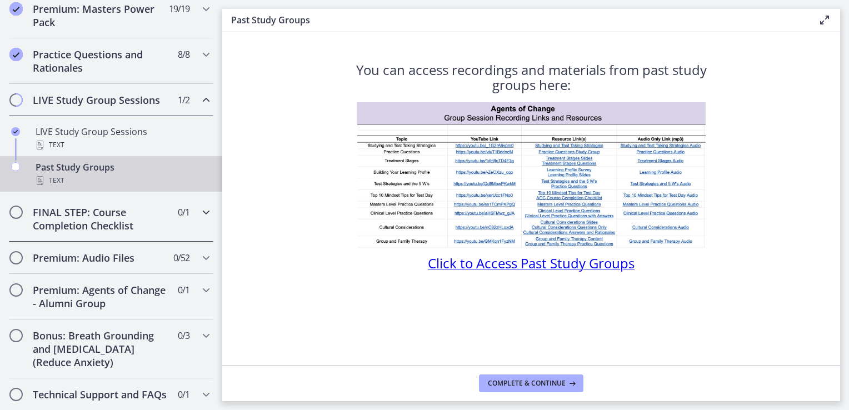
click at [144, 230] on h2 "FINAL STEP: Course Completion Checklist" at bounding box center [101, 219] width 136 height 27
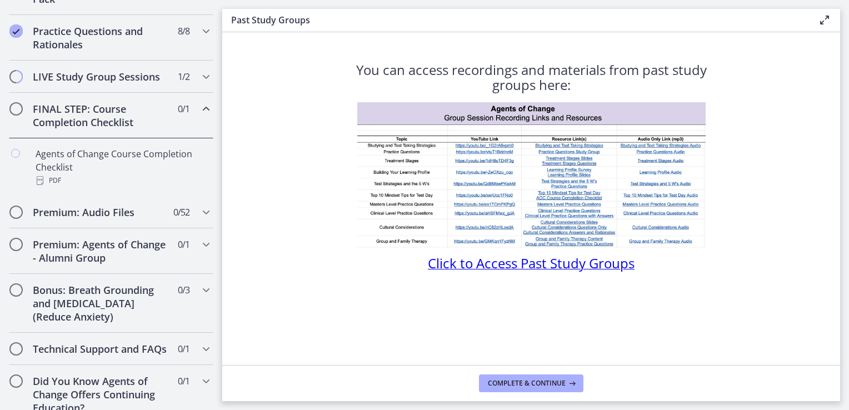
scroll to position [571, 0]
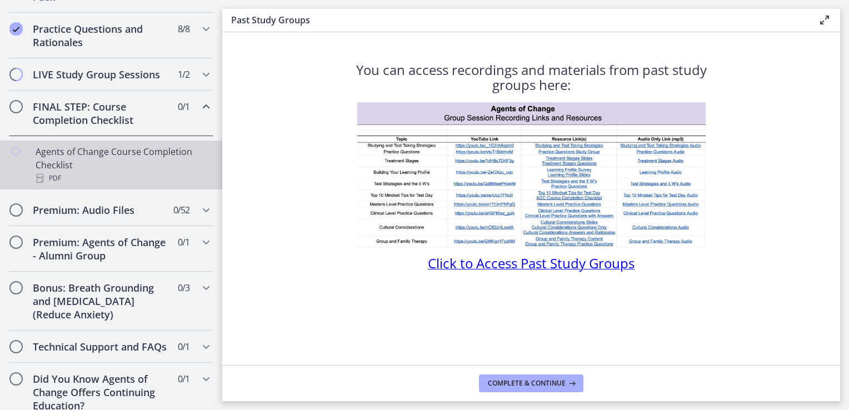
click at [165, 174] on div "Agents of Change Course Completion Checklist PDF" at bounding box center [122, 165] width 173 height 40
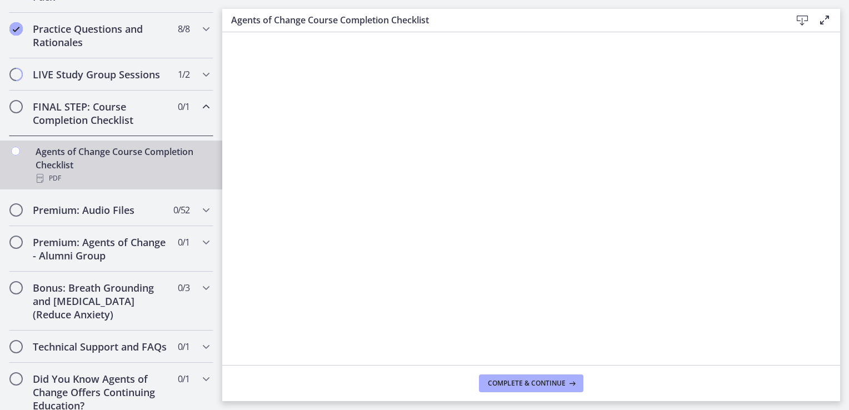
click at [22, 166] on link "Agents of Change Course Completion Checklist PDF" at bounding box center [111, 165] width 222 height 49
click at [544, 389] on button "Complete & continue" at bounding box center [531, 383] width 104 height 18
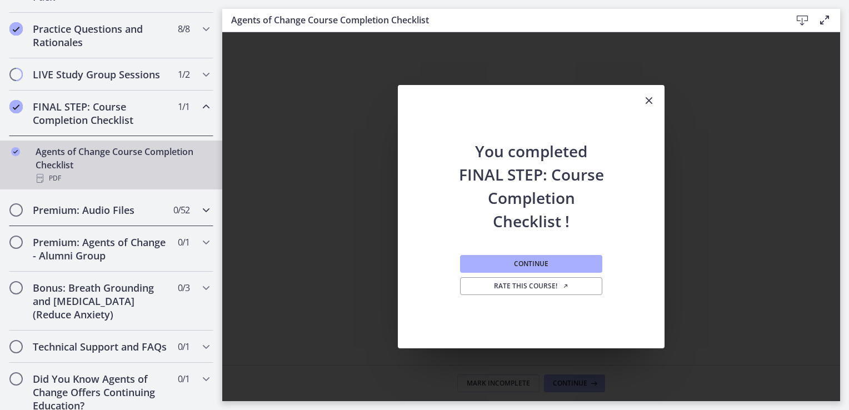
click at [177, 217] on span "0 / 52 Completed" at bounding box center [181, 209] width 16 height 13
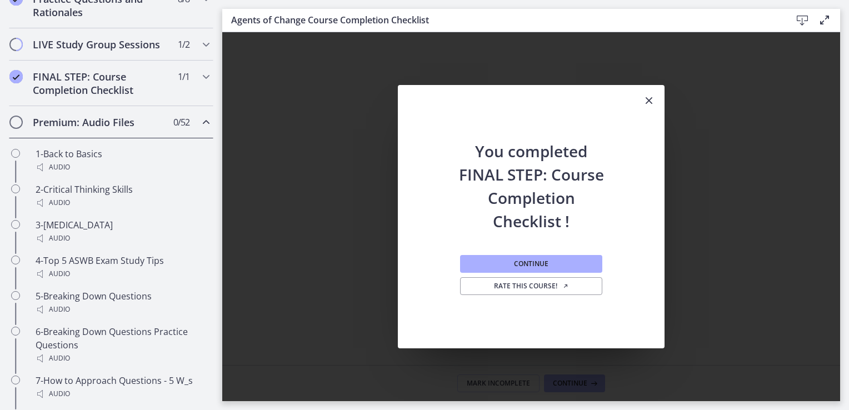
scroll to position [602, 0]
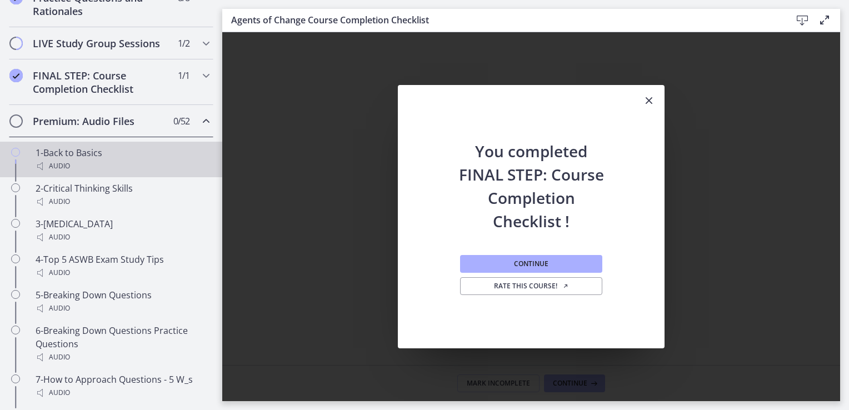
click at [173, 173] on div "Audio" at bounding box center [122, 165] width 173 height 13
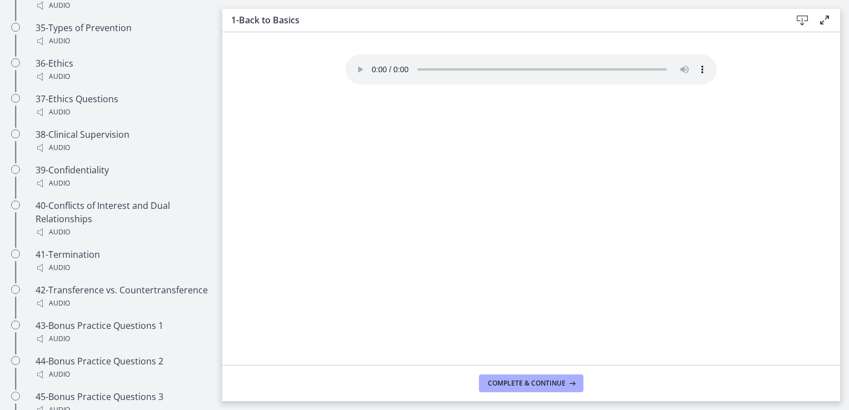
scroll to position [1978, 0]
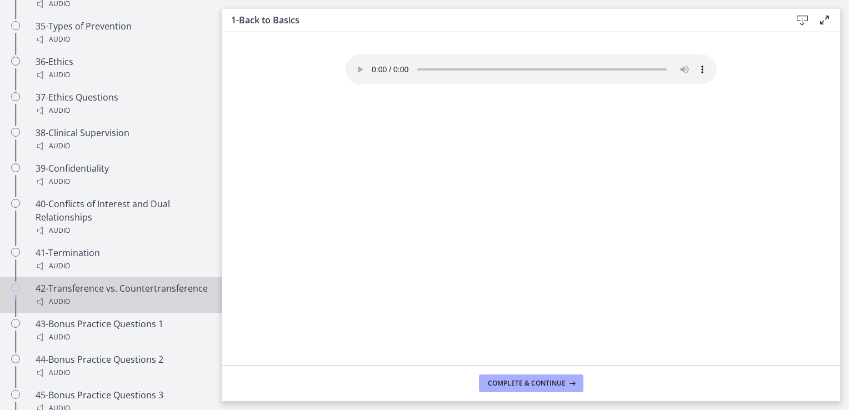
click at [117, 300] on div "42-Transference vs. Countertransference Audio" at bounding box center [122, 295] width 173 height 27
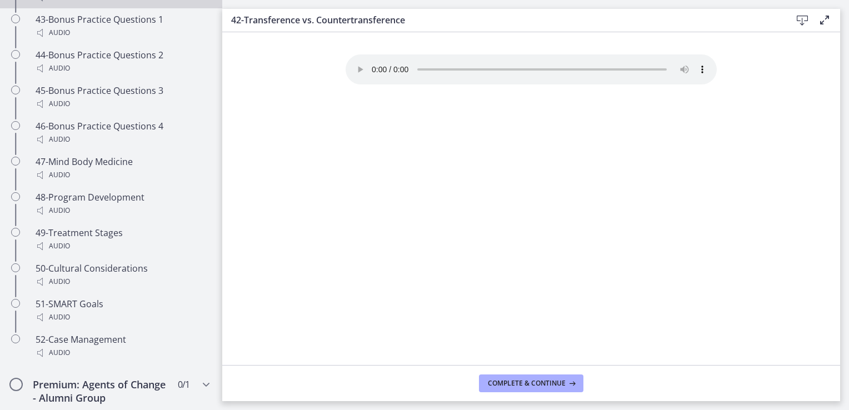
scroll to position [2302, 0]
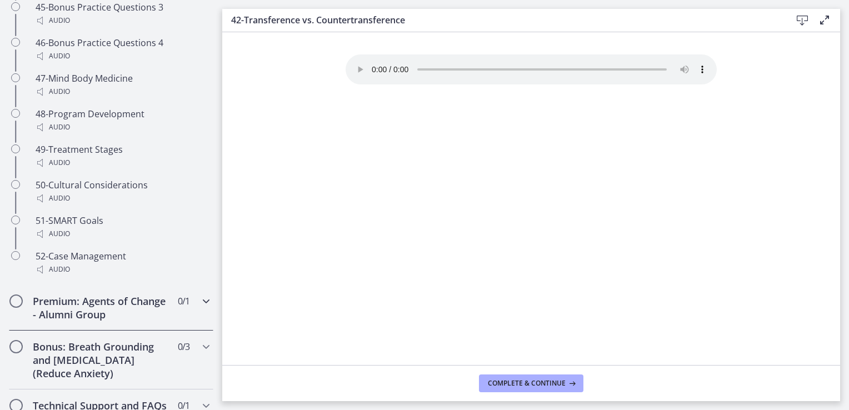
click at [186, 318] on div "Premium: Agents of Change - Alumni Group 0 / 1 Completed" at bounding box center [111, 308] width 204 height 46
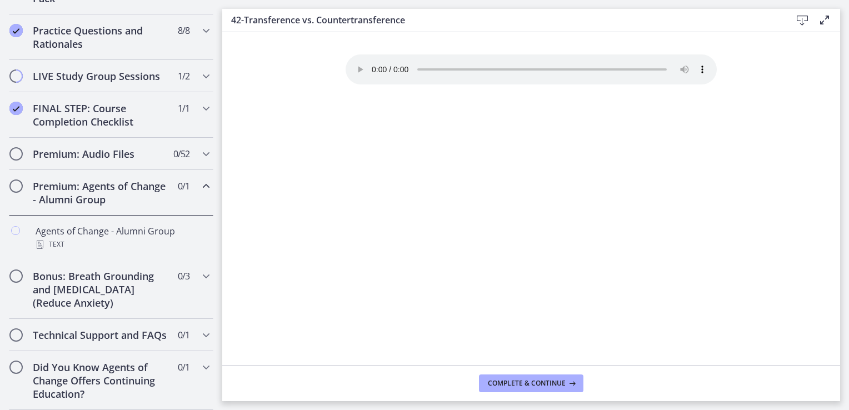
scroll to position [592, 0]
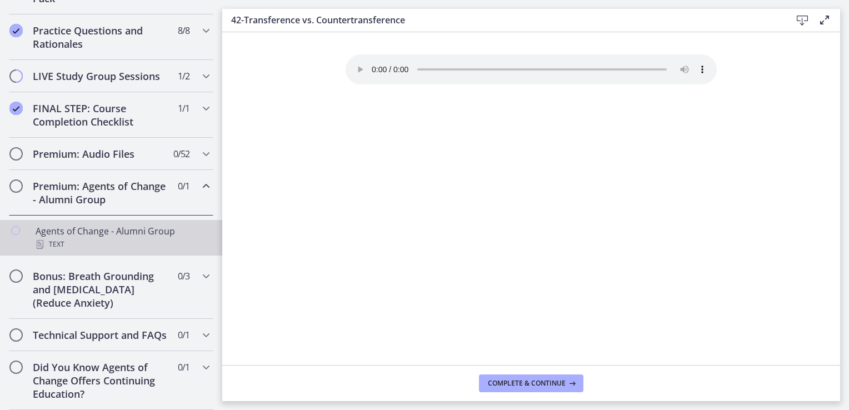
click at [173, 238] on div "Text" at bounding box center [122, 244] width 173 height 13
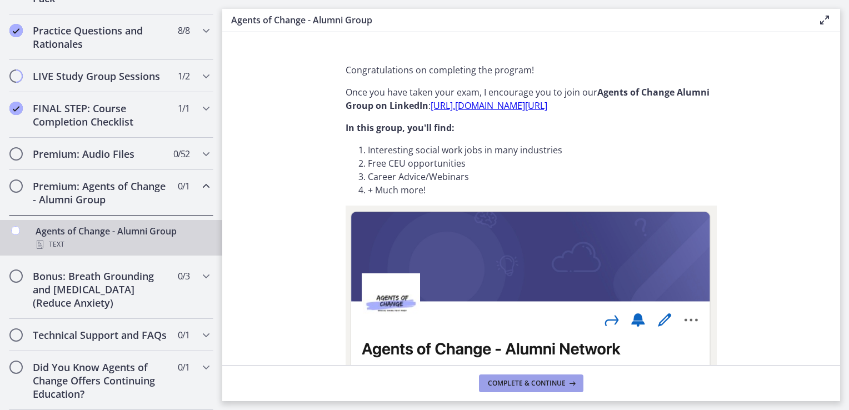
click at [515, 389] on button "Complete & continue" at bounding box center [531, 383] width 104 height 18
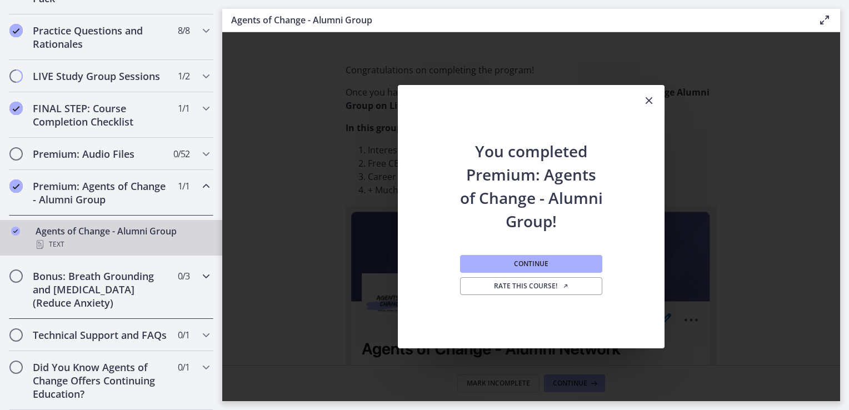
click at [178, 269] on span "0 / 3 Completed" at bounding box center [184, 275] width 12 height 13
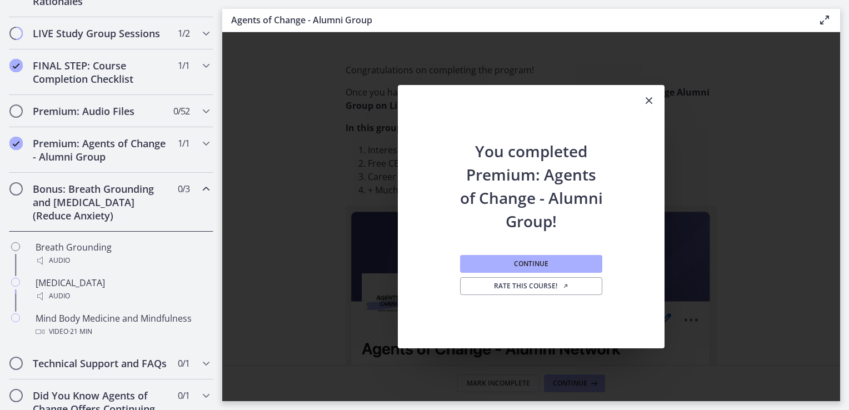
scroll to position [616, 0]
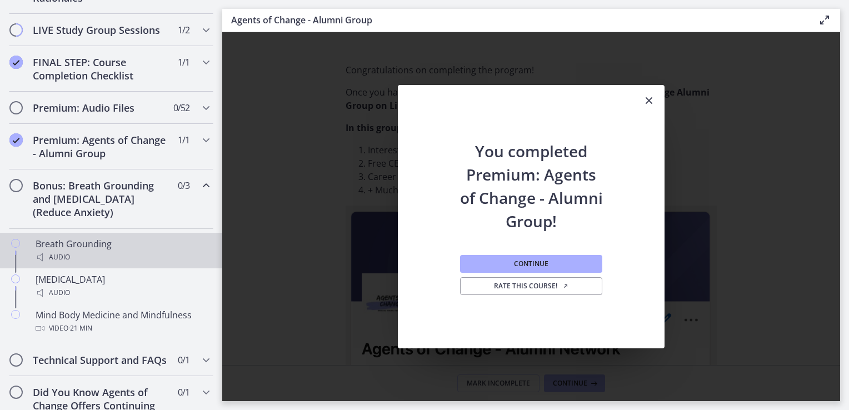
click at [20, 254] on div "Chapters" at bounding box center [15, 255] width 13 height 36
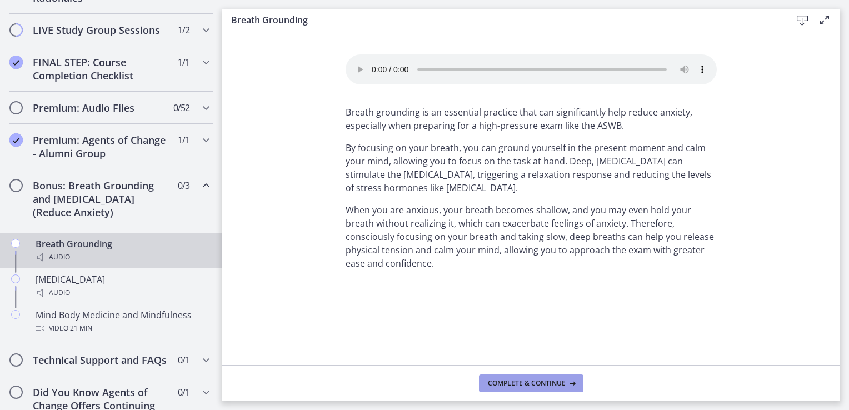
click at [516, 391] on button "Complete & continue" at bounding box center [531, 383] width 104 height 18
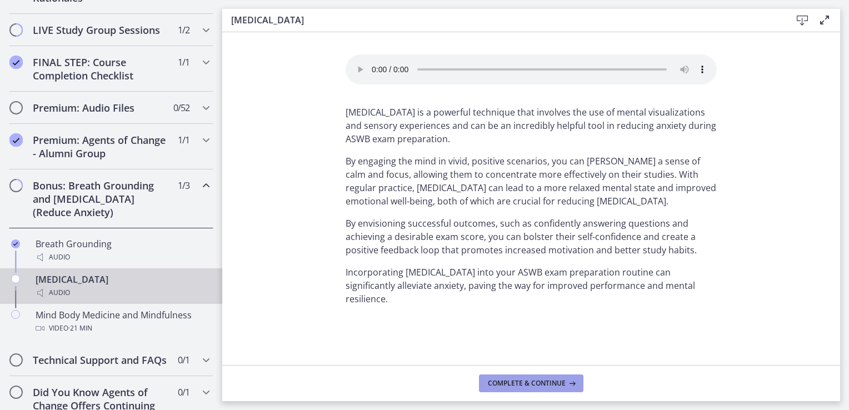
click at [524, 387] on span "Complete & continue" at bounding box center [527, 383] width 78 height 9
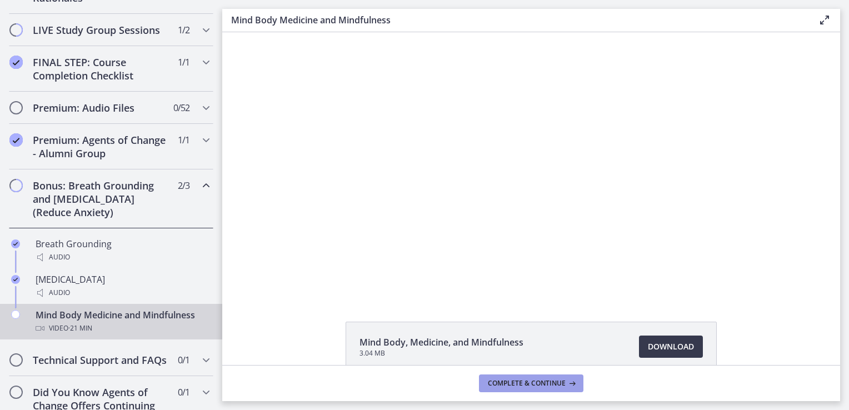
click at [525, 391] on button "Complete & continue" at bounding box center [531, 383] width 104 height 18
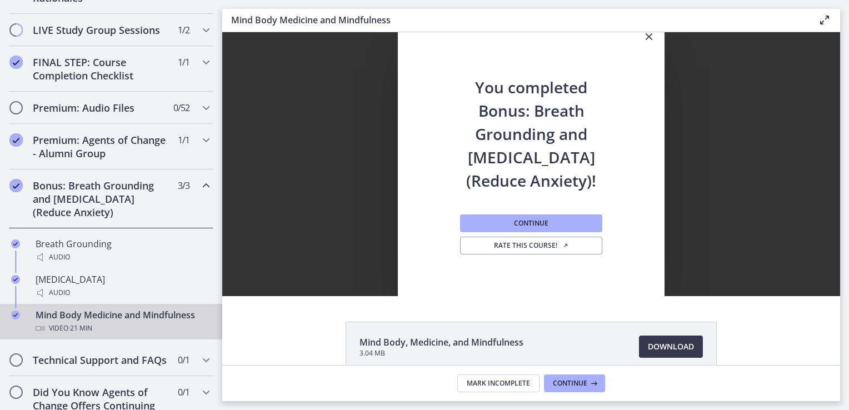
scroll to position [663, 0]
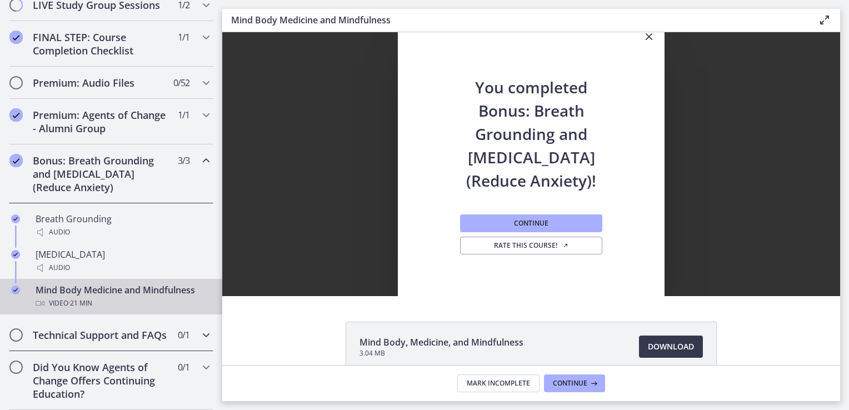
click at [187, 323] on div "Technical Support and FAQs 0 / 1 Completed" at bounding box center [111, 335] width 204 height 32
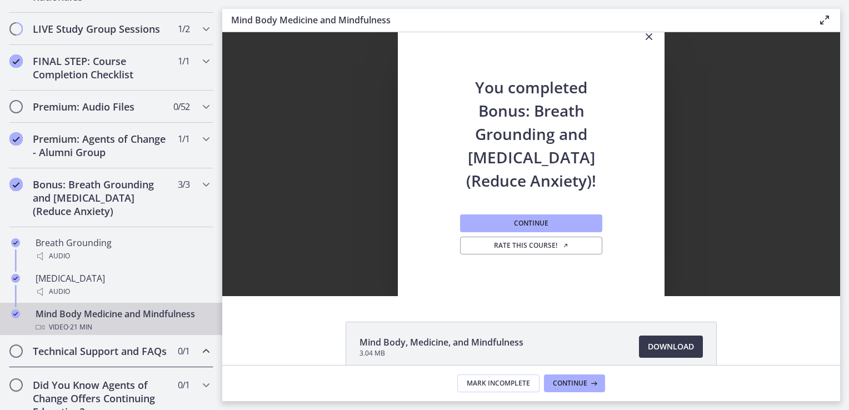
scroll to position [592, 0]
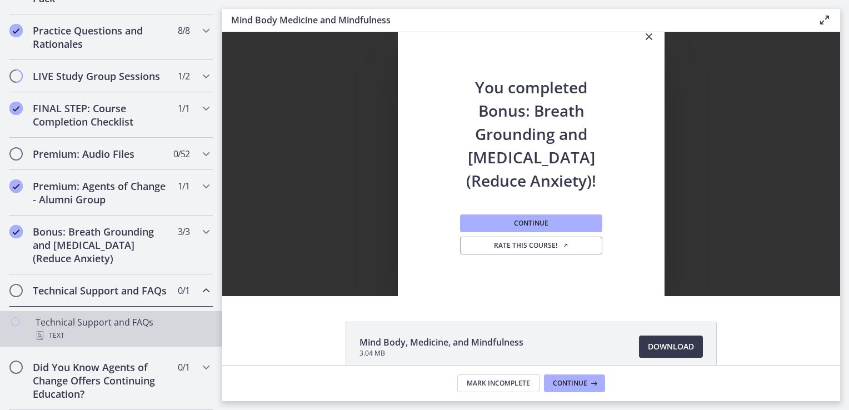
click at [13, 342] on div "Chapters" at bounding box center [15, 334] width 13 height 36
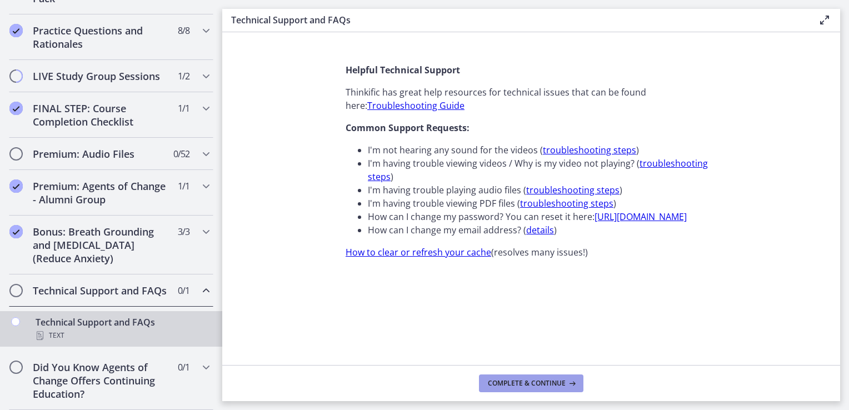
click at [533, 389] on button "Complete & continue" at bounding box center [531, 383] width 104 height 18
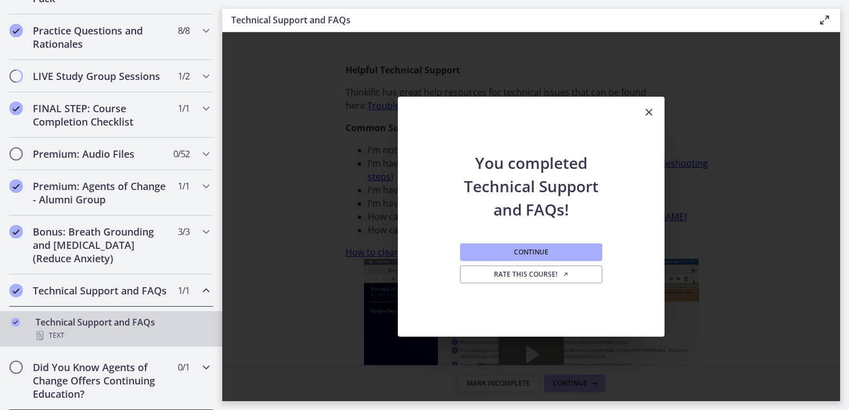
click at [153, 386] on h2 "Did You Know Agents of Change Offers Continuing Education?" at bounding box center [101, 381] width 136 height 40
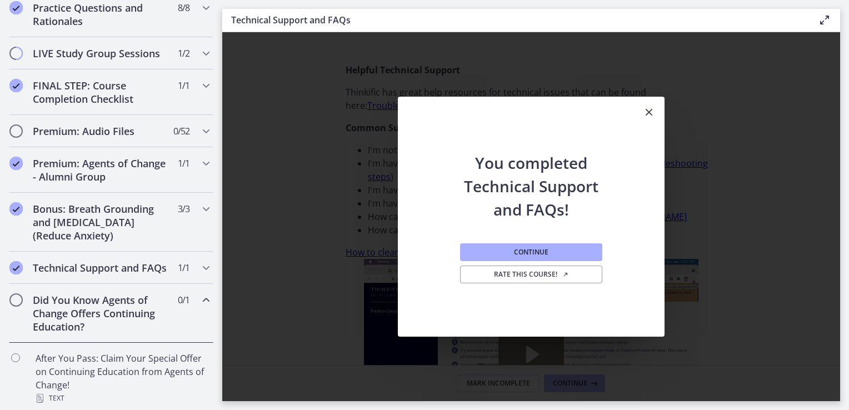
scroll to position [619, 0]
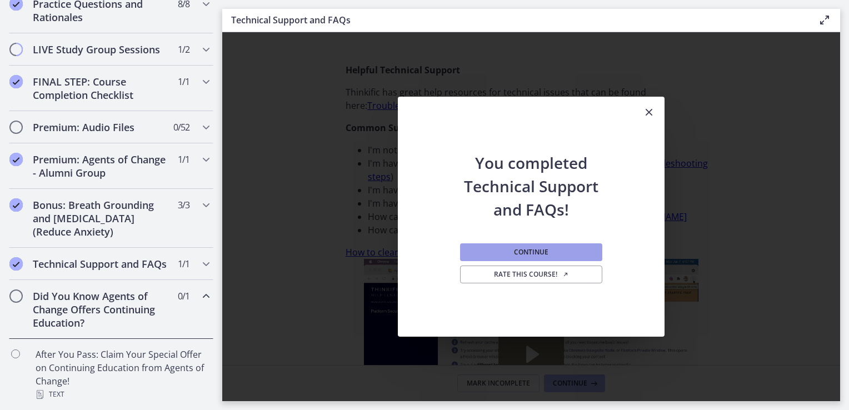
click at [590, 253] on button "Continue" at bounding box center [531, 252] width 142 height 18
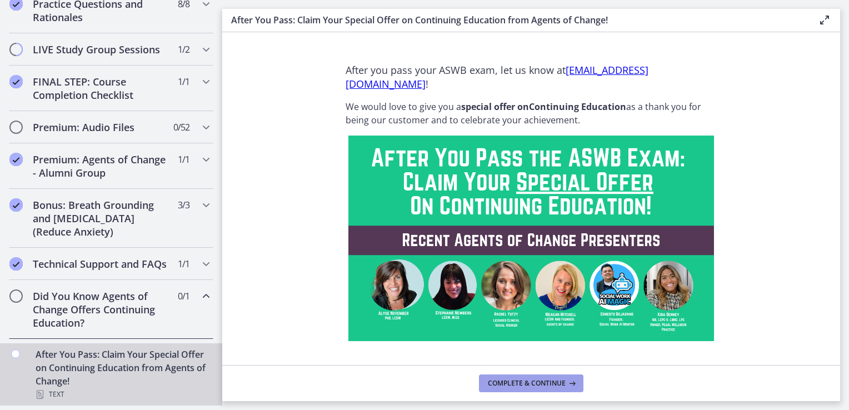
click at [534, 391] on button "Complete & continue" at bounding box center [531, 383] width 104 height 18
